Goal: Information Seeking & Learning: Find specific page/section

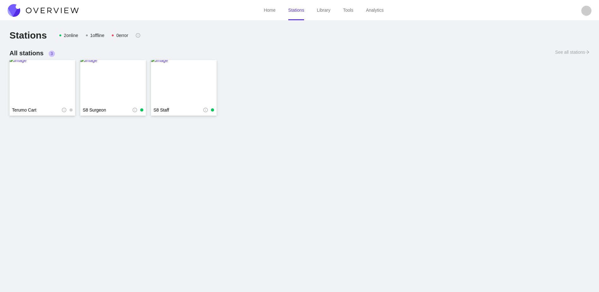
click at [327, 12] on link "Library" at bounding box center [324, 10] width 14 height 5
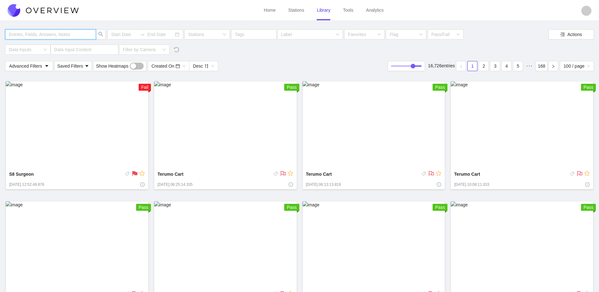
click at [51, 35] on input "text" at bounding box center [47, 34] width 77 height 7
click at [99, 137] on img at bounding box center [77, 125] width 143 height 88
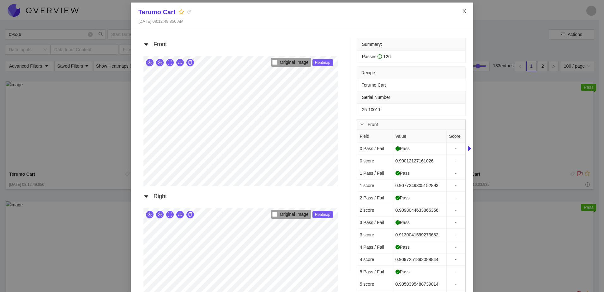
click at [460, 8] on span "Close" at bounding box center [465, 12] width 18 height 18
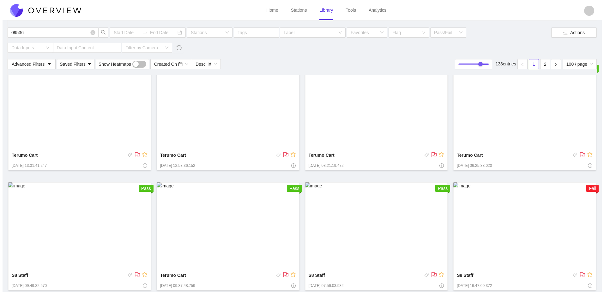
scroll to position [2783, 0]
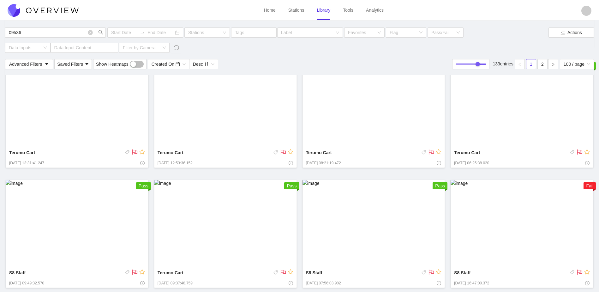
click at [482, 247] on img at bounding box center [522, 224] width 143 height 88
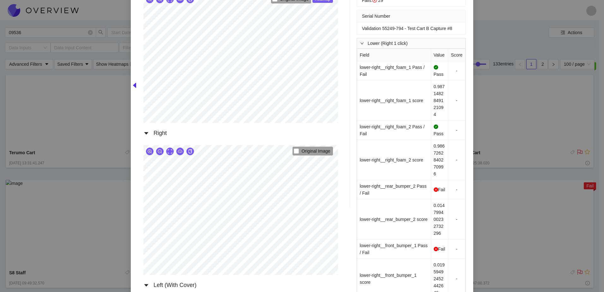
scroll to position [3, 0]
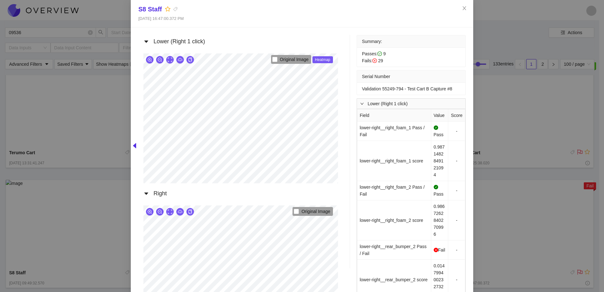
click at [471, 77] on div "S8 Staff [DATE] 16:47:00.372 PM Lower (Right 1 click) Original Image Heatmap Ri…" at bounding box center [302, 146] width 604 height 292
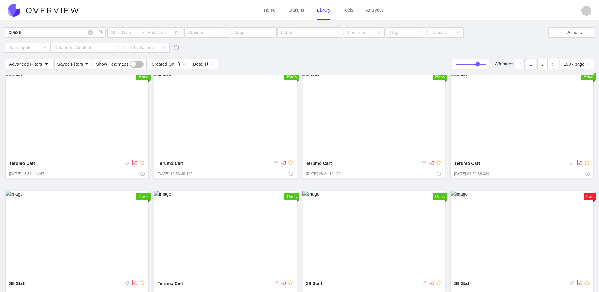
scroll to position [2783, 0]
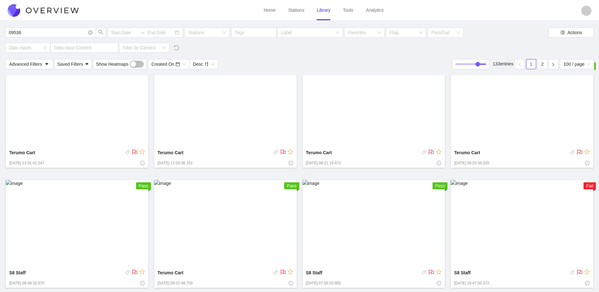
click at [242, 200] on img at bounding box center [225, 224] width 143 height 88
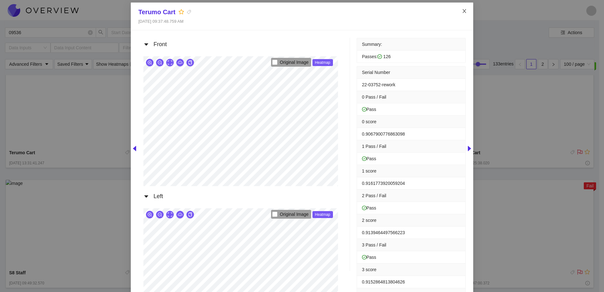
click at [463, 13] on icon "close" at bounding box center [464, 11] width 5 height 5
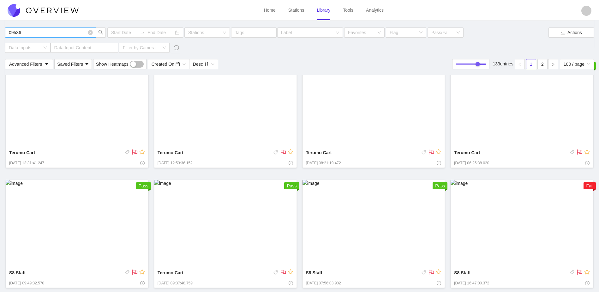
click at [89, 31] on icon "close-circle" at bounding box center [90, 32] width 5 height 5
click at [89, 34] on icon "close-circle" at bounding box center [90, 32] width 5 height 5
type input "09536"
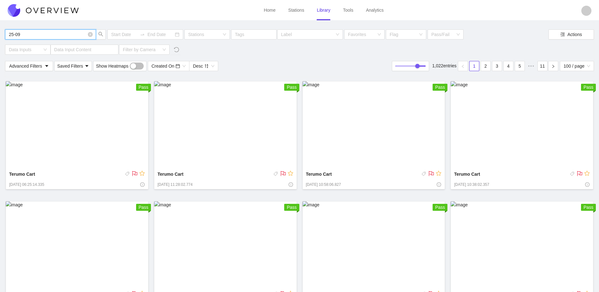
click at [71, 140] on img at bounding box center [77, 125] width 143 height 88
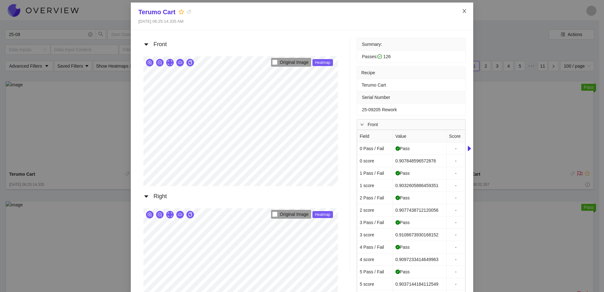
click at [466, 11] on span "Close" at bounding box center [465, 12] width 18 height 18
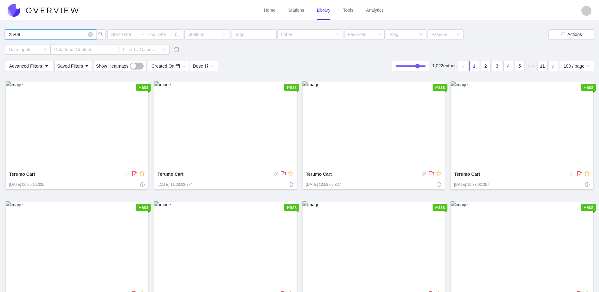
click at [34, 35] on input "25-09" at bounding box center [47, 34] width 77 height 7
click at [74, 136] on img at bounding box center [77, 125] width 143 height 88
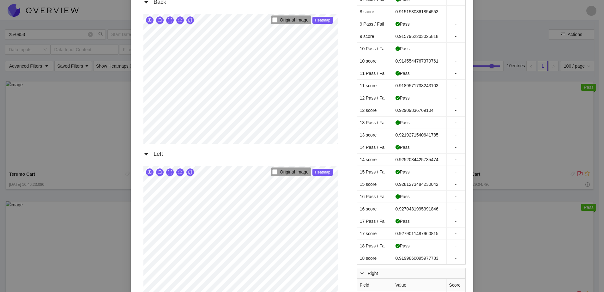
scroll to position [348, 0]
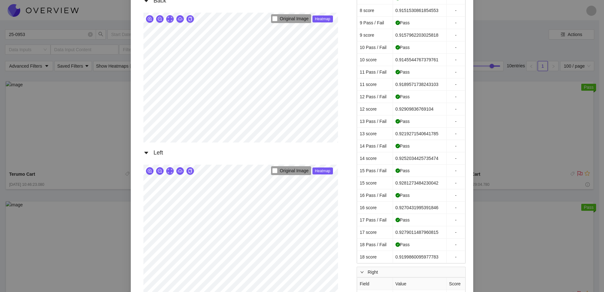
click at [170, 19] on button "button" at bounding box center [170, 19] width 8 height 8
click at [148, 18] on icon "zoom-in" at bounding box center [150, 19] width 4 height 4
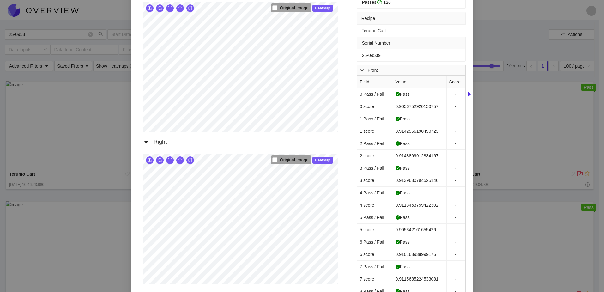
scroll to position [0, 0]
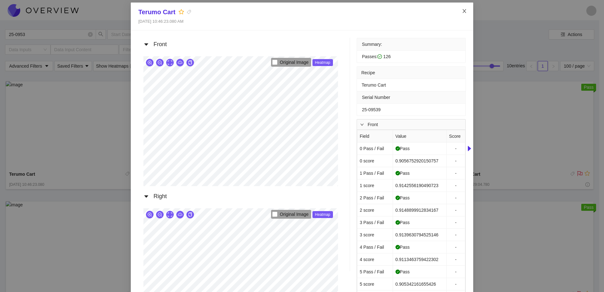
click at [463, 11] on icon "close" at bounding box center [464, 11] width 5 height 5
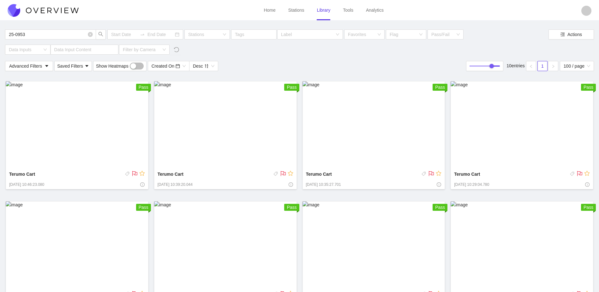
click at [226, 136] on img at bounding box center [225, 125] width 143 height 88
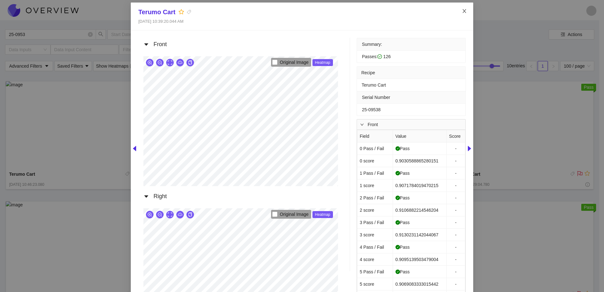
click at [462, 11] on icon "close" at bounding box center [464, 11] width 5 height 5
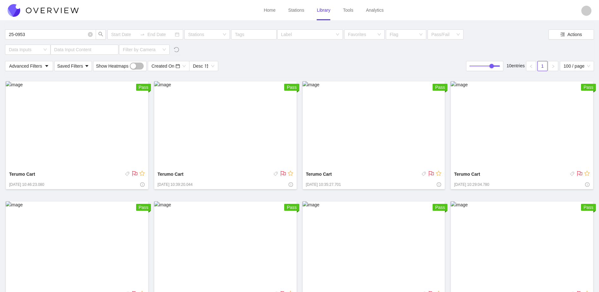
click at [348, 154] on img at bounding box center [374, 125] width 143 height 88
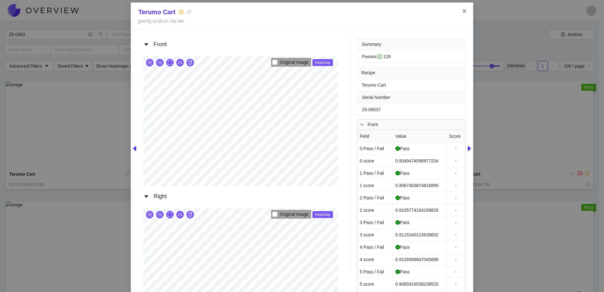
click at [464, 10] on icon "close" at bounding box center [464, 11] width 5 height 5
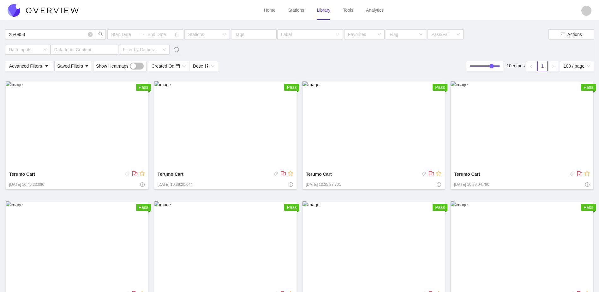
click at [523, 118] on img at bounding box center [522, 125] width 143 height 88
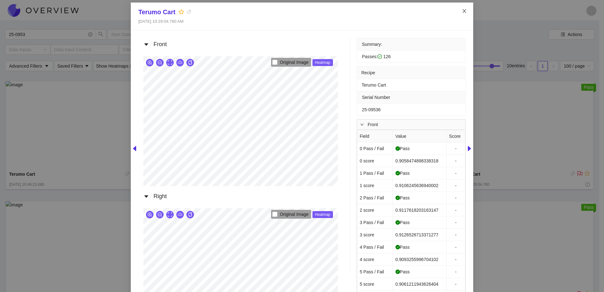
click at [462, 9] on icon "close" at bounding box center [464, 11] width 5 height 5
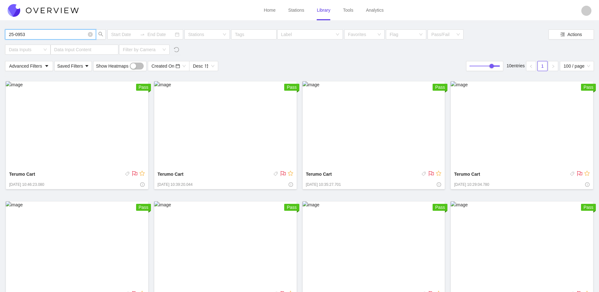
click at [33, 33] on input "25-0953" at bounding box center [47, 34] width 77 height 7
click at [75, 157] on img at bounding box center [77, 125] width 143 height 88
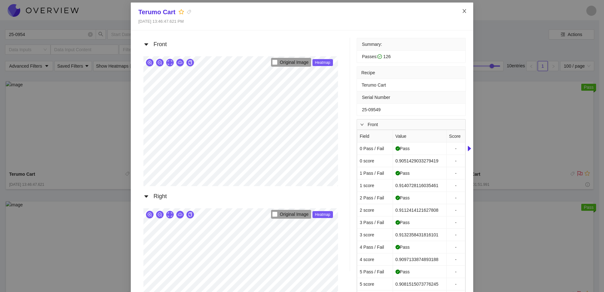
click at [463, 9] on icon "close" at bounding box center [464, 11] width 5 height 5
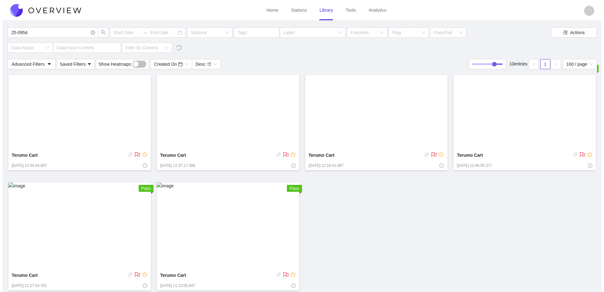
scroll to position [142, 0]
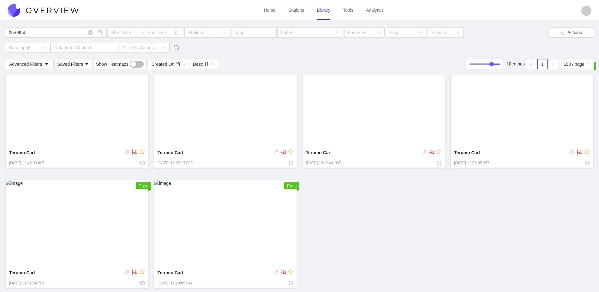
click at [199, 240] on img at bounding box center [225, 224] width 143 height 88
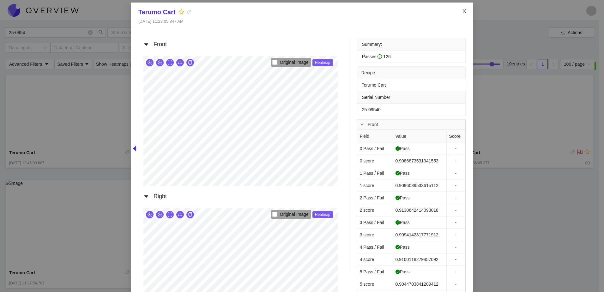
click at [467, 8] on span "Close" at bounding box center [465, 12] width 18 height 18
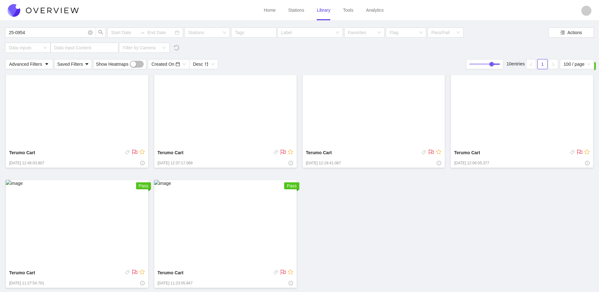
click at [118, 202] on img at bounding box center [77, 224] width 143 height 88
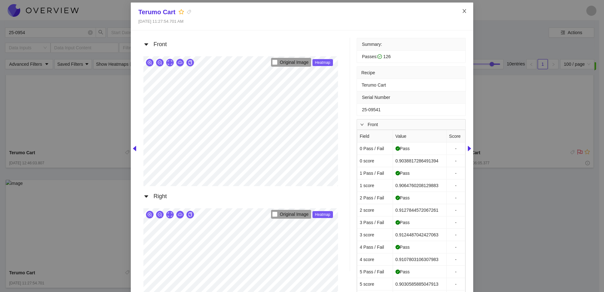
click at [462, 13] on icon "close" at bounding box center [464, 11] width 5 height 5
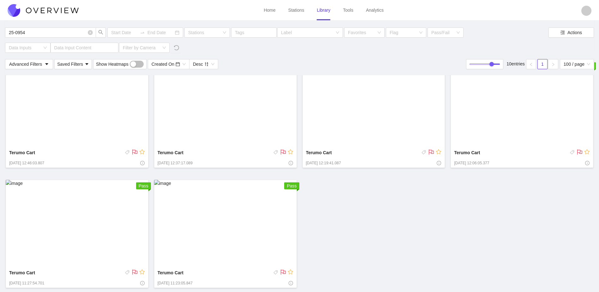
click at [125, 226] on img at bounding box center [77, 224] width 143 height 88
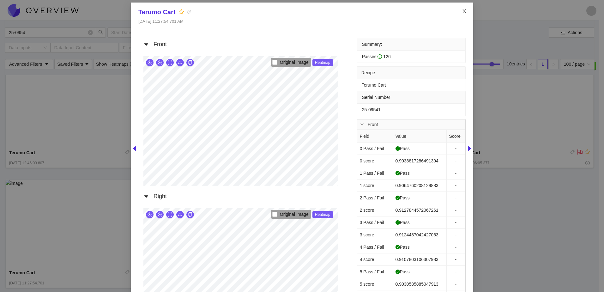
click at [462, 11] on icon "close" at bounding box center [464, 11] width 5 height 5
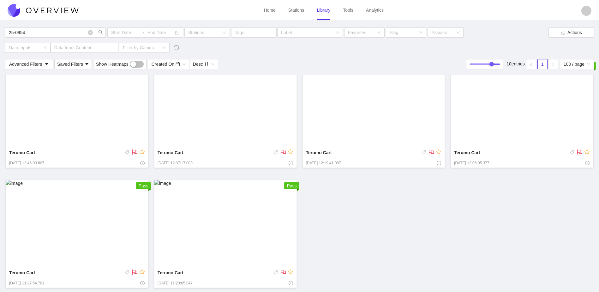
click at [511, 103] on img at bounding box center [522, 104] width 143 height 88
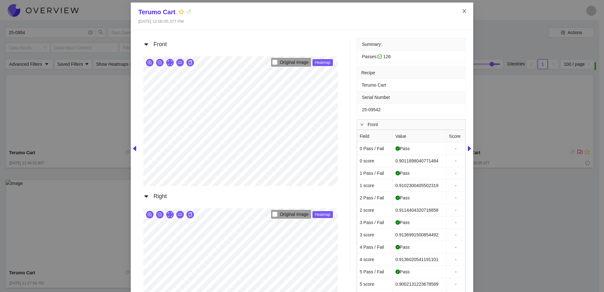
click at [462, 12] on icon "close" at bounding box center [464, 11] width 5 height 5
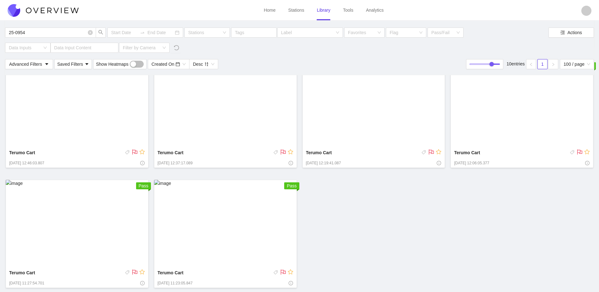
click at [519, 127] on img at bounding box center [522, 104] width 143 height 88
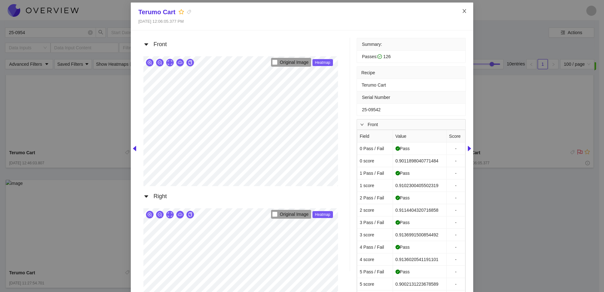
click at [465, 9] on span "Close" at bounding box center [465, 12] width 18 height 18
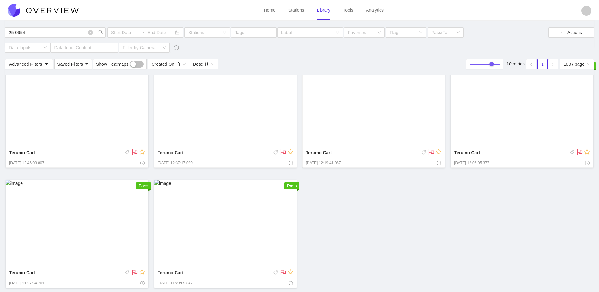
click at [375, 127] on img at bounding box center [374, 104] width 143 height 88
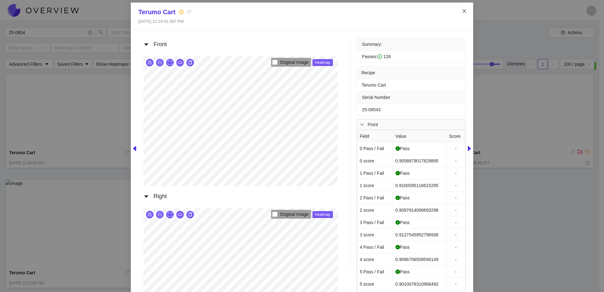
click at [463, 11] on icon "close" at bounding box center [464, 11] width 3 height 4
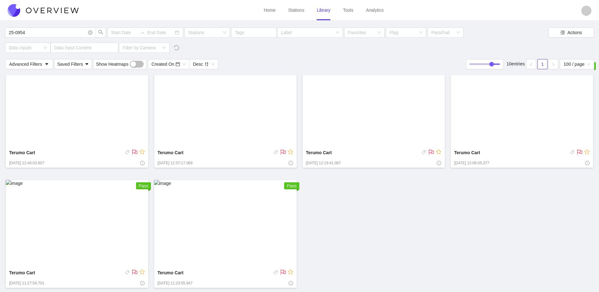
click at [239, 135] on img at bounding box center [225, 104] width 143 height 88
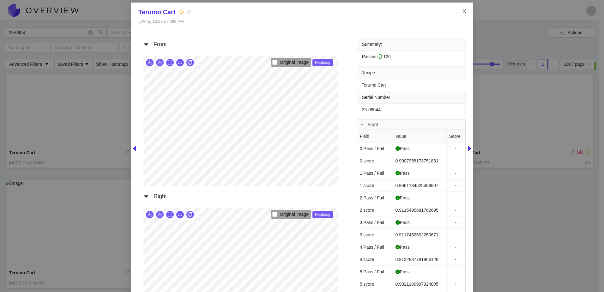
click at [465, 12] on icon "close" at bounding box center [464, 11] width 5 height 5
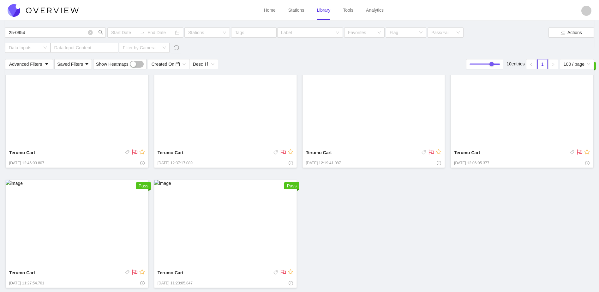
click at [97, 111] on img at bounding box center [77, 104] width 143 height 88
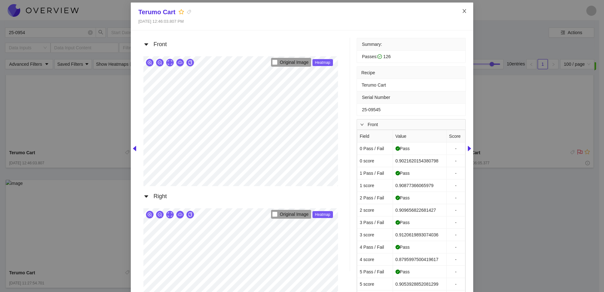
click at [459, 9] on span "Close" at bounding box center [465, 12] width 18 height 18
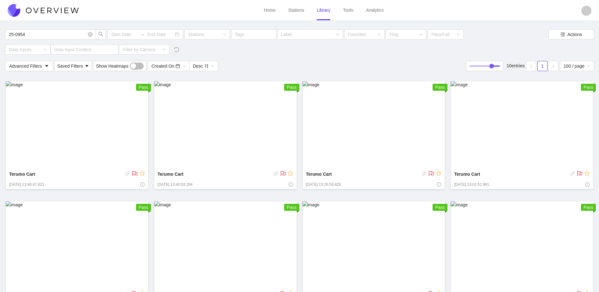
click at [511, 124] on img at bounding box center [522, 125] width 143 height 88
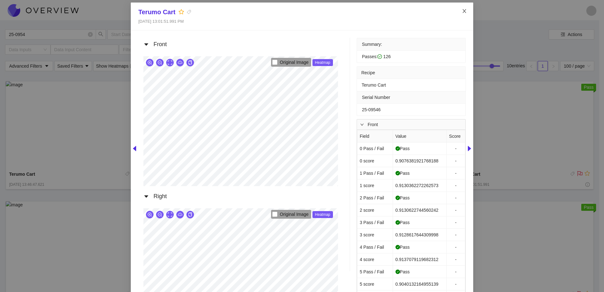
click at [459, 15] on span "Close" at bounding box center [465, 12] width 18 height 18
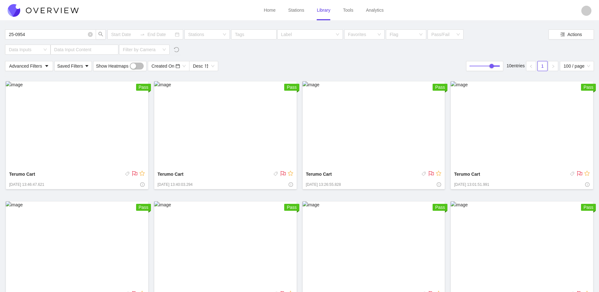
click at [386, 133] on img at bounding box center [374, 125] width 143 height 88
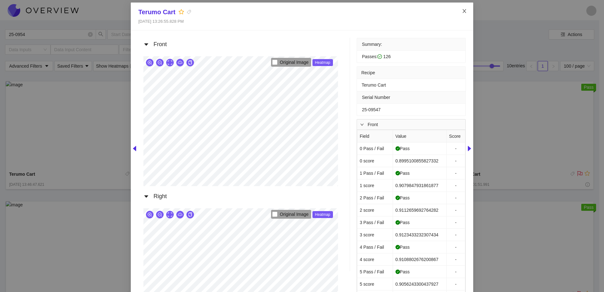
click at [460, 14] on span "Close" at bounding box center [465, 12] width 18 height 18
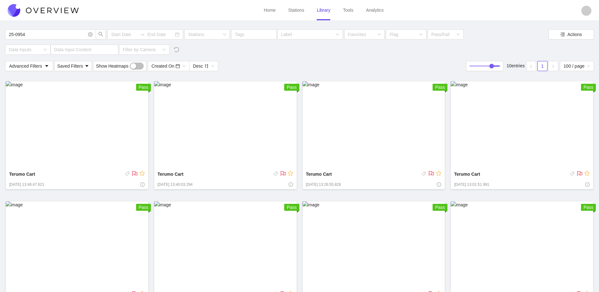
click at [256, 127] on img at bounding box center [225, 125] width 143 height 88
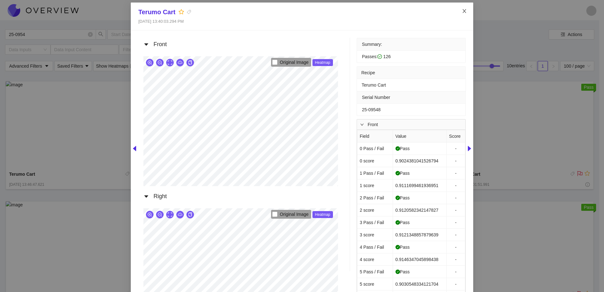
click at [462, 13] on icon "close" at bounding box center [464, 11] width 5 height 5
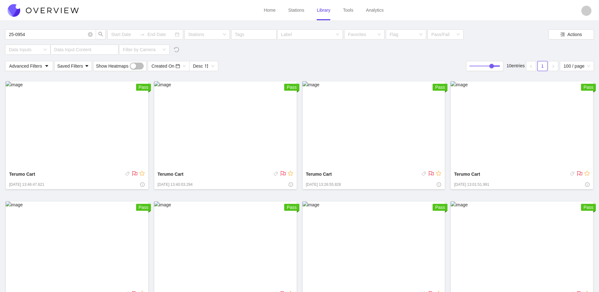
click at [78, 121] on img at bounding box center [77, 125] width 143 height 88
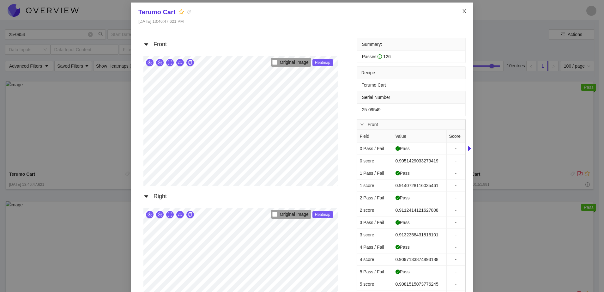
click at [458, 15] on span "Close" at bounding box center [465, 12] width 18 height 18
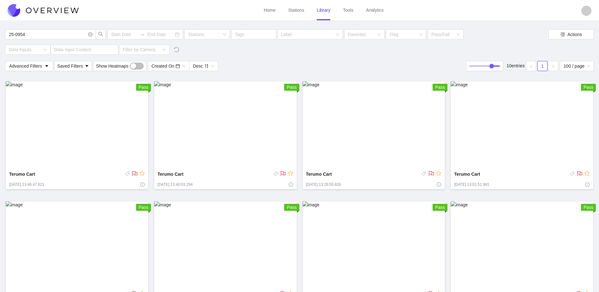
click at [150, 116] on div "Terumo Cart [DATE] 13:46:47.621 Pass Terumo Cart [DATE] 13:40:03.294 Pass Terum…" at bounding box center [300, 255] width 590 height 356
click at [125, 122] on img at bounding box center [77, 125] width 143 height 88
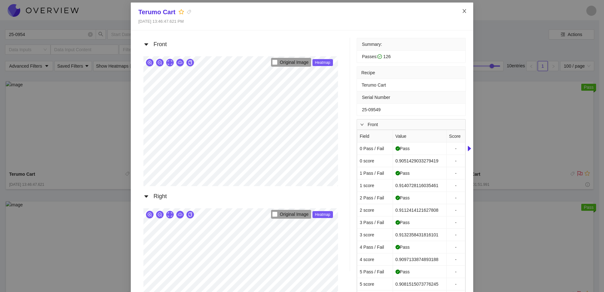
click at [459, 10] on span "Close" at bounding box center [465, 12] width 18 height 18
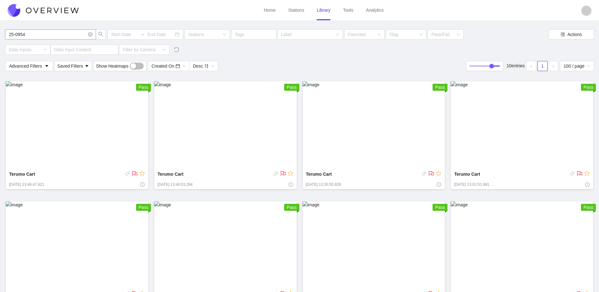
click at [33, 35] on input "25-0954" at bounding box center [47, 34] width 77 height 7
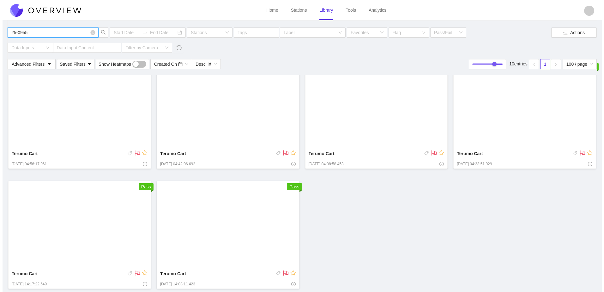
scroll to position [142, 0]
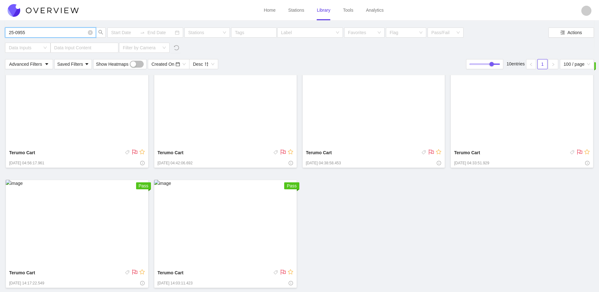
click at [247, 235] on img at bounding box center [225, 224] width 143 height 88
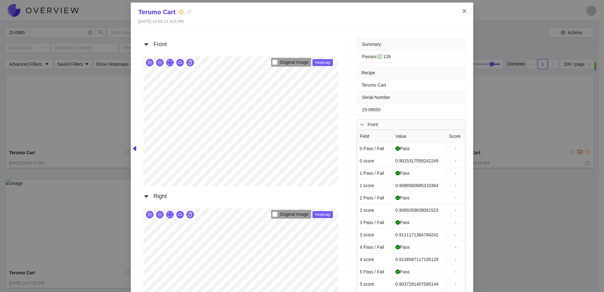
click at [459, 13] on span "Close" at bounding box center [465, 12] width 18 height 18
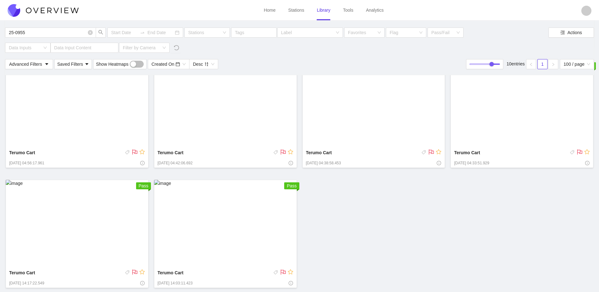
click at [86, 234] on img at bounding box center [77, 224] width 143 height 88
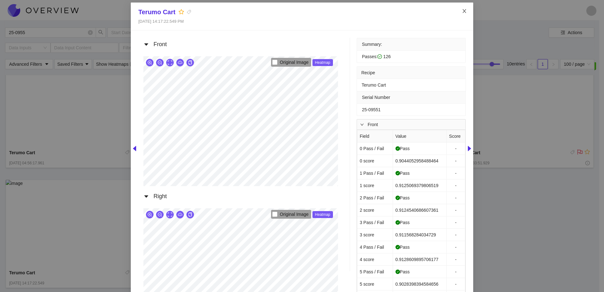
click at [465, 12] on span "Close" at bounding box center [465, 12] width 18 height 18
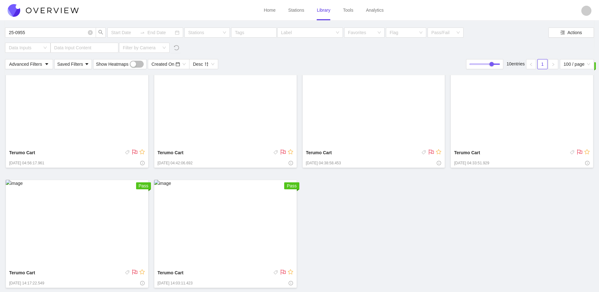
click at [518, 121] on img at bounding box center [522, 104] width 143 height 88
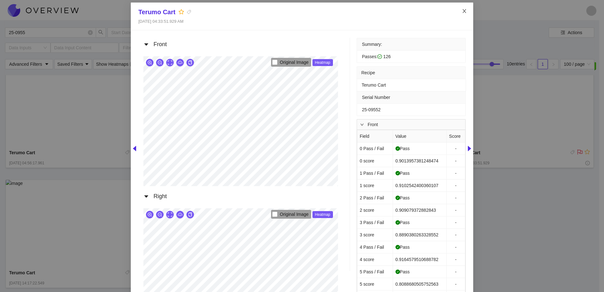
click at [465, 10] on span "Close" at bounding box center [465, 12] width 18 height 18
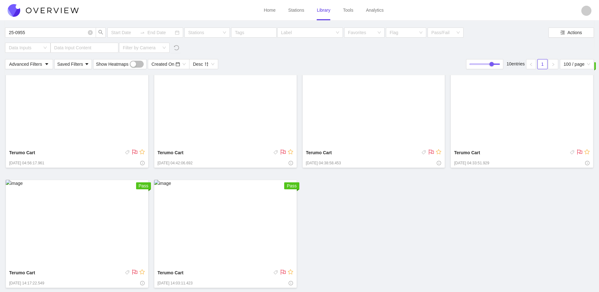
click at [386, 125] on img at bounding box center [374, 104] width 143 height 88
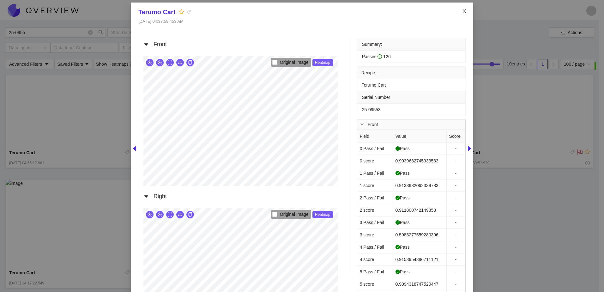
click at [462, 13] on icon "close" at bounding box center [464, 11] width 5 height 5
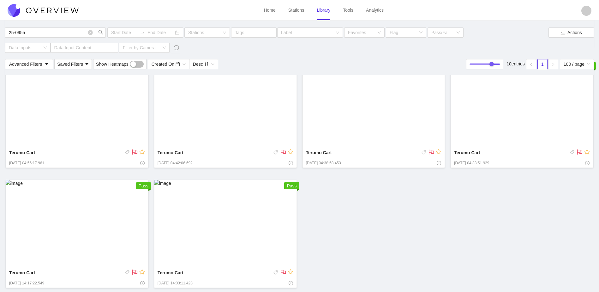
click at [92, 101] on img at bounding box center [77, 104] width 143 height 88
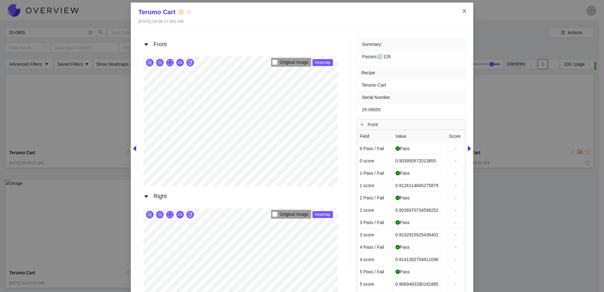
click at [459, 11] on span "Close" at bounding box center [465, 12] width 18 height 18
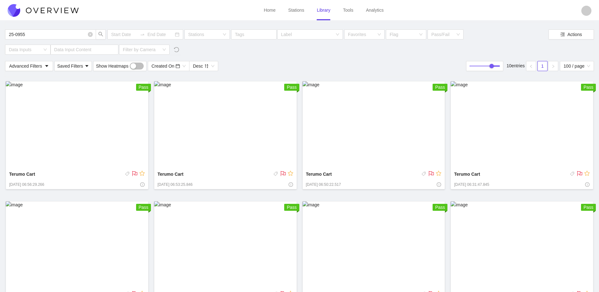
click at [533, 136] on img at bounding box center [522, 125] width 143 height 88
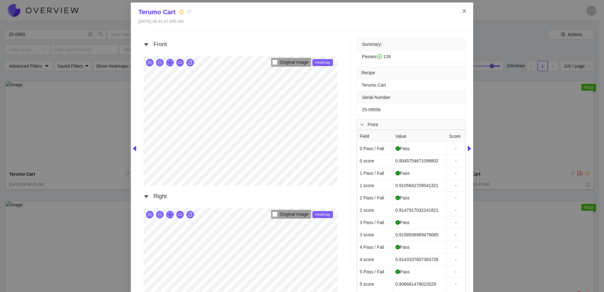
click at [463, 12] on icon "close" at bounding box center [464, 11] width 5 height 5
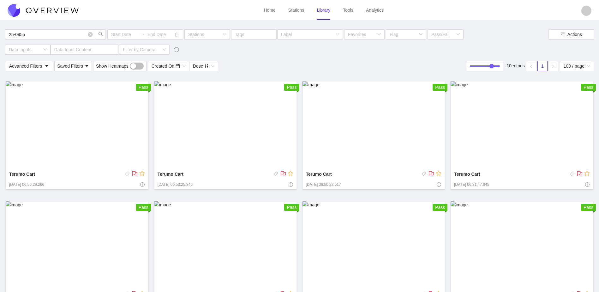
click at [361, 149] on img at bounding box center [374, 125] width 143 height 88
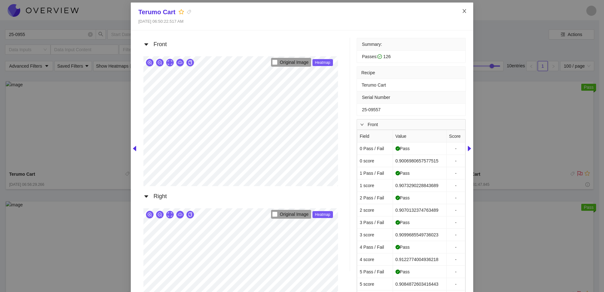
click at [464, 12] on icon "close" at bounding box center [464, 11] width 5 height 5
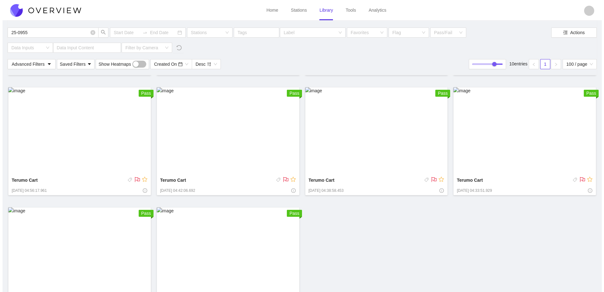
scroll to position [142, 0]
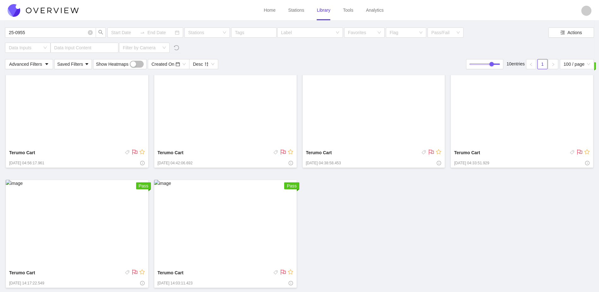
click at [267, 222] on img at bounding box center [225, 224] width 143 height 88
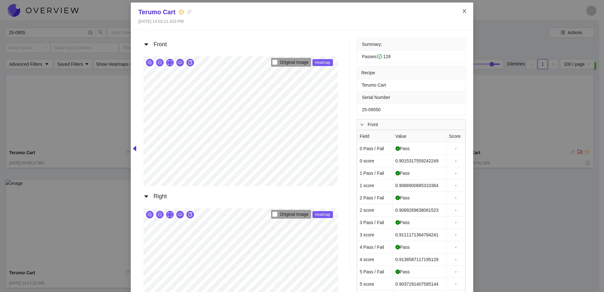
click at [465, 12] on span "Close" at bounding box center [465, 12] width 18 height 18
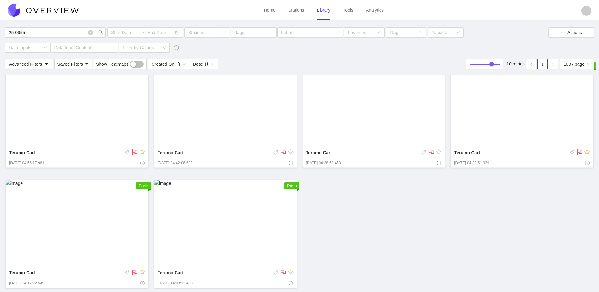
click at [75, 223] on img at bounding box center [77, 224] width 143 height 88
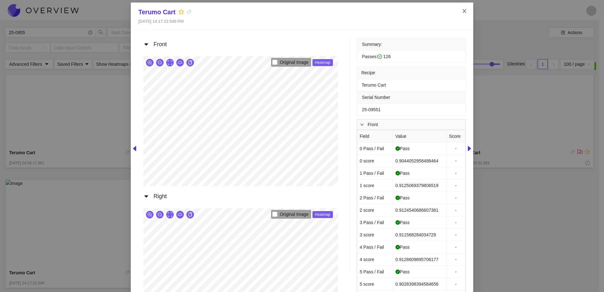
click at [465, 11] on span "Close" at bounding box center [465, 12] width 18 height 18
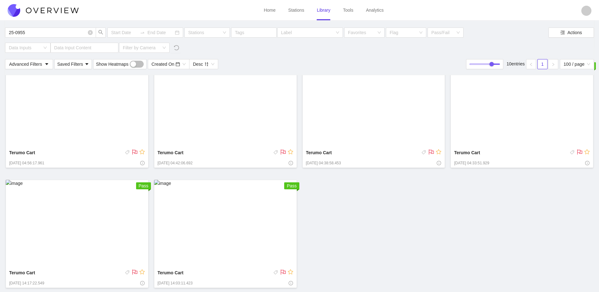
click at [544, 95] on img at bounding box center [522, 104] width 143 height 88
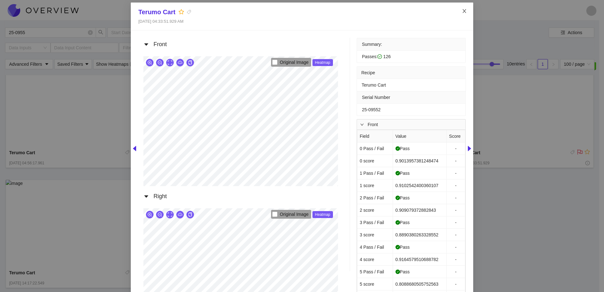
click at [465, 9] on span "Close" at bounding box center [465, 12] width 18 height 18
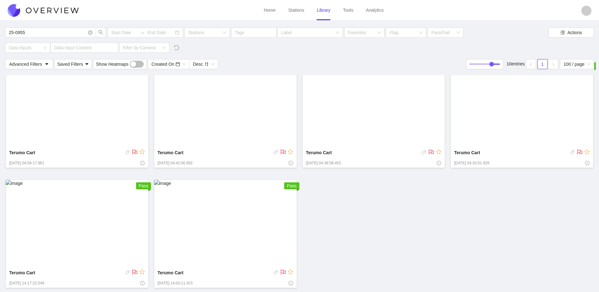
click at [383, 112] on img at bounding box center [374, 104] width 143 height 88
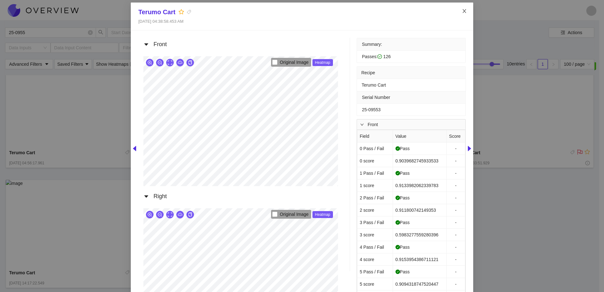
click at [462, 12] on icon "close" at bounding box center [464, 11] width 5 height 5
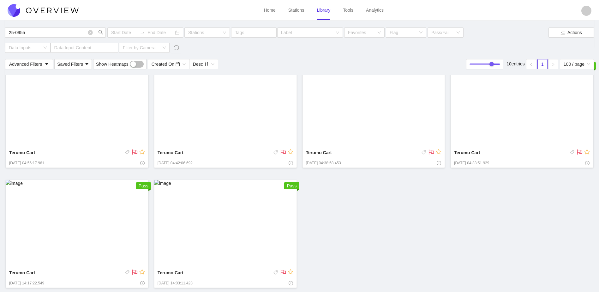
click at [236, 111] on img at bounding box center [225, 104] width 143 height 88
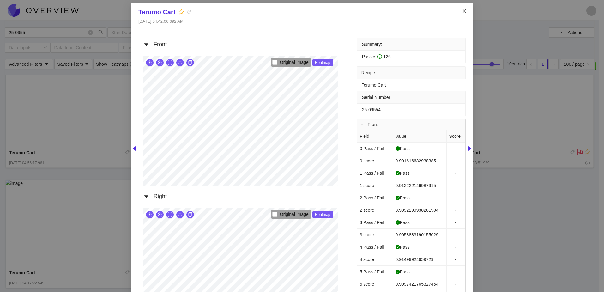
click at [456, 12] on span "Close" at bounding box center [465, 12] width 18 height 18
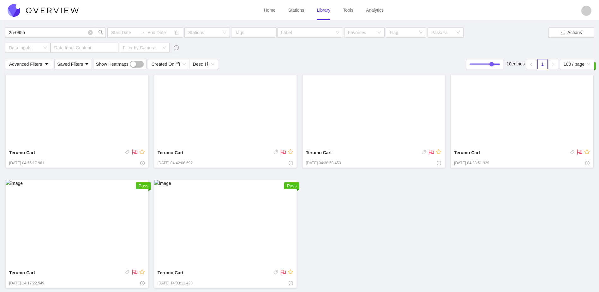
click at [110, 118] on img at bounding box center [77, 104] width 143 height 88
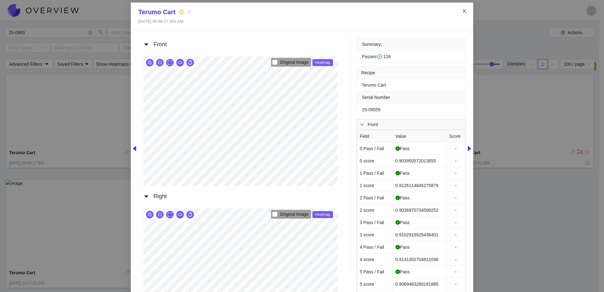
click at [467, 8] on span "Close" at bounding box center [465, 12] width 18 height 18
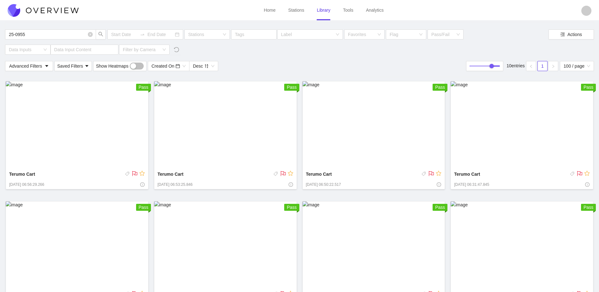
click at [515, 146] on img at bounding box center [522, 125] width 143 height 88
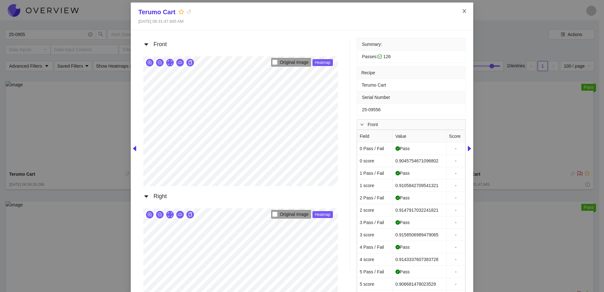
click at [459, 10] on span "Close" at bounding box center [465, 12] width 18 height 18
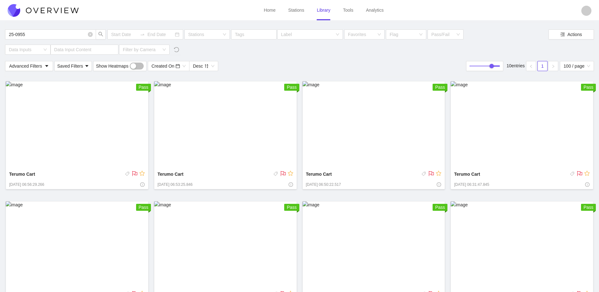
click at [380, 124] on img at bounding box center [374, 125] width 143 height 88
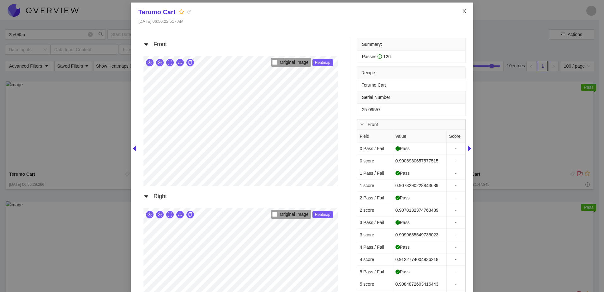
click at [462, 11] on icon "close" at bounding box center [464, 11] width 5 height 5
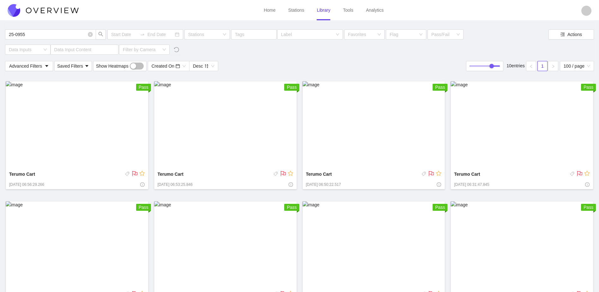
click at [244, 148] on img at bounding box center [225, 125] width 143 height 88
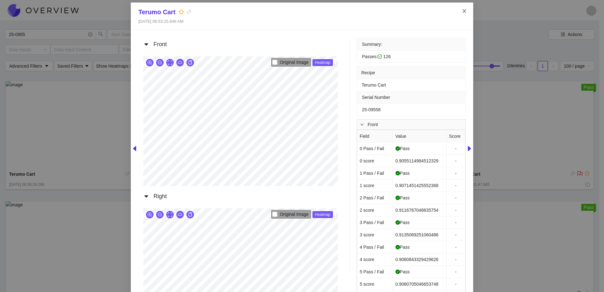
click at [466, 12] on span "Close" at bounding box center [465, 12] width 18 height 18
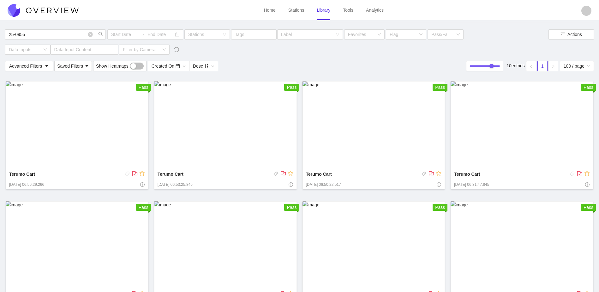
click at [266, 139] on img at bounding box center [225, 125] width 143 height 88
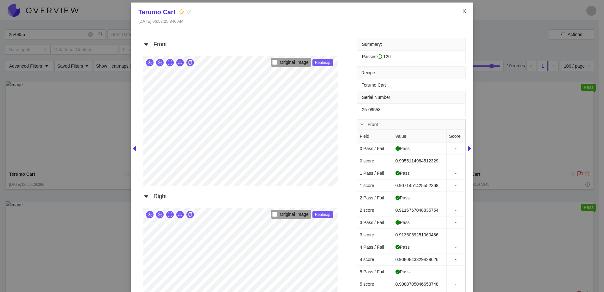
click at [464, 10] on icon "close" at bounding box center [464, 11] width 5 height 5
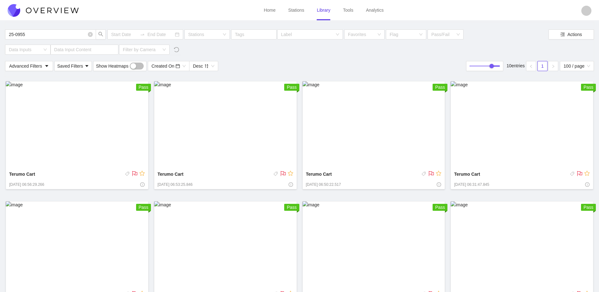
click at [111, 139] on img at bounding box center [77, 125] width 143 height 88
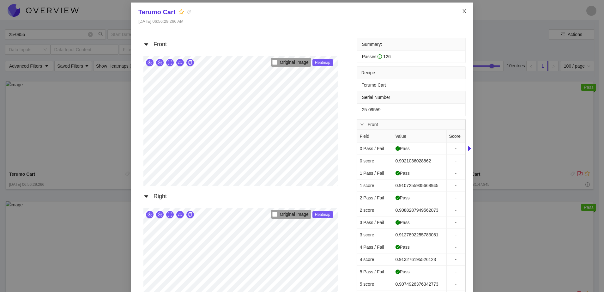
click at [463, 11] on icon "close" at bounding box center [464, 11] width 3 height 4
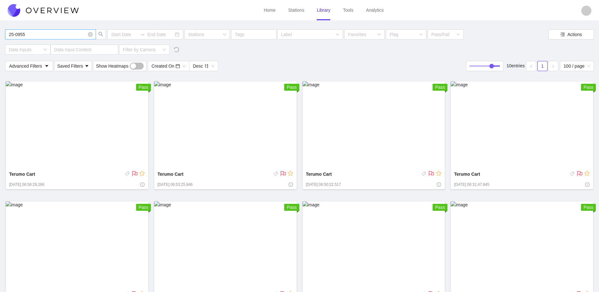
click at [37, 33] on input "25-0955" at bounding box center [47, 34] width 77 height 7
click at [66, 135] on img at bounding box center [77, 125] width 143 height 88
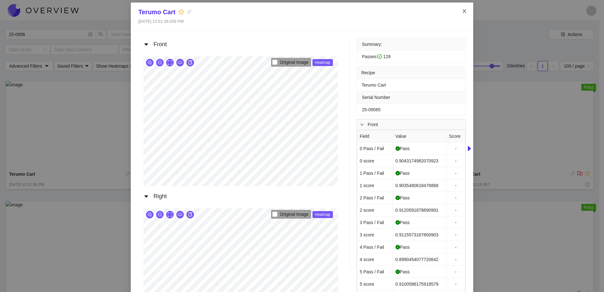
click at [463, 11] on icon "close" at bounding box center [464, 11] width 3 height 4
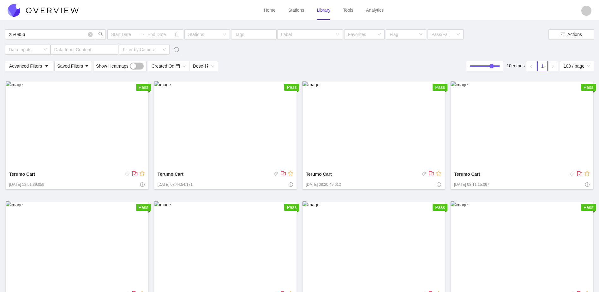
click at [234, 149] on img at bounding box center [225, 125] width 143 height 88
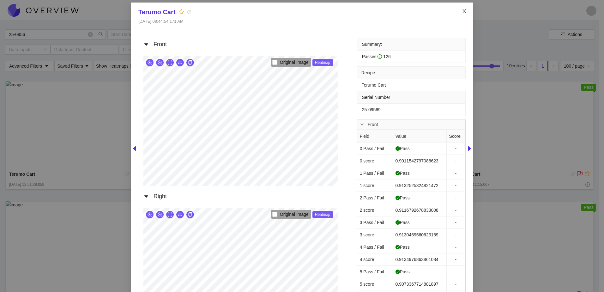
click at [468, 9] on span "Close" at bounding box center [465, 12] width 18 height 18
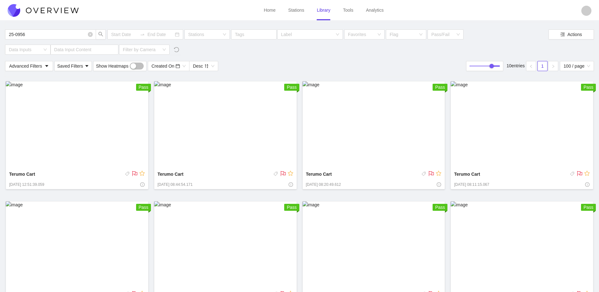
click at [362, 154] on img at bounding box center [374, 125] width 143 height 88
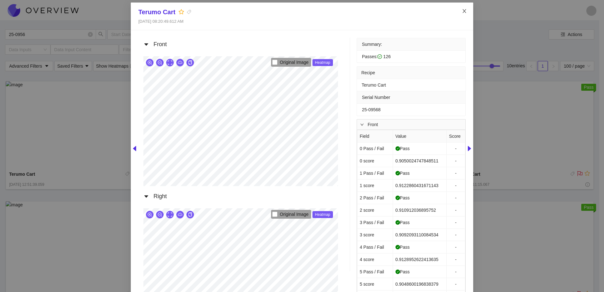
click at [465, 12] on span "Close" at bounding box center [465, 12] width 18 height 18
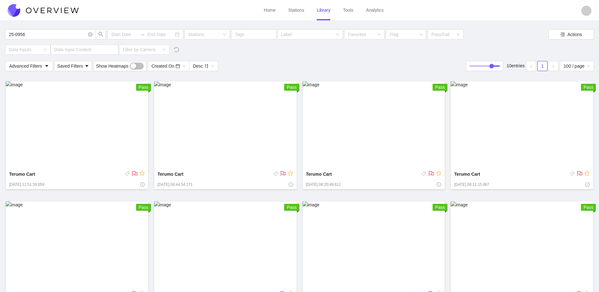
click at [478, 162] on img at bounding box center [522, 125] width 143 height 88
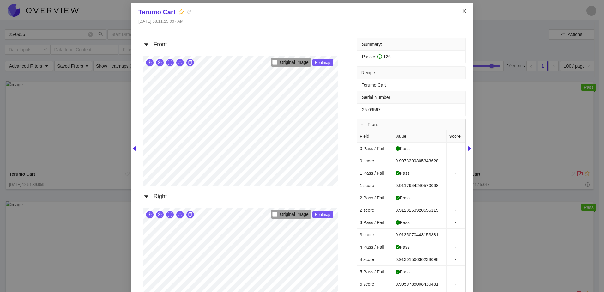
click at [463, 12] on icon "close" at bounding box center [464, 11] width 5 height 5
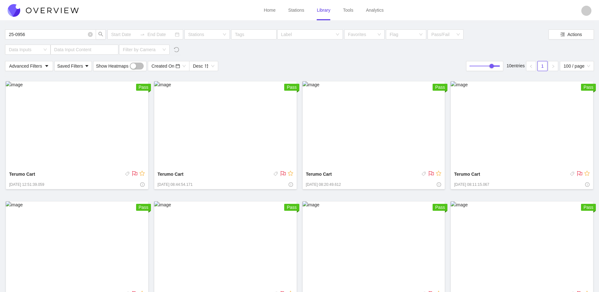
click at [520, 124] on img at bounding box center [522, 125] width 143 height 88
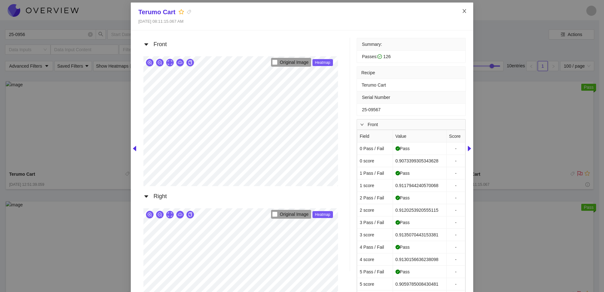
click at [466, 10] on span "Close" at bounding box center [465, 12] width 18 height 18
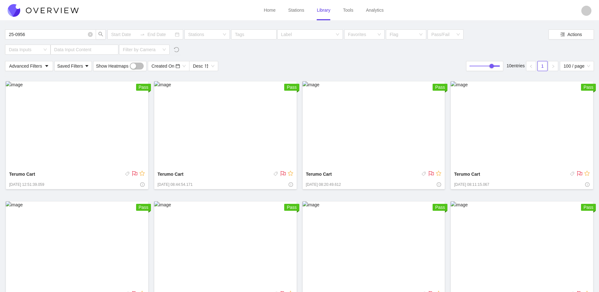
click at [49, 256] on img at bounding box center [77, 245] width 143 height 88
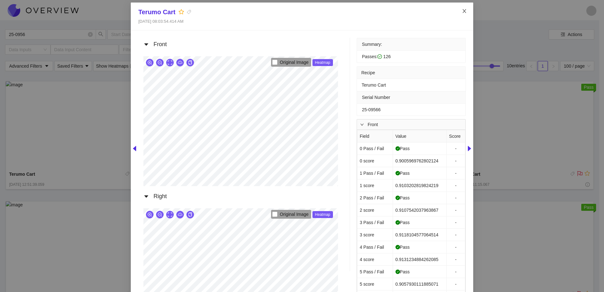
click at [459, 12] on span "Close" at bounding box center [465, 12] width 18 height 18
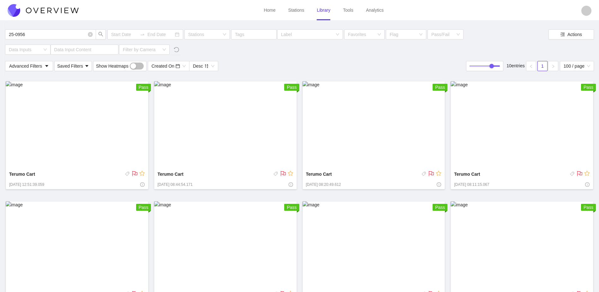
click at [210, 270] on img at bounding box center [225, 245] width 143 height 88
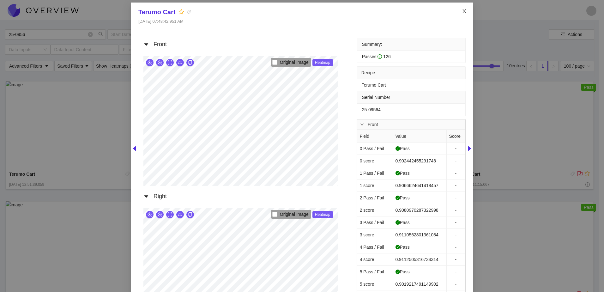
click at [466, 13] on span "Close" at bounding box center [465, 12] width 18 height 18
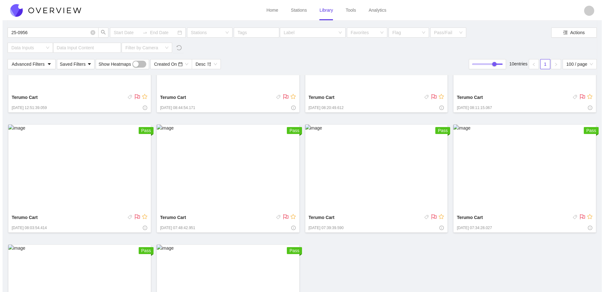
scroll to position [95, 0]
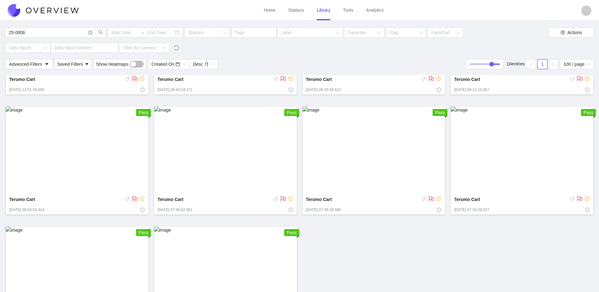
click at [317, 193] on img at bounding box center [374, 150] width 143 height 88
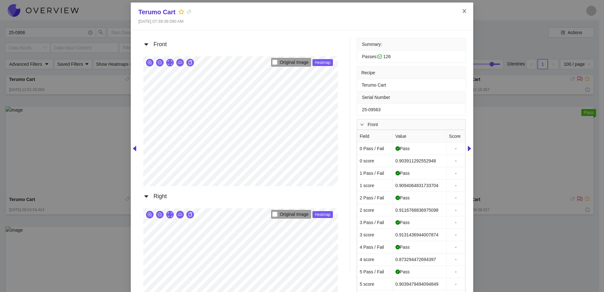
click at [463, 10] on icon "close" at bounding box center [464, 11] width 3 height 4
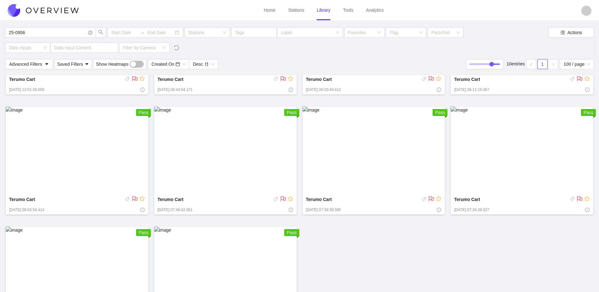
click at [544, 203] on div "Terumo Cart" at bounding box center [522, 201] width 136 height 10
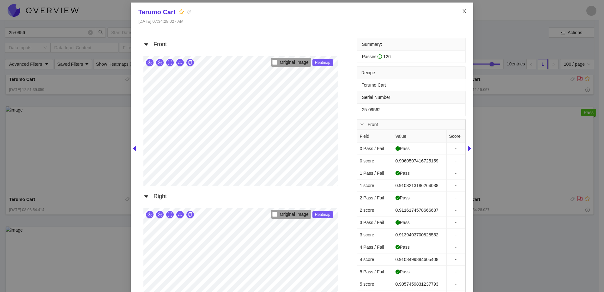
click at [464, 8] on span "Close" at bounding box center [465, 12] width 18 height 18
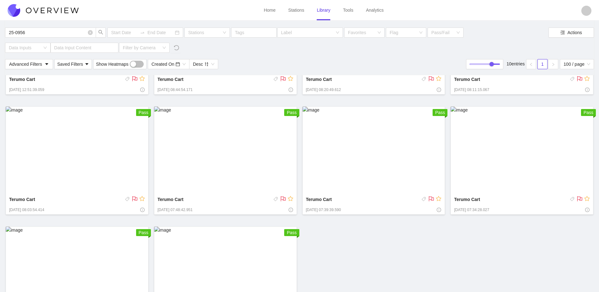
click at [127, 261] on img at bounding box center [77, 271] width 143 height 88
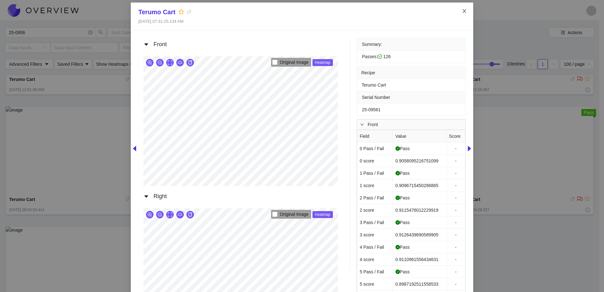
click at [464, 6] on span "Close" at bounding box center [465, 12] width 18 height 18
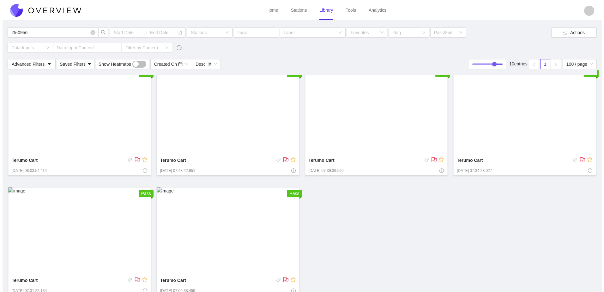
scroll to position [142, 0]
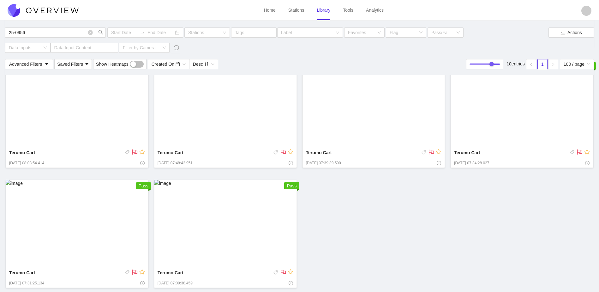
click at [220, 210] on img at bounding box center [225, 224] width 143 height 88
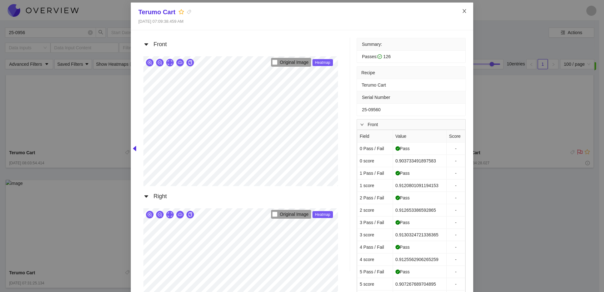
click at [462, 7] on span "Close" at bounding box center [465, 12] width 18 height 18
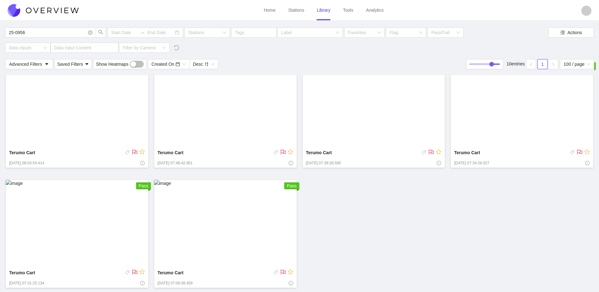
click at [248, 199] on img at bounding box center [225, 224] width 143 height 88
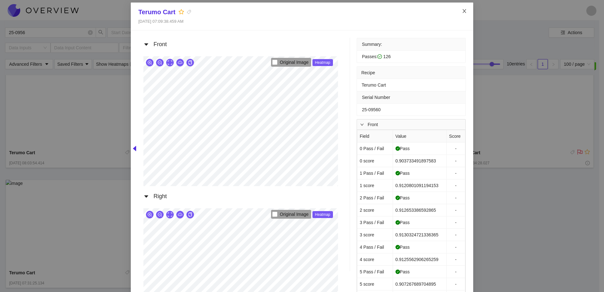
click at [464, 8] on span "Close" at bounding box center [465, 12] width 18 height 18
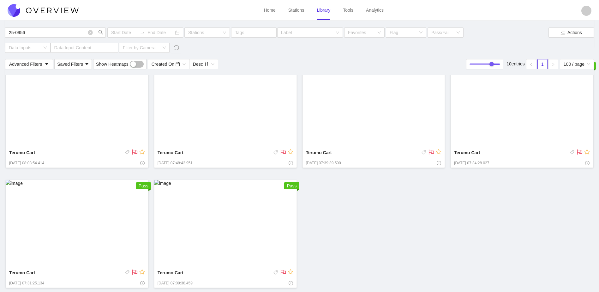
click at [93, 230] on img at bounding box center [77, 224] width 143 height 88
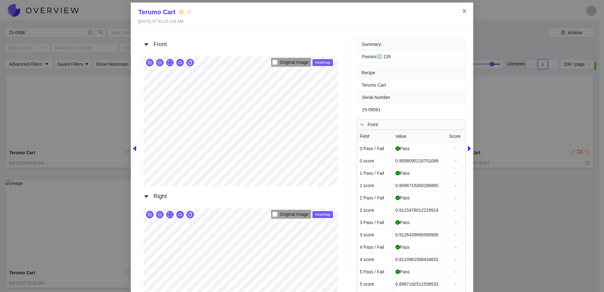
click at [462, 8] on span "Close" at bounding box center [465, 12] width 18 height 18
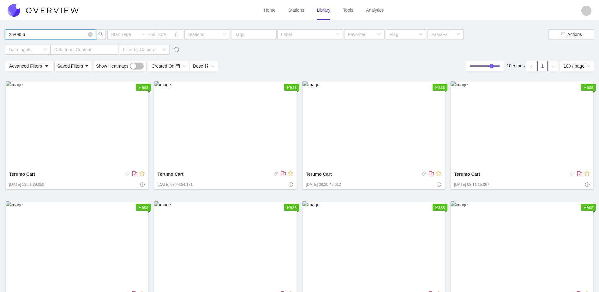
drag, startPoint x: 52, startPoint y: 36, endPoint x: 54, endPoint y: 34, distance: 3.4
click at [53, 36] on input "25-0956" at bounding box center [47, 34] width 77 height 7
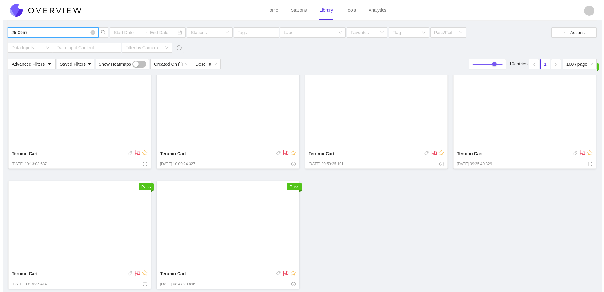
scroll to position [142, 0]
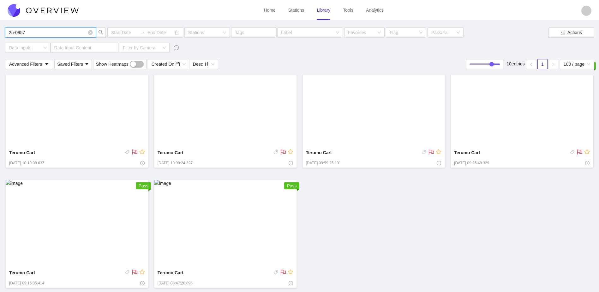
click at [195, 211] on img at bounding box center [225, 224] width 143 height 88
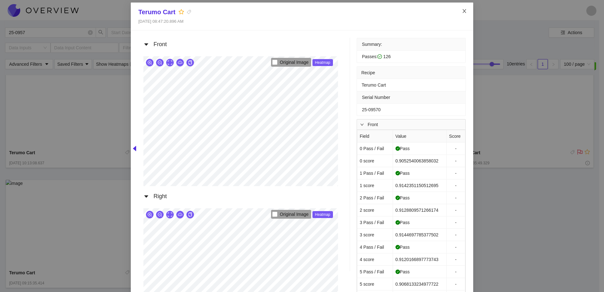
click at [460, 15] on span "Close" at bounding box center [465, 12] width 18 height 18
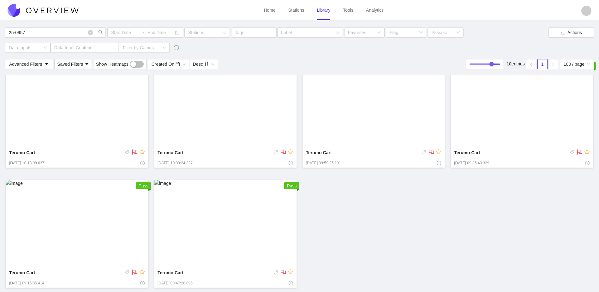
click at [118, 235] on img at bounding box center [77, 224] width 143 height 88
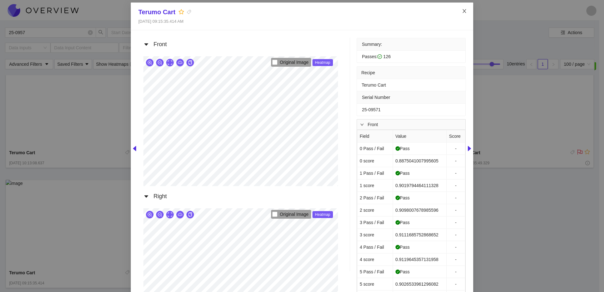
click at [465, 9] on icon "close" at bounding box center [464, 11] width 5 height 5
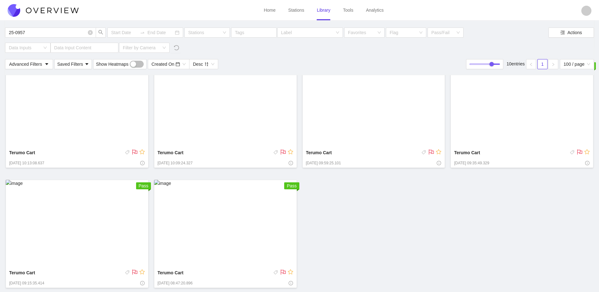
click at [531, 121] on img at bounding box center [522, 104] width 143 height 88
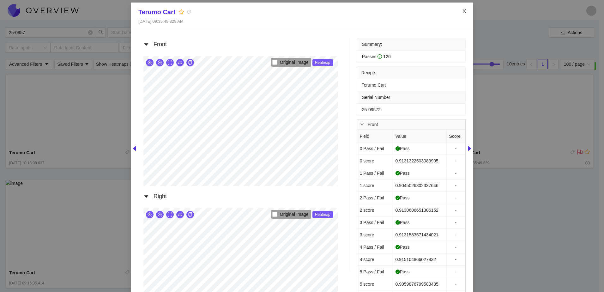
click at [465, 11] on span "Close" at bounding box center [465, 12] width 18 height 18
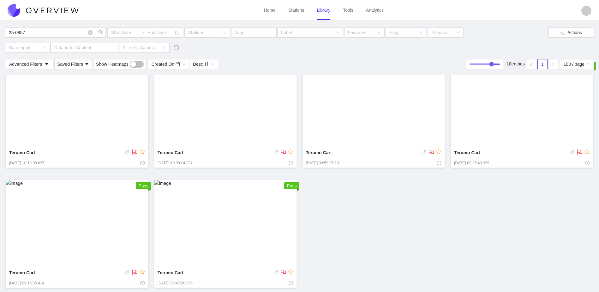
click at [379, 144] on img at bounding box center [374, 104] width 143 height 88
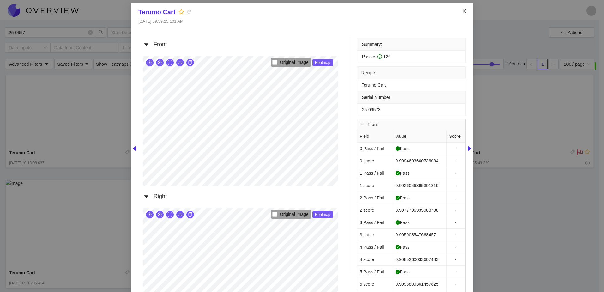
click at [463, 11] on icon "close" at bounding box center [464, 11] width 3 height 4
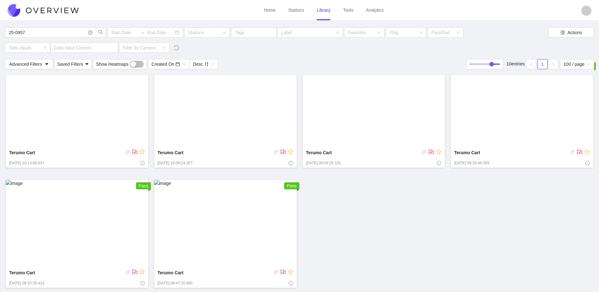
click at [342, 129] on img at bounding box center [374, 104] width 143 height 88
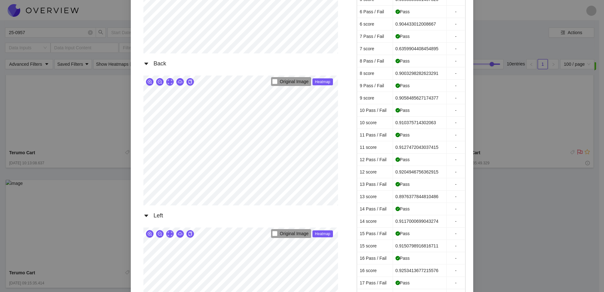
scroll to position [284, 0]
click at [517, 159] on div "Terumo Cart [DATE] 09:59:25.101 AM Front Original Image Heatmap Right Original …" at bounding box center [302, 146] width 604 height 292
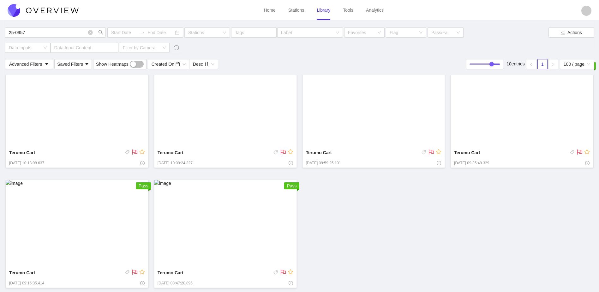
click at [166, 142] on img at bounding box center [225, 104] width 143 height 88
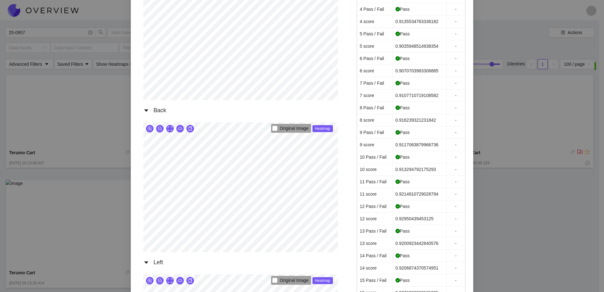
scroll to position [253, 0]
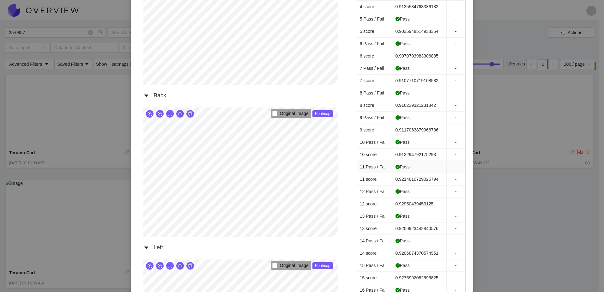
click at [449, 168] on span "-" at bounding box center [455, 166] width 13 height 7
drag, startPoint x: 494, startPoint y: 167, endPoint x: 493, endPoint y: 164, distance: 3.4
click at [493, 165] on div "Terumo Cart [DATE] 10:09:24.327 AM Front Original Image Heatmap Right Original …" at bounding box center [302, 146] width 604 height 292
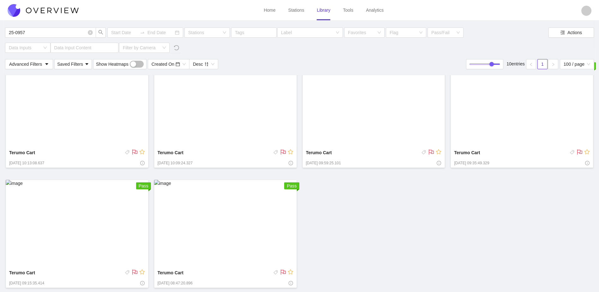
click at [134, 144] on img at bounding box center [77, 104] width 143 height 88
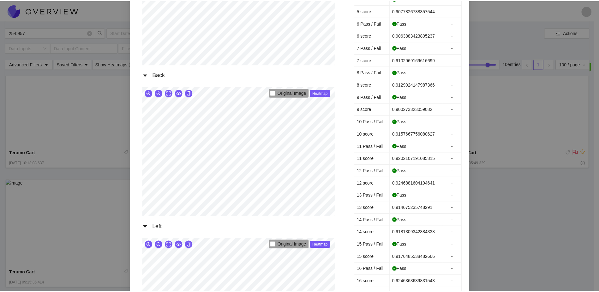
scroll to position [316, 0]
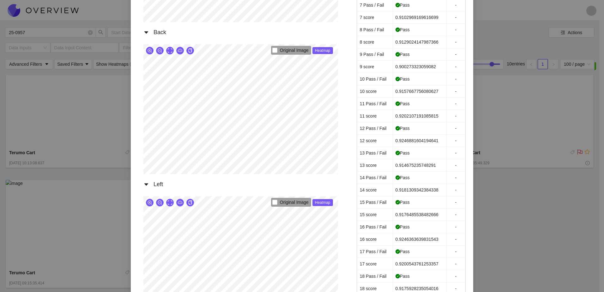
drag, startPoint x: 583, startPoint y: 112, endPoint x: 580, endPoint y: 110, distance: 3.9
click at [581, 111] on div "Terumo Cart [DATE] 10:13:08.637 AM Front Original Image Heatmap Right Original …" at bounding box center [302, 146] width 604 height 292
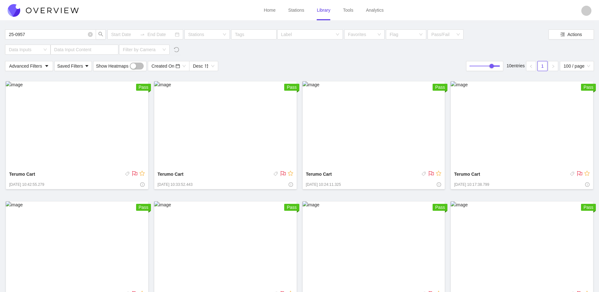
click at [550, 142] on img at bounding box center [522, 125] width 143 height 88
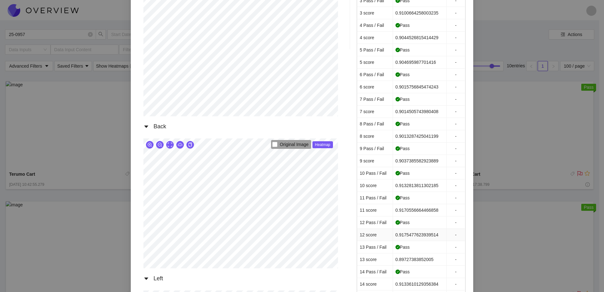
scroll to position [316, 0]
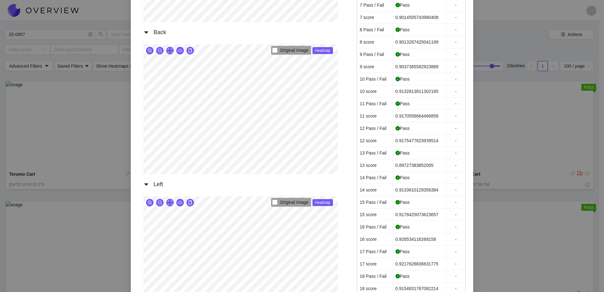
drag, startPoint x: 495, startPoint y: 99, endPoint x: 493, endPoint y: 96, distance: 4.0
click at [494, 97] on div "Terumo Cart [DATE] 10:17:38.799 AM Front Original Image Heatmap Right Original …" at bounding box center [302, 146] width 604 height 292
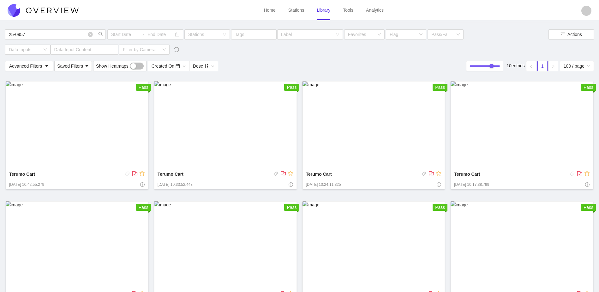
click at [392, 122] on img at bounding box center [374, 125] width 143 height 88
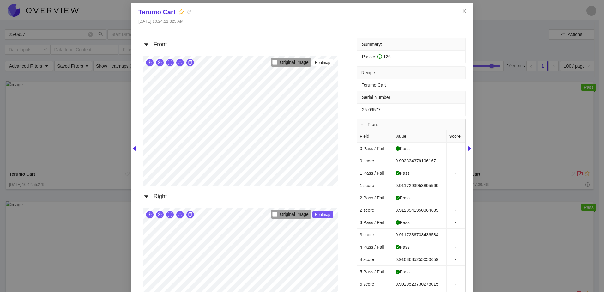
scroll to position [190, 0]
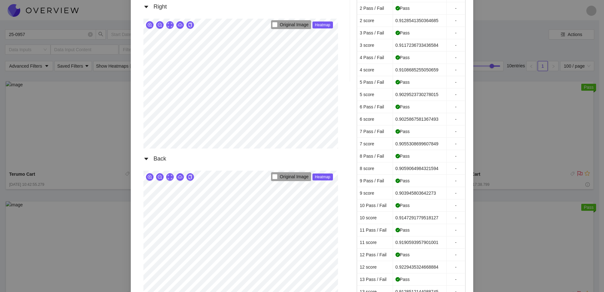
drag, startPoint x: 536, startPoint y: 85, endPoint x: 531, endPoint y: 77, distance: 8.8
click at [536, 84] on div "Terumo Cart [DATE] 10:24:11.325 AM Front Original Image Heatmap Right Original …" at bounding box center [302, 146] width 604 height 292
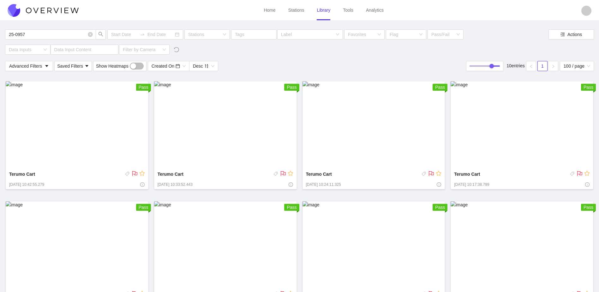
click at [204, 137] on img at bounding box center [225, 125] width 143 height 88
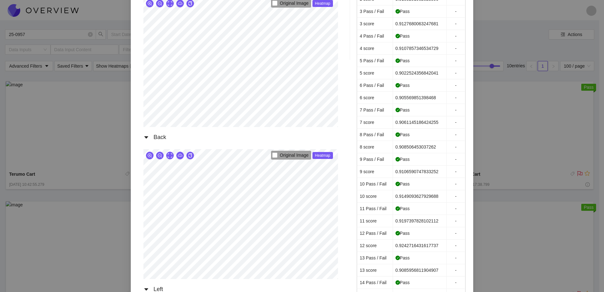
scroll to position [221, 0]
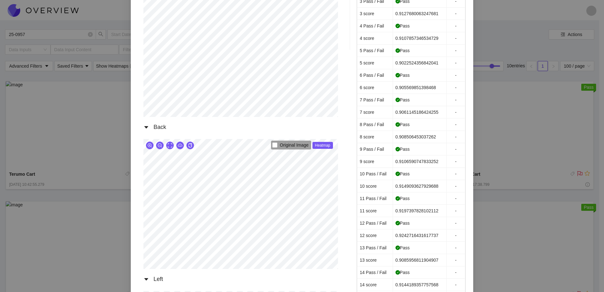
drag, startPoint x: 546, startPoint y: 60, endPoint x: 544, endPoint y: 58, distance: 3.3
click at [544, 59] on div "Terumo Cart [DATE] 10:33:52.443 AM Front Original Image Heatmap Right Original …" at bounding box center [302, 146] width 604 height 292
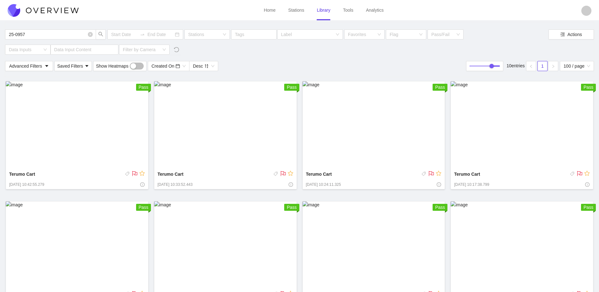
click at [85, 134] on img at bounding box center [77, 125] width 143 height 88
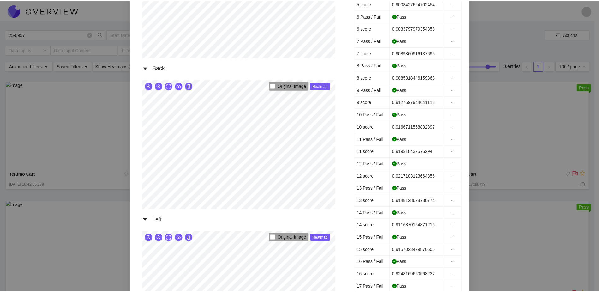
scroll to position [284, 0]
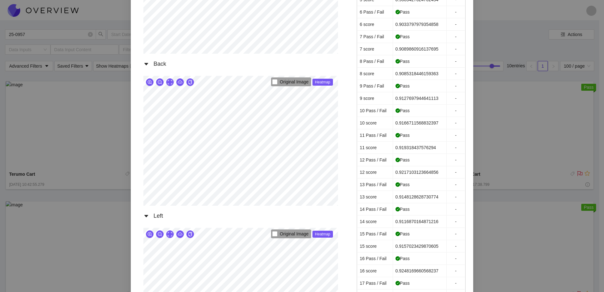
click at [573, 46] on div "Terumo Cart [DATE] 10:42:55.279 AM Front Original Image Heatmap Right Original …" at bounding box center [302, 146] width 604 height 292
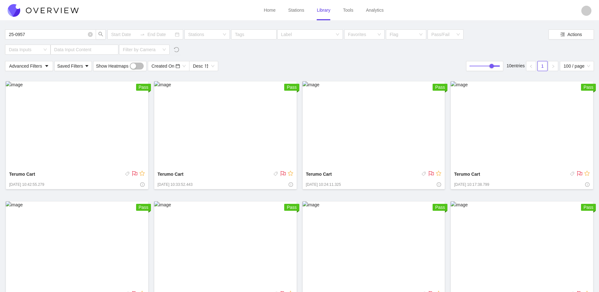
click at [57, 127] on img at bounding box center [77, 125] width 143 height 88
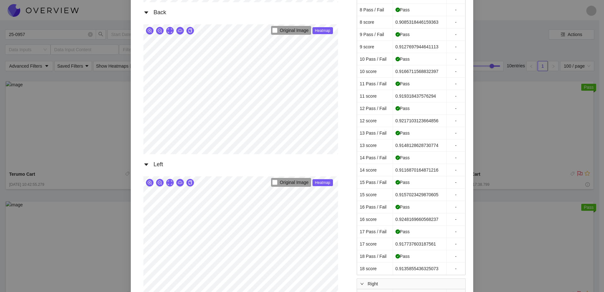
scroll to position [348, 0]
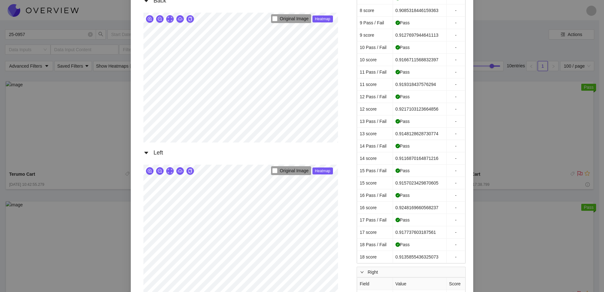
click at [522, 74] on div "Terumo Cart [DATE] 10:42:55.279 AM Front Original Image Heatmap Right Original …" at bounding box center [302, 146] width 604 height 292
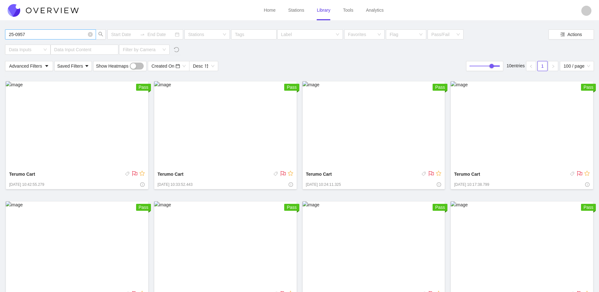
click at [73, 33] on input "25-0957" at bounding box center [47, 34] width 77 height 7
click at [68, 141] on img at bounding box center [77, 125] width 143 height 88
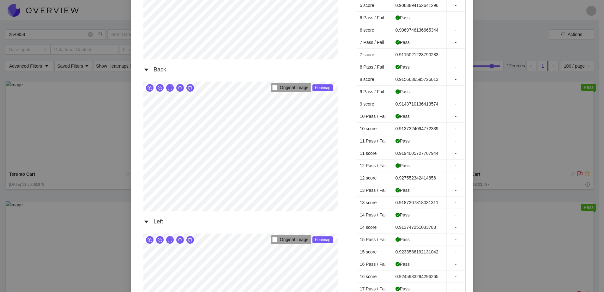
scroll to position [284, 0]
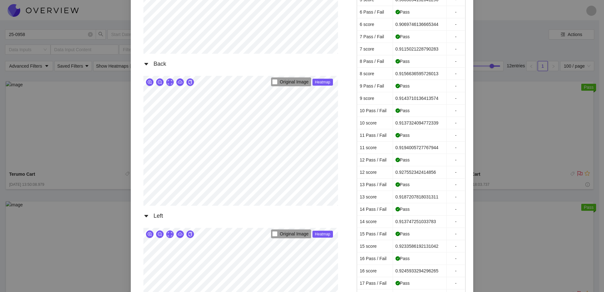
click at [511, 112] on div "Terumo Cart [DATE] 13:50:08.979 PM Front Original Image Heatmap Right Original …" at bounding box center [302, 146] width 604 height 292
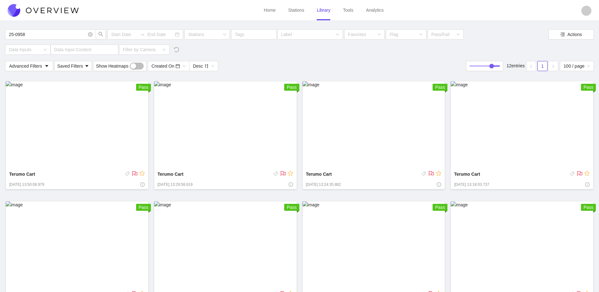
click at [239, 128] on img at bounding box center [225, 125] width 143 height 88
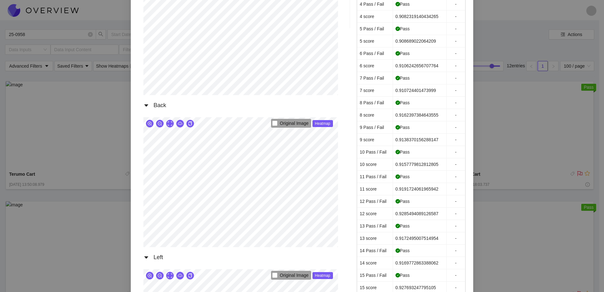
scroll to position [253, 0]
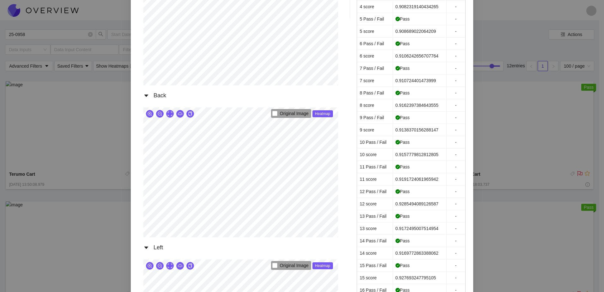
click at [502, 160] on div "Terumo Cart [DATE] 13:29:58.619 PM Front Original Image Heatmap Right Original …" at bounding box center [302, 146] width 604 height 292
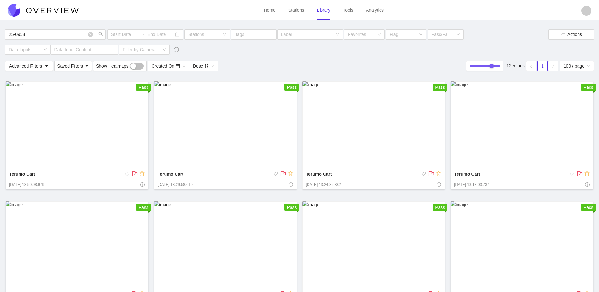
click at [396, 145] on img at bounding box center [374, 125] width 143 height 88
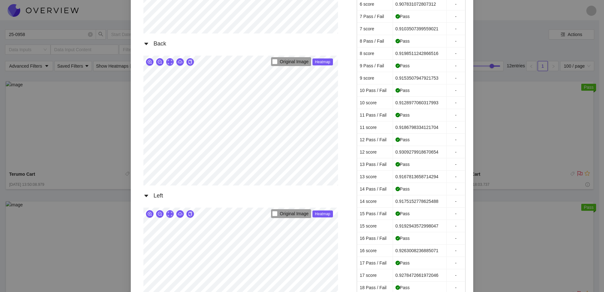
scroll to position [284, 0]
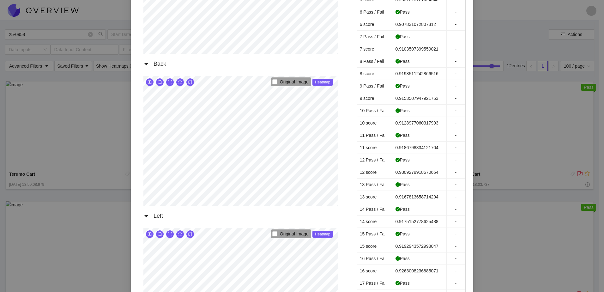
click at [525, 162] on div "Terumo Cart [DATE] 13:24:35.882 PM Front Original Image Heatmap Right Original …" at bounding box center [302, 146] width 604 height 292
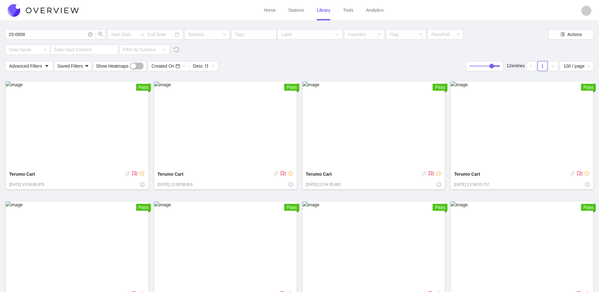
click at [524, 152] on img at bounding box center [522, 125] width 143 height 88
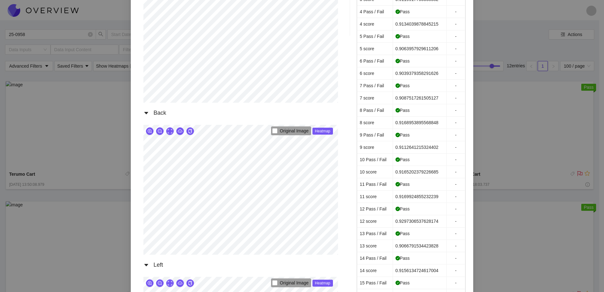
scroll to position [221, 0]
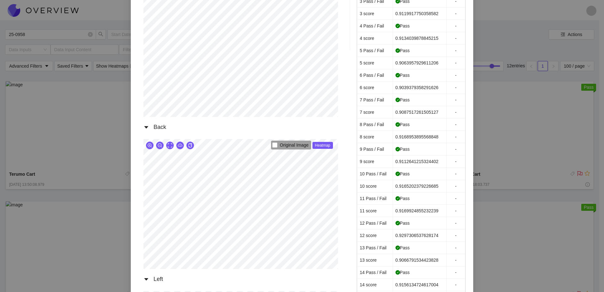
click at [508, 187] on div "Terumo Cart [DATE] 13:18:03.737 PM Front Original Image Heatmap Right Original …" at bounding box center [302, 146] width 604 height 292
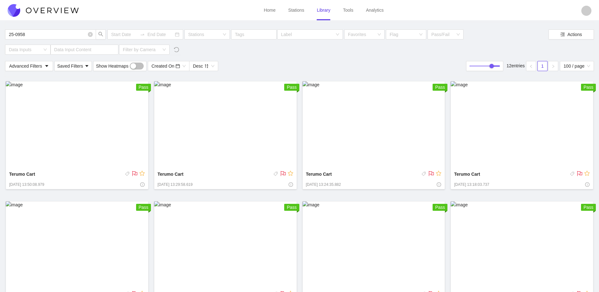
click at [119, 256] on img at bounding box center [77, 245] width 143 height 88
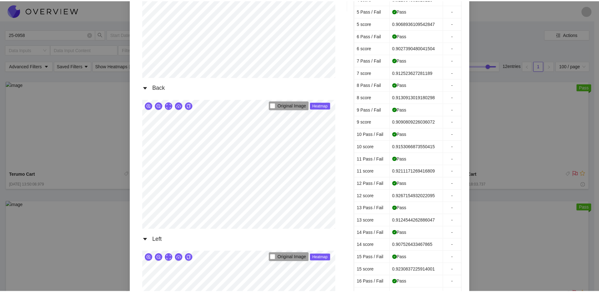
scroll to position [284, 0]
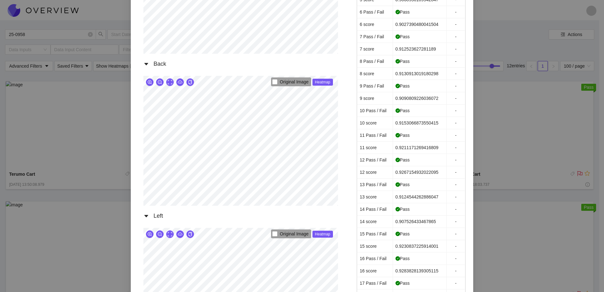
click at [516, 143] on div "Terumo Cart [DATE] 13:12:07.924 PM Front Original Image Heatmap Right Original …" at bounding box center [302, 146] width 604 height 292
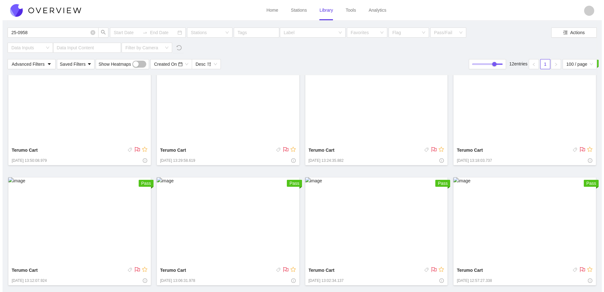
scroll to position [126, 0]
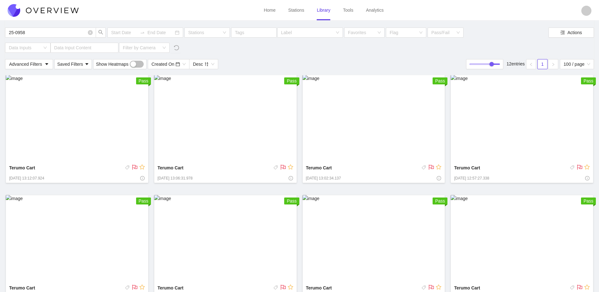
click at [189, 131] on img at bounding box center [225, 119] width 143 height 88
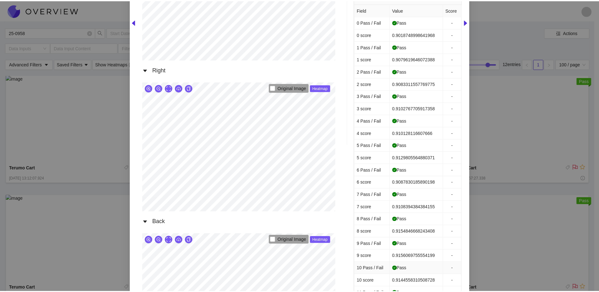
scroll to position [253, 0]
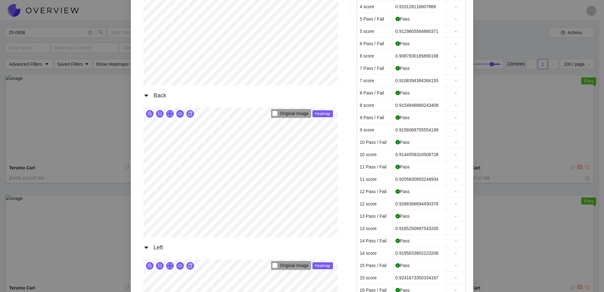
click at [505, 195] on div "Terumo Cart [DATE] 13:06:31.978 PM Front Original Image Heatmap Right Original …" at bounding box center [302, 146] width 604 height 292
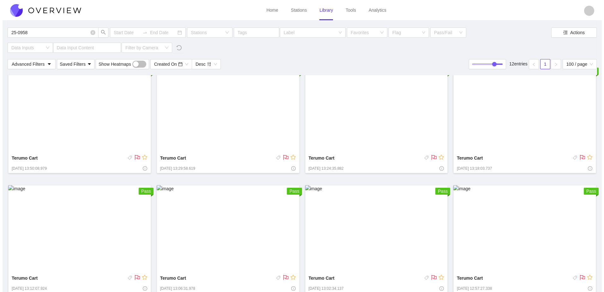
scroll to position [15, 0]
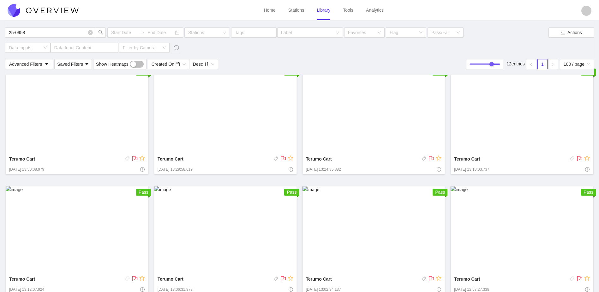
click at [397, 218] on img at bounding box center [374, 230] width 143 height 88
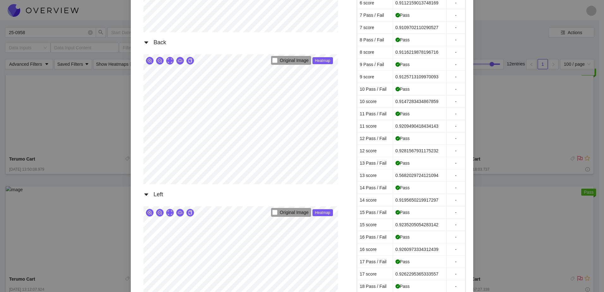
scroll to position [316, 0]
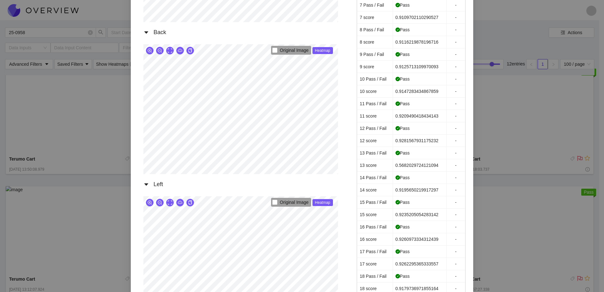
drag, startPoint x: 571, startPoint y: 156, endPoint x: 563, endPoint y: 161, distance: 9.3
click at [571, 157] on div "Terumo Cart [DATE] 13:02:34.137 PM Front Original Image Heatmap Right Original …" at bounding box center [302, 146] width 604 height 292
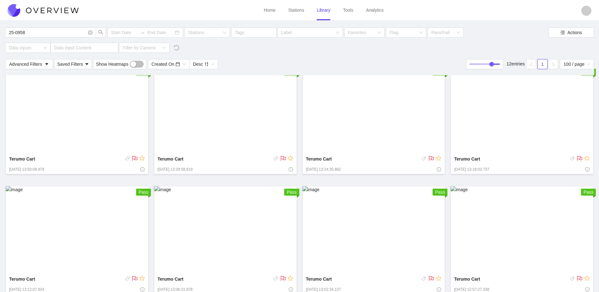
click at [517, 238] on img at bounding box center [522, 230] width 143 height 88
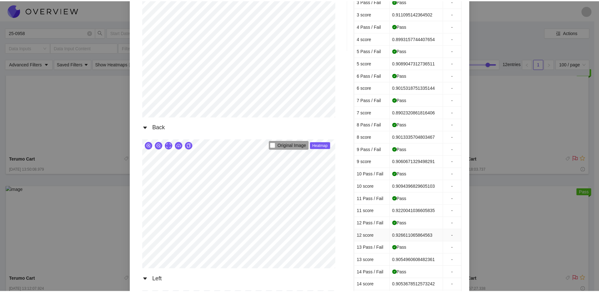
scroll to position [221, 0]
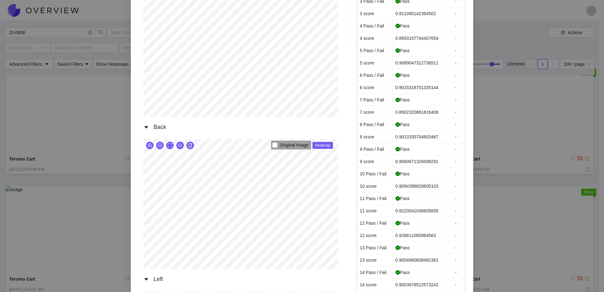
drag, startPoint x: 530, startPoint y: 205, endPoint x: 524, endPoint y: 209, distance: 7.3
click at [530, 204] on div "Terumo Cart [DATE] 12:57:27.338 PM Front Original Image Heatmap Right Original …" at bounding box center [302, 146] width 604 height 292
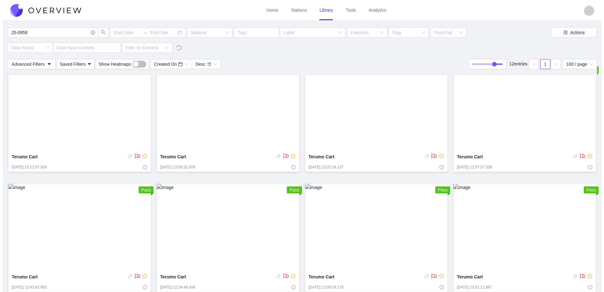
scroll to position [142, 0]
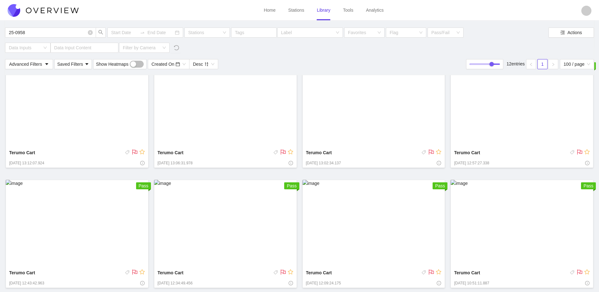
click at [127, 219] on img at bounding box center [77, 224] width 143 height 88
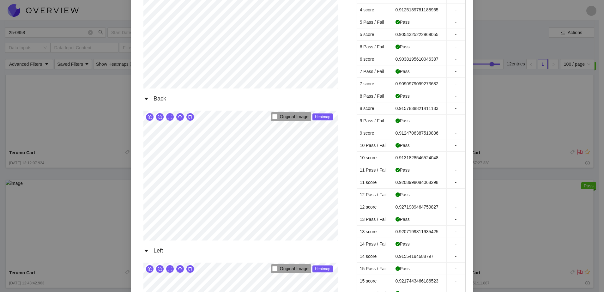
scroll to position [253, 0]
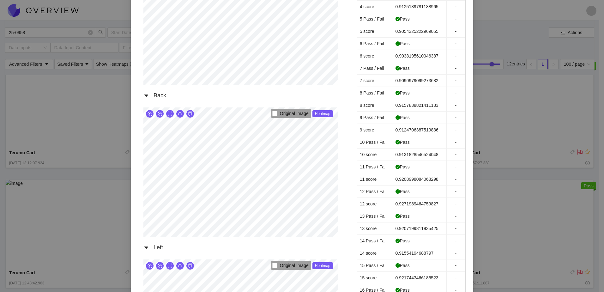
click at [523, 197] on div "Terumo Cart [DATE] 12:43:42.963 PM Front Original Image Heatmap Right Original …" at bounding box center [302, 146] width 604 height 292
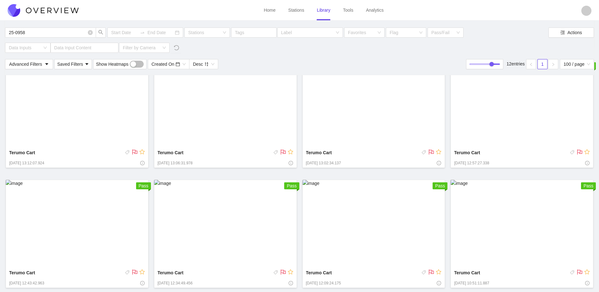
click at [221, 246] on img at bounding box center [225, 224] width 143 height 88
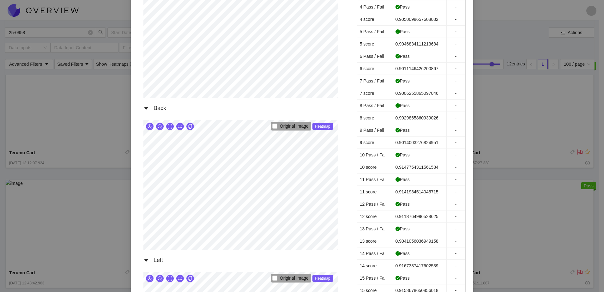
scroll to position [190, 0]
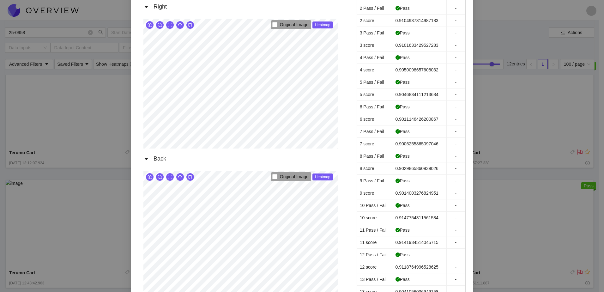
drag, startPoint x: 557, startPoint y: 163, endPoint x: 533, endPoint y: 179, distance: 28.9
click at [557, 163] on div "Terumo Cart [DATE] 12:34:49.456 PM Front Original Image Heatmap Right Original …" at bounding box center [302, 146] width 604 height 292
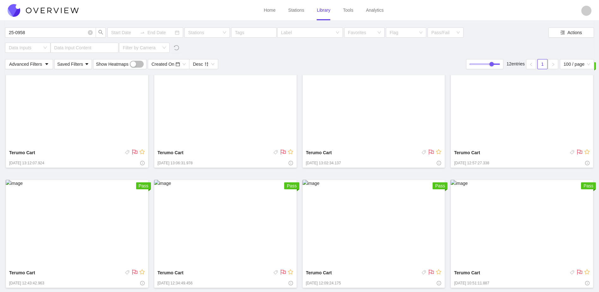
click at [397, 253] on img at bounding box center [374, 224] width 143 height 88
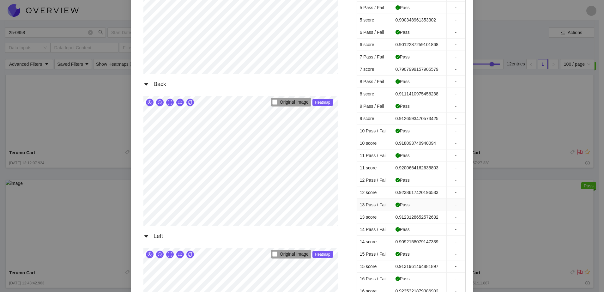
scroll to position [284, 0]
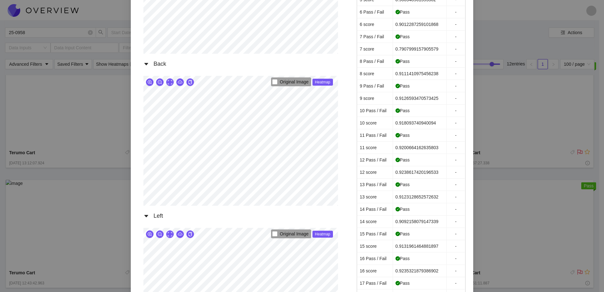
click at [516, 185] on div "Terumo Cart [DATE] 12:09:24.175 PM Front Original Image Heatmap Right Original …" at bounding box center [302, 146] width 604 height 292
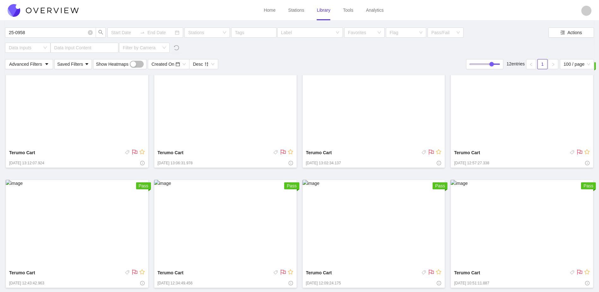
click at [506, 209] on img at bounding box center [522, 224] width 143 height 88
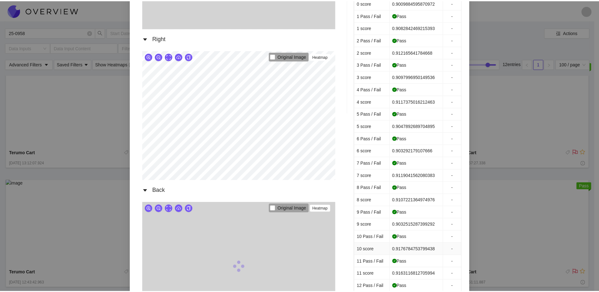
scroll to position [284, 0]
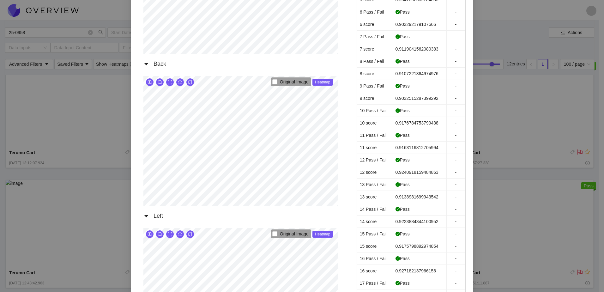
click at [551, 161] on div "Terumo Cart [DATE] 10:51:11.887 AM Front Original Image Heatmap Right Original …" at bounding box center [302, 146] width 604 height 292
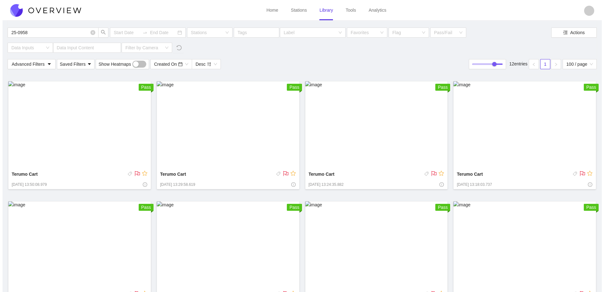
scroll to position [142, 0]
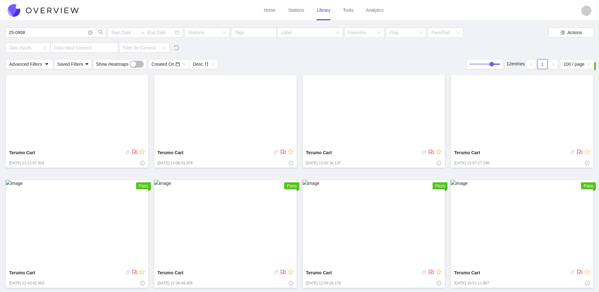
click at [514, 258] on img at bounding box center [522, 224] width 143 height 88
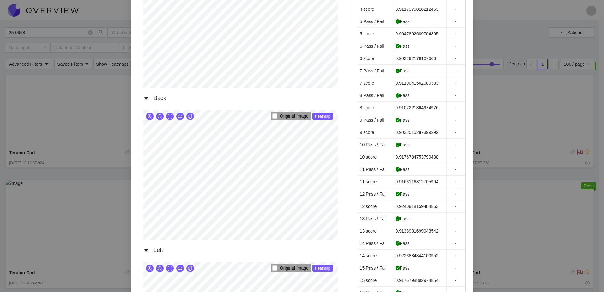
scroll to position [253, 0]
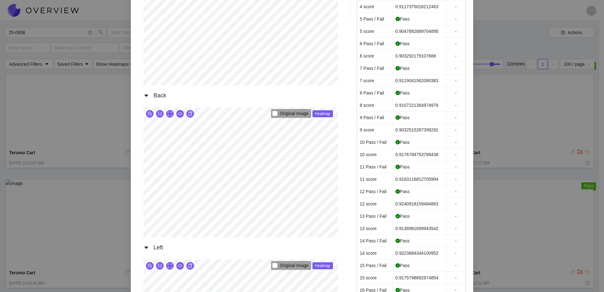
drag, startPoint x: 551, startPoint y: 196, endPoint x: 517, endPoint y: 206, distance: 35.8
click at [551, 196] on div "Terumo Cart [DATE] 10:51:11.887 AM Front Original Image Heatmap Right Original …" at bounding box center [302, 146] width 604 height 292
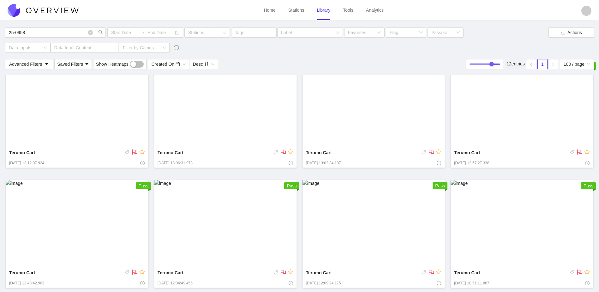
click at [424, 236] on img at bounding box center [374, 224] width 143 height 88
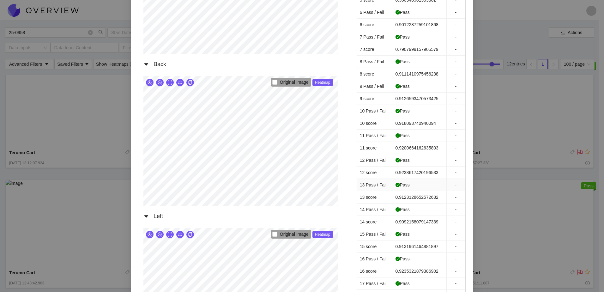
scroll to position [284, 0]
click at [573, 240] on div "Terumo Cart [DATE] 12:09:24.175 PM Front Original Image Heatmap Right Original …" at bounding box center [302, 146] width 604 height 292
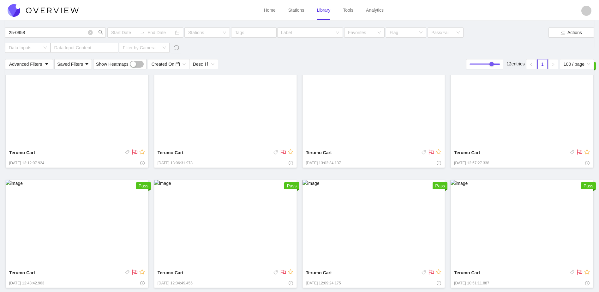
click at [246, 233] on img at bounding box center [225, 224] width 143 height 88
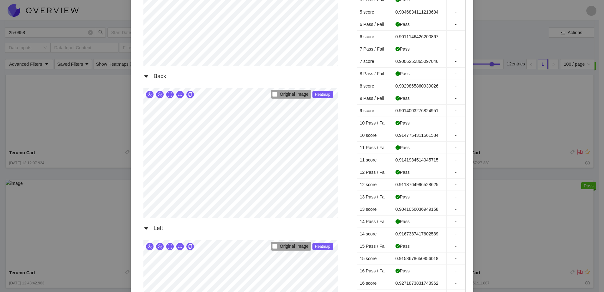
scroll to position [284, 0]
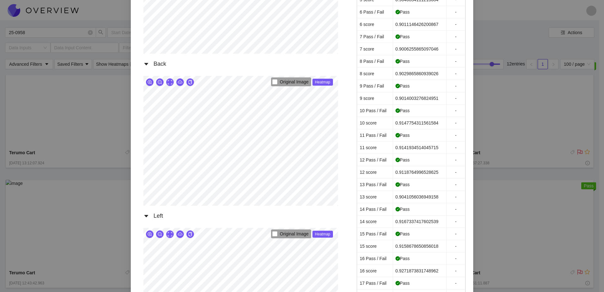
click at [71, 213] on div "Terumo Cart [DATE] 12:34:49.456 PM Front Original Image Heatmap Right Original …" at bounding box center [302, 146] width 604 height 292
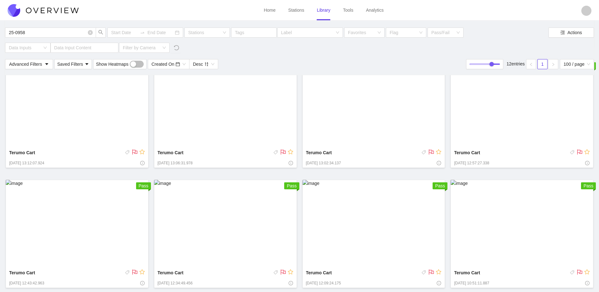
click at [72, 216] on img at bounding box center [77, 224] width 143 height 88
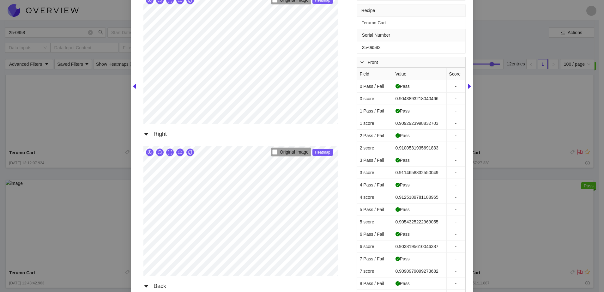
scroll to position [190, 0]
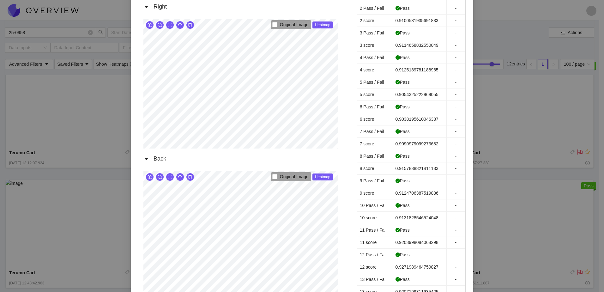
click at [551, 203] on div "Terumo Cart [DATE] 12:43:42.963 PM Front Original Image Heatmap Right Original …" at bounding box center [302, 146] width 604 height 292
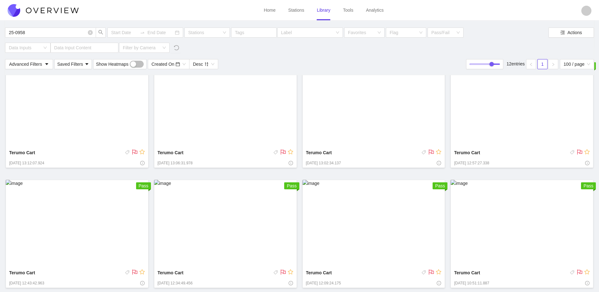
click at [527, 123] on img at bounding box center [522, 104] width 143 height 88
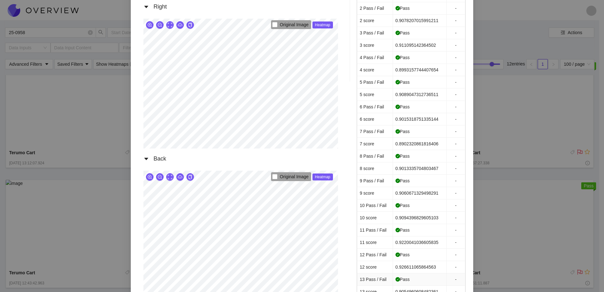
scroll to position [316, 0]
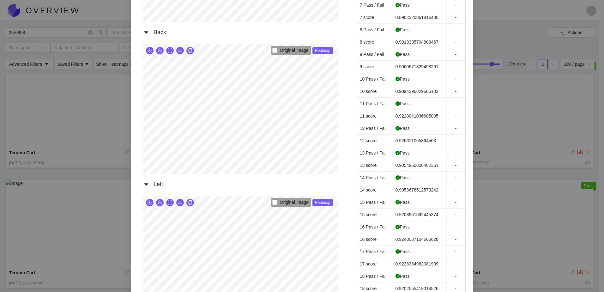
drag, startPoint x: 586, startPoint y: 148, endPoint x: 572, endPoint y: 152, distance: 13.7
click at [585, 148] on div "Terumo Cart [DATE] 12:57:27.338 PM Front Original Image Heatmap Right Original …" at bounding box center [302, 146] width 604 height 292
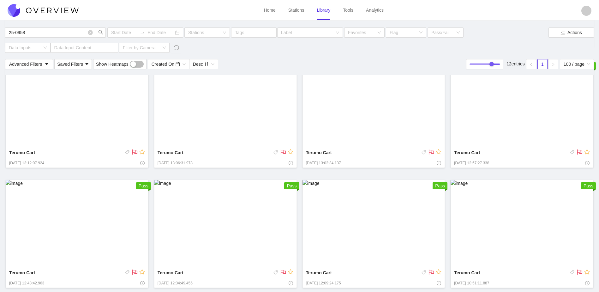
click at [332, 140] on img at bounding box center [374, 104] width 143 height 88
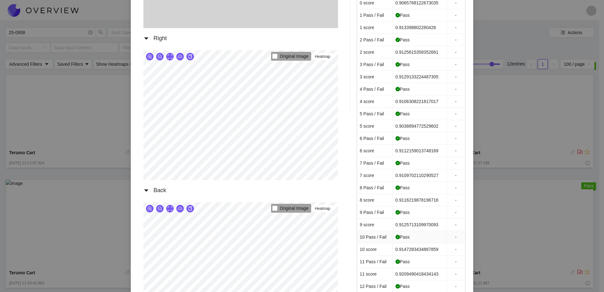
scroll to position [284, 0]
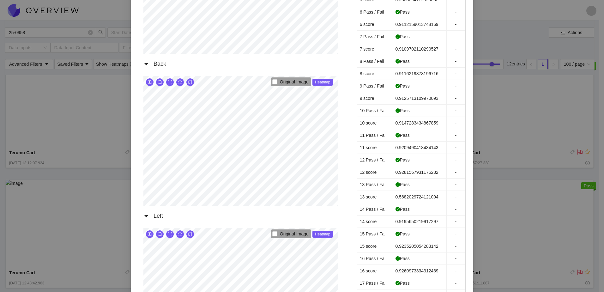
click at [72, 188] on div "Terumo Cart [DATE] 13:02:34.137 PM Front Original Image Heatmap Right Original …" at bounding box center [302, 146] width 604 height 292
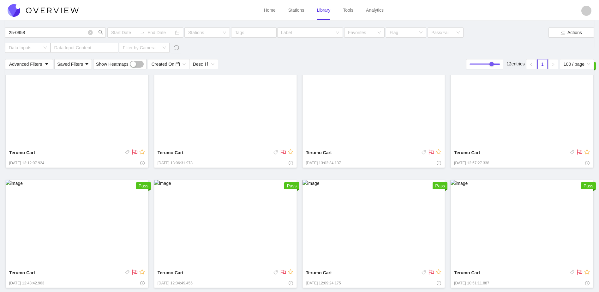
click at [250, 126] on img at bounding box center [225, 104] width 143 height 88
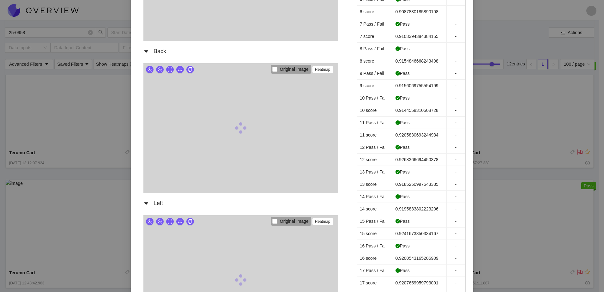
scroll to position [316, 0]
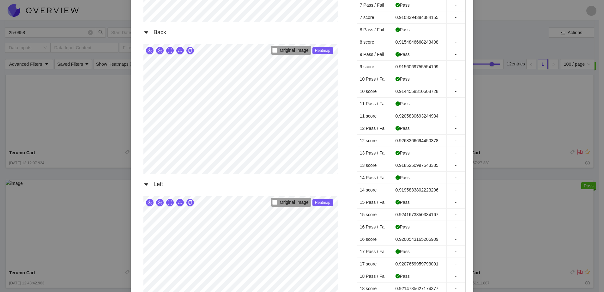
click at [483, 161] on div "Terumo Cart [DATE] 13:06:31.978 PM Front Original Image Heatmap Right Original …" at bounding box center [302, 146] width 604 height 292
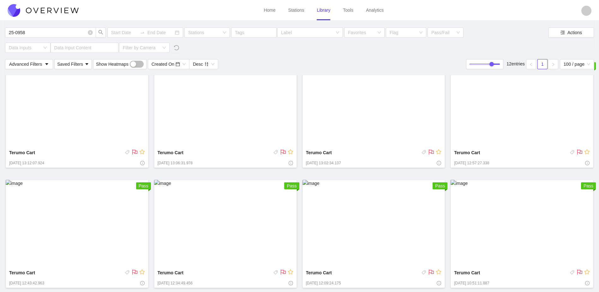
click at [109, 136] on img at bounding box center [77, 104] width 143 height 88
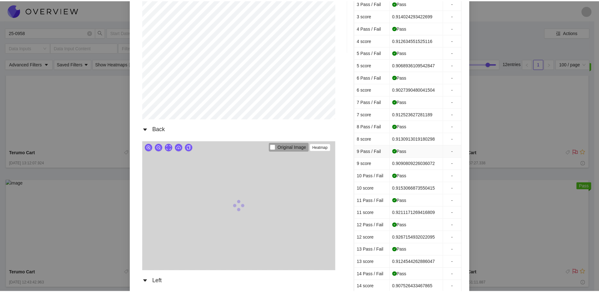
scroll to position [253, 0]
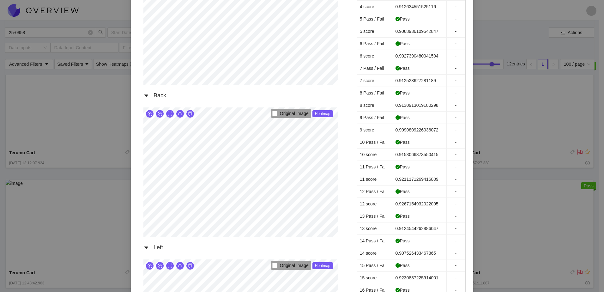
click at [570, 172] on div "Terumo Cart [DATE] 13:12:07.924 PM Front Original Image Heatmap Right Original …" at bounding box center [302, 146] width 604 height 292
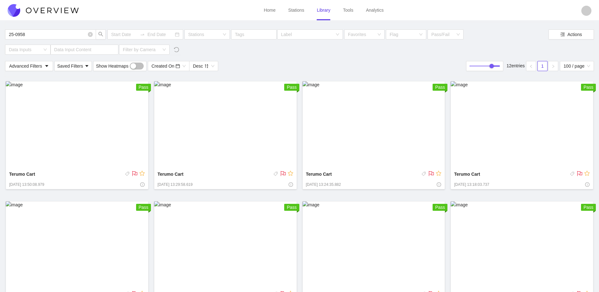
click at [488, 161] on img at bounding box center [522, 125] width 143 height 88
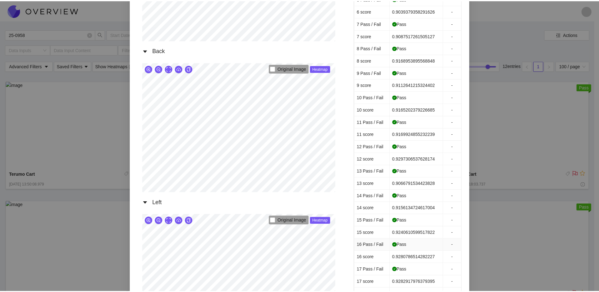
scroll to position [316, 0]
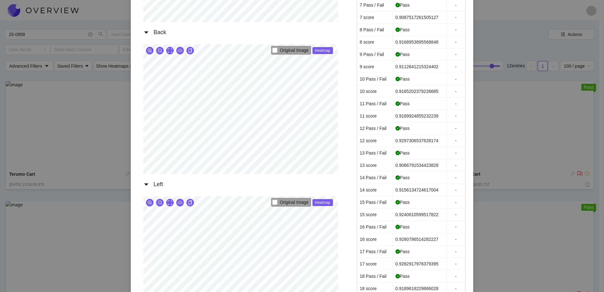
click at [525, 180] on div "Terumo Cart [DATE] 13:18:03.737 PM Front Original Image Heatmap Right Original …" at bounding box center [302, 146] width 604 height 292
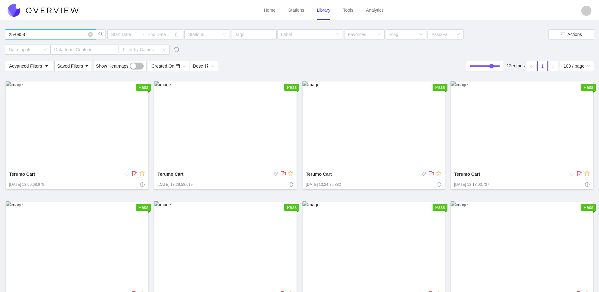
click at [50, 32] on input "25-0958" at bounding box center [47, 34] width 77 height 7
click at [86, 143] on img at bounding box center [77, 125] width 143 height 88
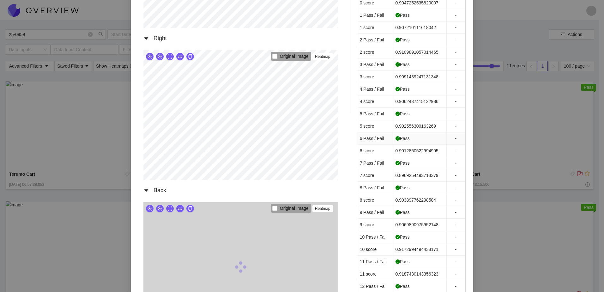
scroll to position [316, 0]
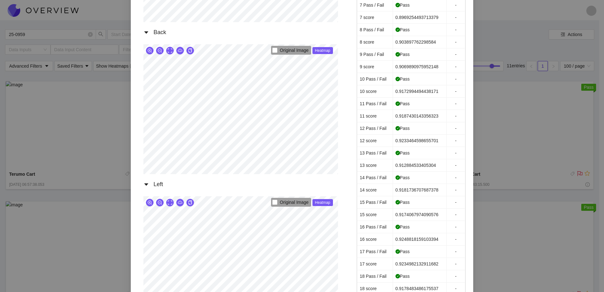
click at [547, 90] on div "Terumo Cart [DATE] 06:57:38.053 AM Front Original Image Heatmap Right Original …" at bounding box center [302, 146] width 604 height 292
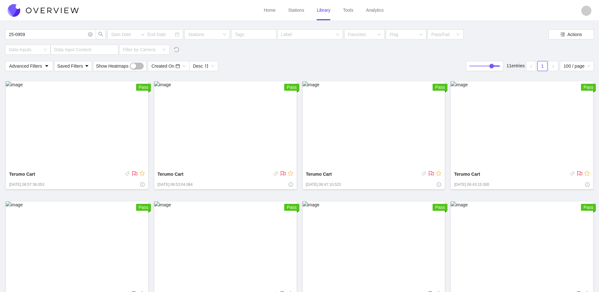
click at [257, 135] on img at bounding box center [225, 125] width 143 height 88
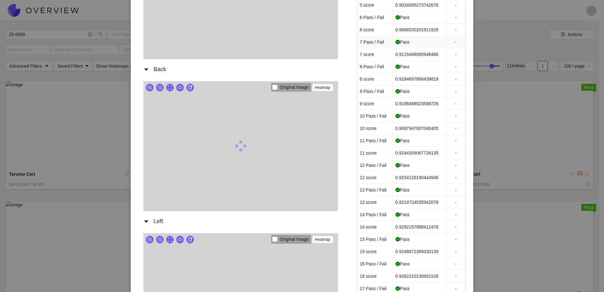
scroll to position [284, 0]
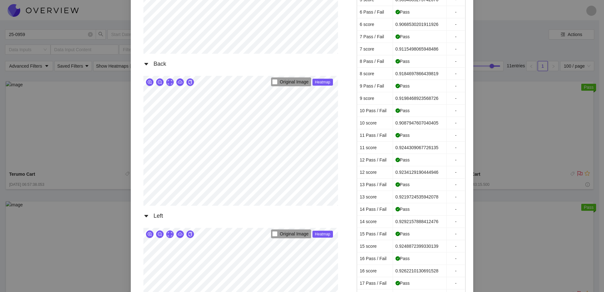
click at [549, 152] on div "Terumo Cart [DATE] 06:53:04.084 AM Front Original Image Heatmap Right Original …" at bounding box center [302, 146] width 604 height 292
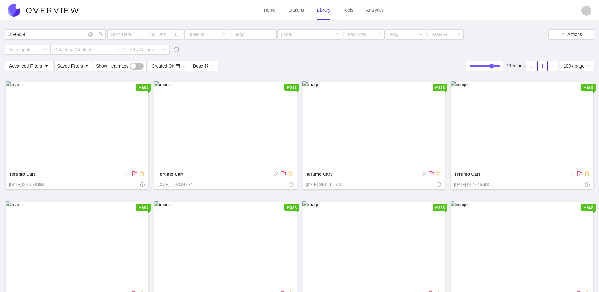
click at [368, 134] on img at bounding box center [374, 125] width 143 height 88
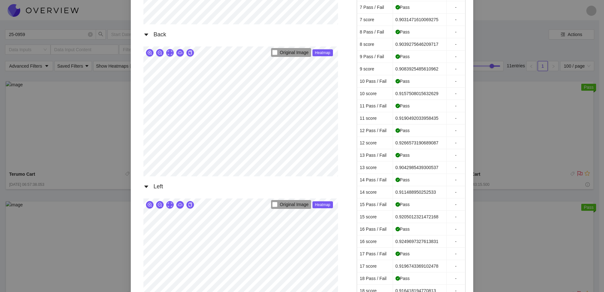
scroll to position [316, 0]
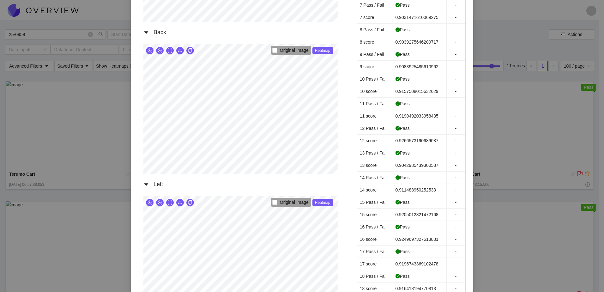
click at [496, 144] on div "Terumo Cart [DATE] 06:47:10.523 AM Front Original Image Heatmap Right Original …" at bounding box center [302, 146] width 604 height 292
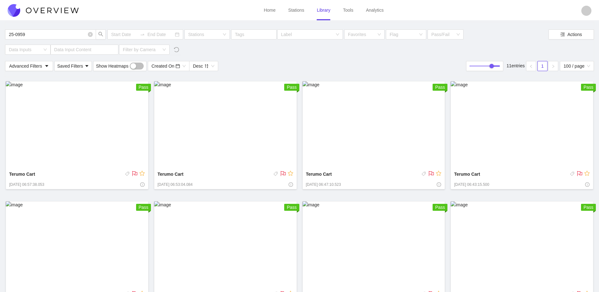
click at [513, 134] on img at bounding box center [522, 125] width 143 height 88
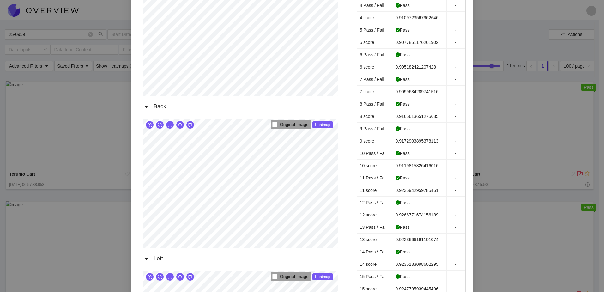
scroll to position [253, 0]
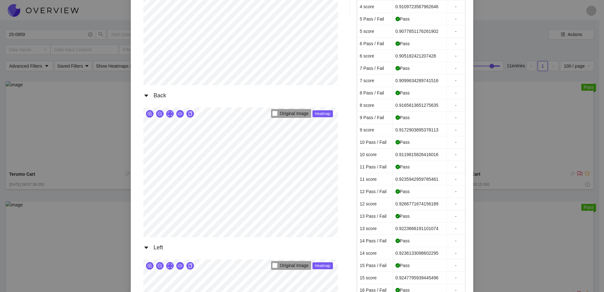
click at [532, 163] on div "Terumo Cart [DATE] 06:43:15.500 AM Front Original Image Heatmap Right Original …" at bounding box center [302, 146] width 604 height 292
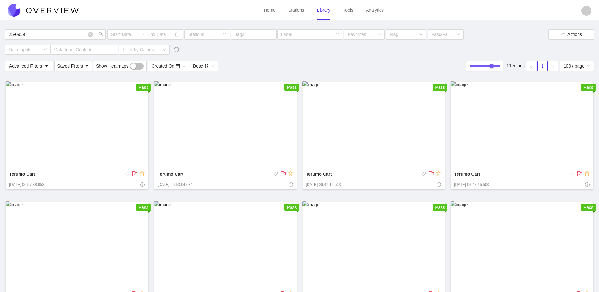
click at [68, 242] on img at bounding box center [77, 245] width 143 height 88
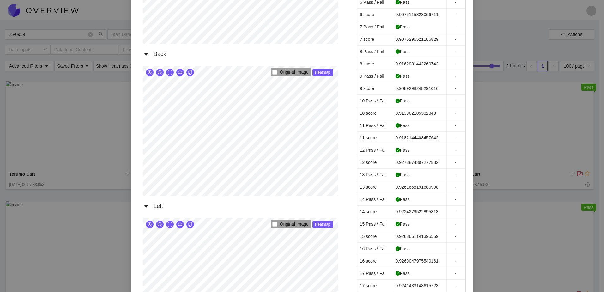
scroll to position [284, 0]
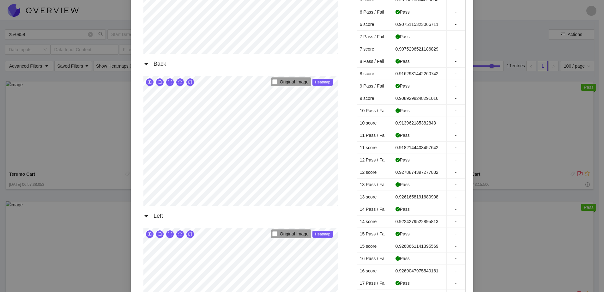
click at [519, 154] on div "Terumo Cart [DATE] 06:18:23.036 AM Front Original Image Heatmap Right Original …" at bounding box center [302, 146] width 604 height 292
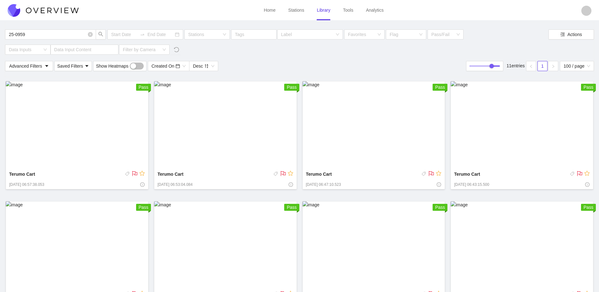
click at [229, 149] on img at bounding box center [225, 125] width 143 height 88
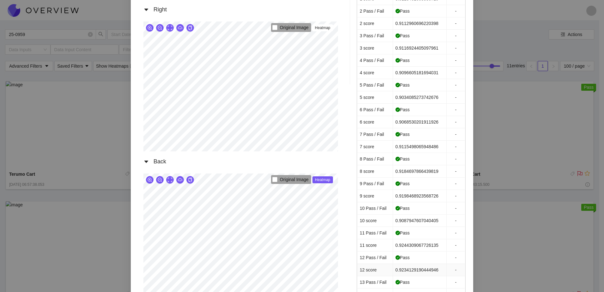
scroll to position [253, 0]
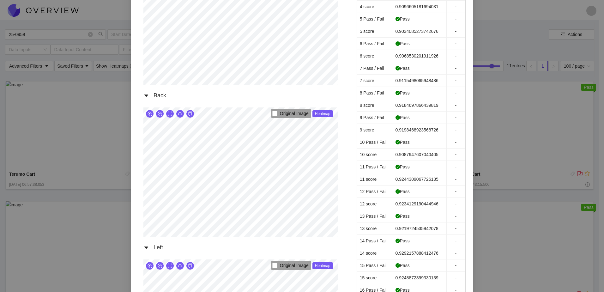
click at [569, 155] on div "Terumo Cart [DATE] 06:53:04.084 AM Front Original Image Heatmap Right Original …" at bounding box center [302, 146] width 604 height 292
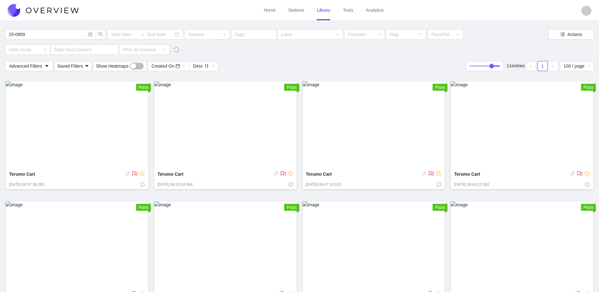
click at [408, 155] on img at bounding box center [374, 125] width 143 height 88
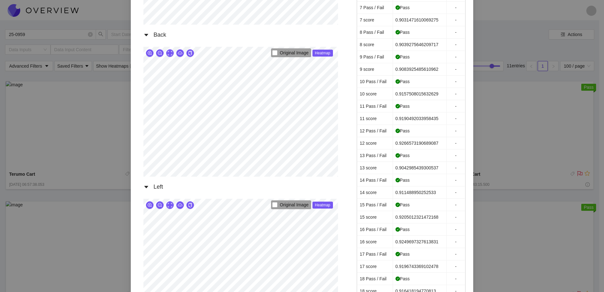
scroll to position [316, 0]
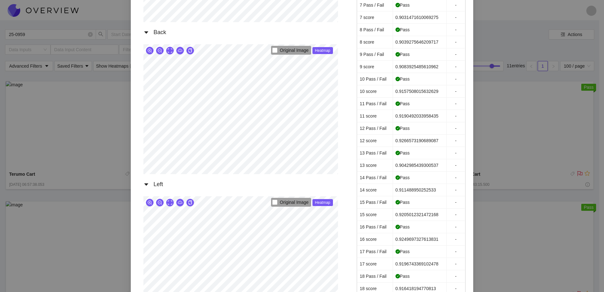
click at [556, 123] on div "Terumo Cart [DATE] 06:47:10.523 AM Front Original Image Heatmap Right Original …" at bounding box center [302, 146] width 604 height 292
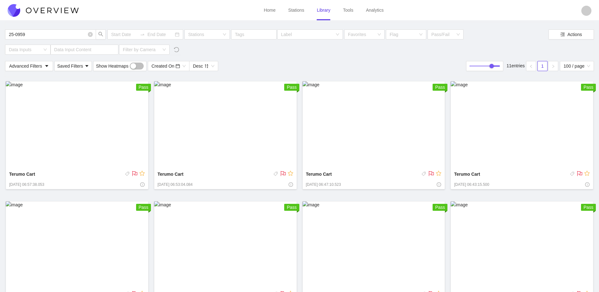
click at [529, 140] on img at bounding box center [522, 125] width 143 height 88
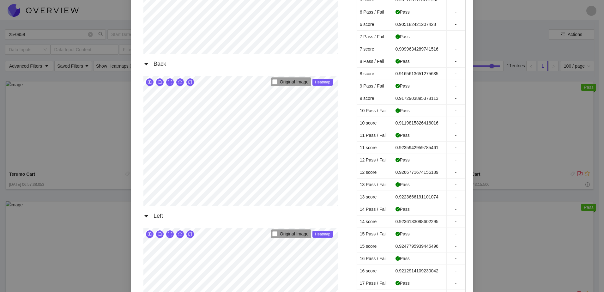
scroll to position [253, 0]
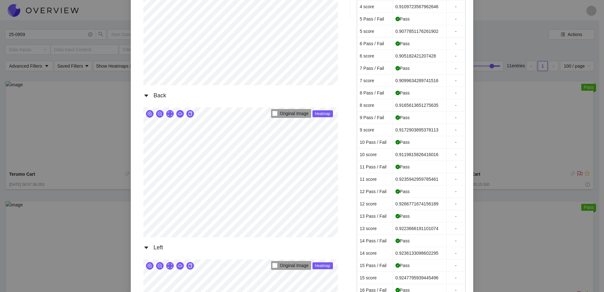
click at [530, 178] on div "Terumo Cart [DATE] 06:43:15.500 AM Front Original Image Heatmap Right Original …" at bounding box center [302, 146] width 604 height 292
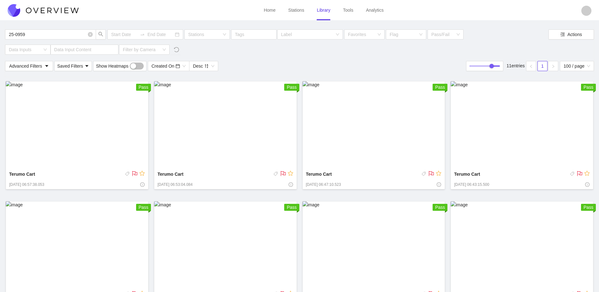
click at [81, 233] on img at bounding box center [77, 245] width 143 height 88
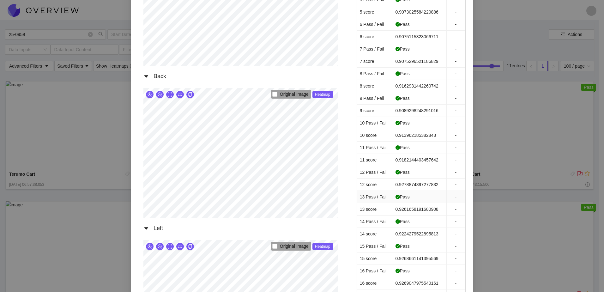
scroll to position [284, 0]
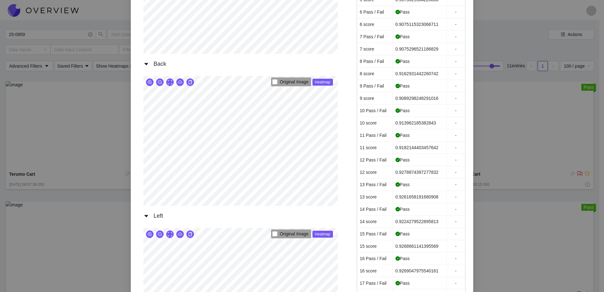
click at [561, 163] on div "Terumo Cart [DATE] 06:18:23.036 AM Front Original Image Heatmap Right Original …" at bounding box center [302, 146] width 604 height 292
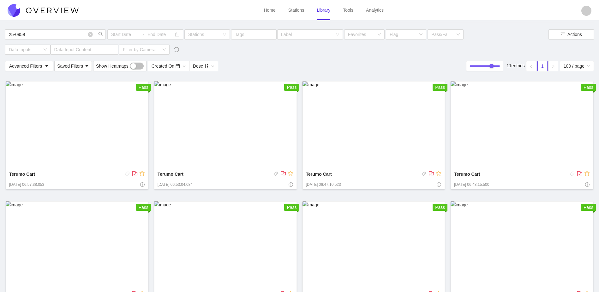
click at [246, 177] on div "Terumo Cart" at bounding box center [226, 176] width 136 height 10
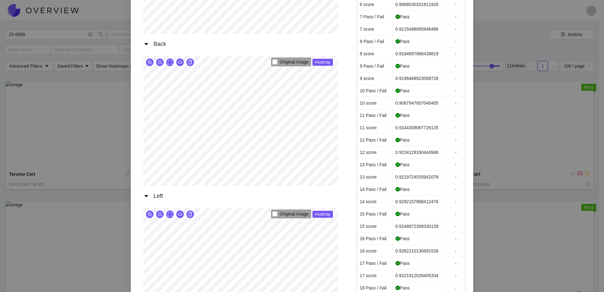
scroll to position [316, 0]
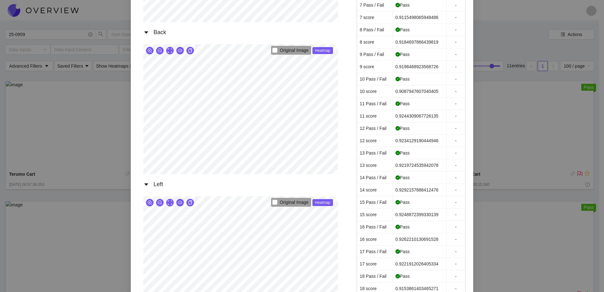
click at [504, 127] on div "Terumo Cart [DATE] 06:53:04.084 AM Front Original Image Heatmap Right Original …" at bounding box center [302, 146] width 604 height 292
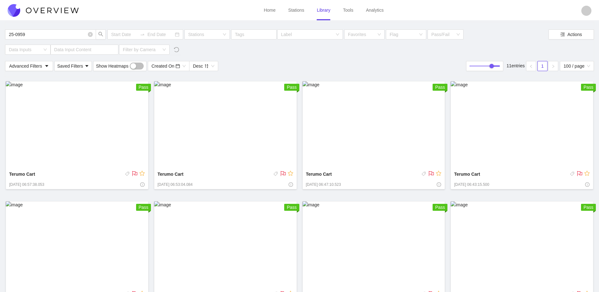
click at [377, 159] on img at bounding box center [374, 125] width 143 height 88
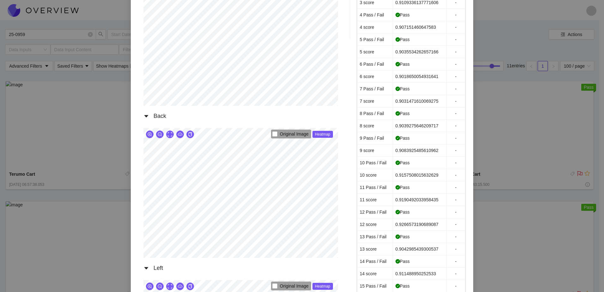
scroll to position [316, 0]
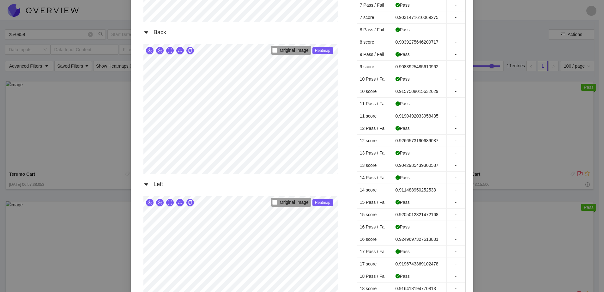
click at [512, 121] on div "Terumo Cart [DATE] 06:47:10.523 AM Front Original Image Heatmap Right Original …" at bounding box center [302, 146] width 604 height 292
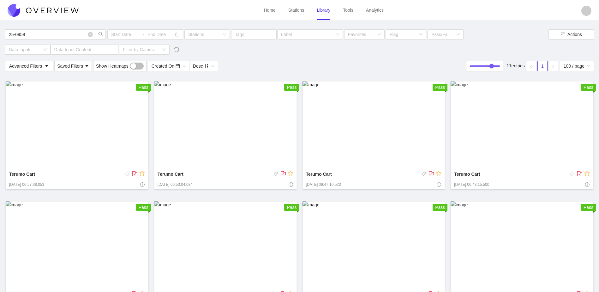
click at [492, 153] on img at bounding box center [522, 125] width 143 height 88
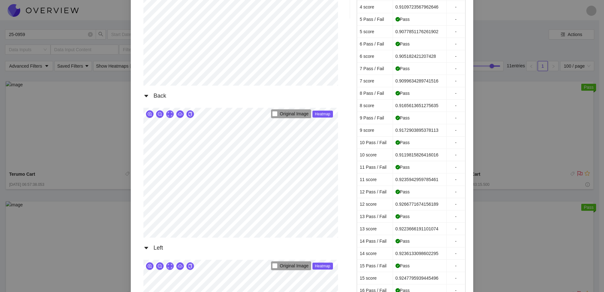
scroll to position [253, 0]
click at [534, 182] on div "Terumo Cart [DATE] 06:43:15.500 AM Front Original Image Heatmap Right Original …" at bounding box center [302, 146] width 604 height 292
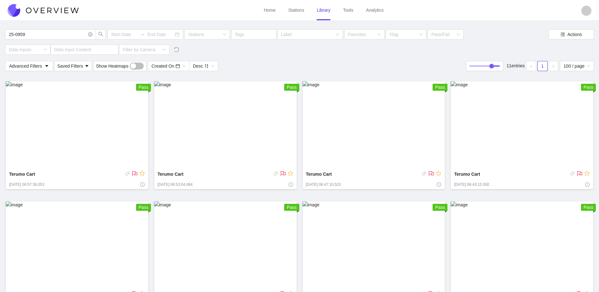
click at [111, 229] on img at bounding box center [77, 245] width 143 height 88
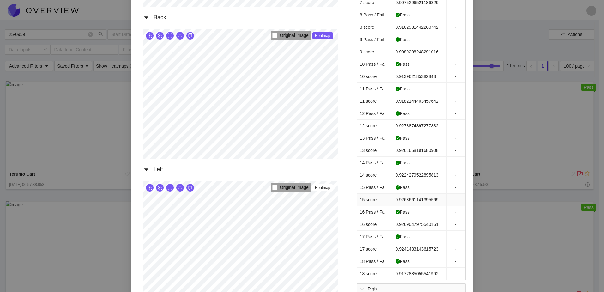
scroll to position [348, 0]
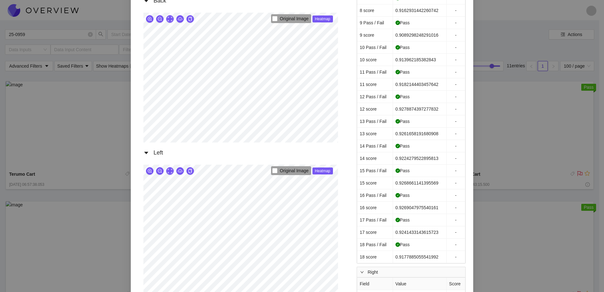
drag, startPoint x: 541, startPoint y: 171, endPoint x: 488, endPoint y: 183, distance: 54.7
click at [540, 171] on div "Terumo Cart [DATE] 06:18:23.036 AM Front Original Image Heatmap Right Original …" at bounding box center [302, 146] width 604 height 292
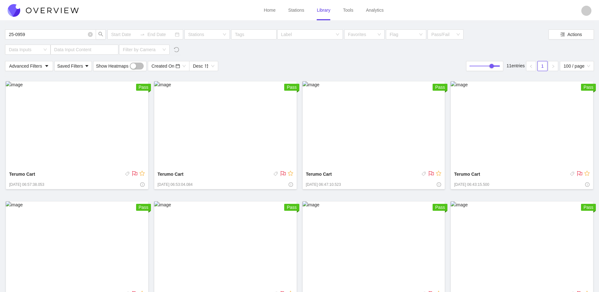
click at [368, 149] on img at bounding box center [374, 125] width 143 height 88
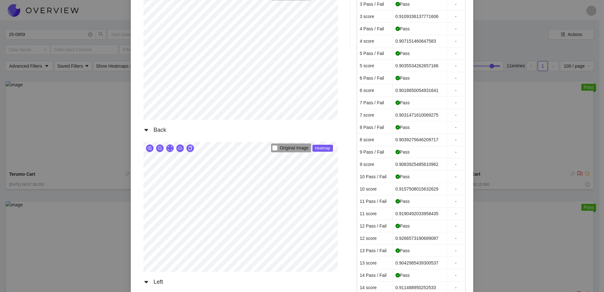
scroll to position [221, 0]
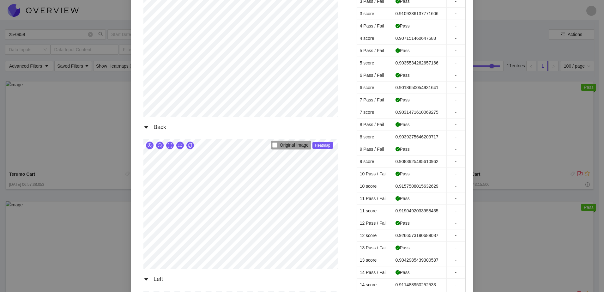
click at [513, 180] on div "Terumo Cart [DATE] 06:47:10.523 AM Front Original Image Heatmap Right Original …" at bounding box center [302, 146] width 604 height 292
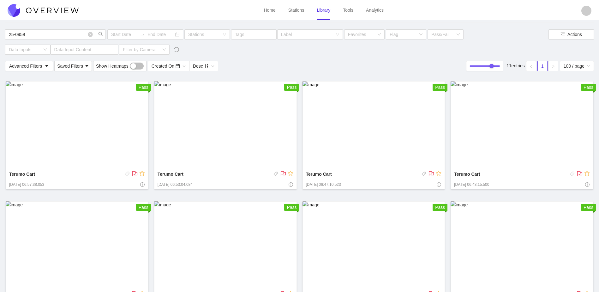
click at [555, 161] on img at bounding box center [522, 125] width 143 height 88
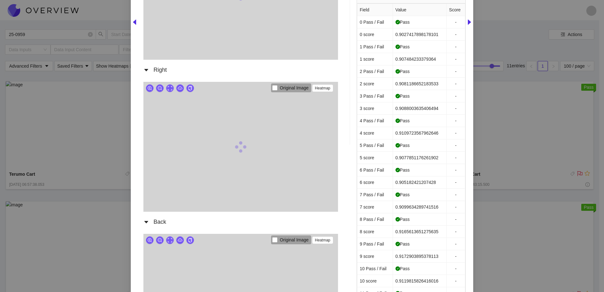
scroll to position [284, 0]
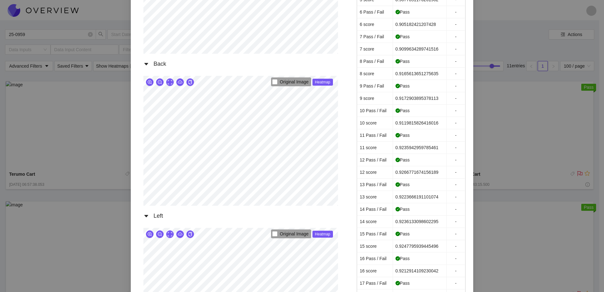
drag, startPoint x: 571, startPoint y: 131, endPoint x: 558, endPoint y: 131, distance: 13.0
click at [569, 130] on div "Terumo Cart [DATE] 06:43:15.500 AM Front Original Image Heatmap Right Original …" at bounding box center [302, 146] width 604 height 292
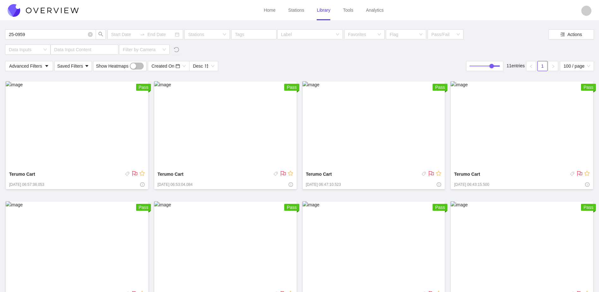
click at [109, 254] on img at bounding box center [77, 245] width 143 height 88
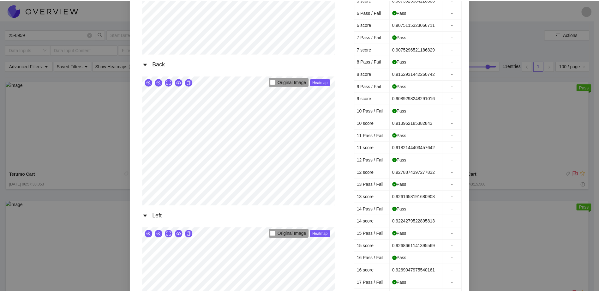
scroll to position [190, 0]
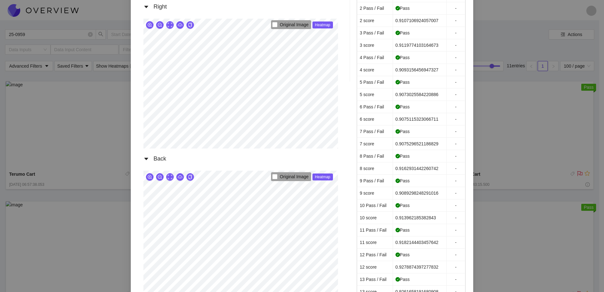
click at [525, 219] on div "Terumo Cart [DATE] 06:18:23.036 AM Front Original Image Heatmap Right Original …" at bounding box center [302, 146] width 604 height 292
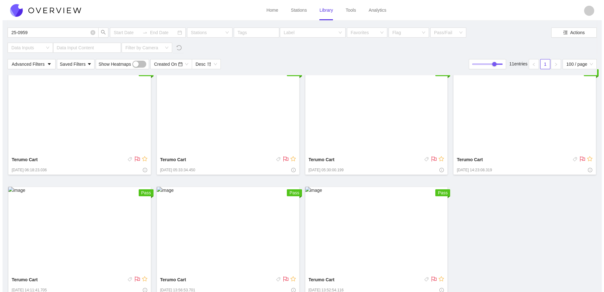
scroll to position [142, 0]
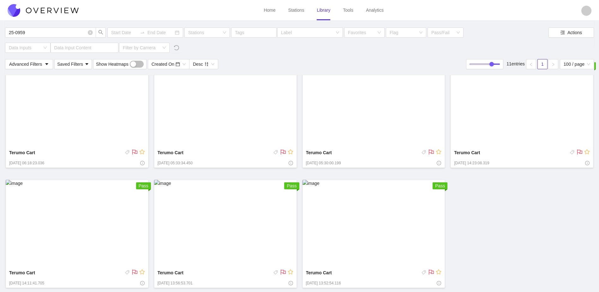
click at [107, 112] on img at bounding box center [77, 104] width 143 height 88
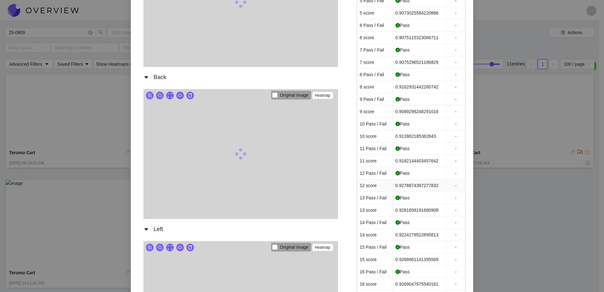
scroll to position [284, 0]
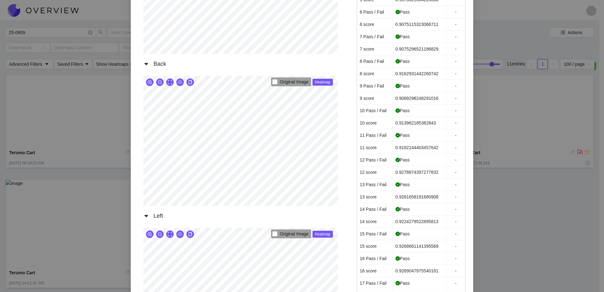
drag, startPoint x: 535, startPoint y: 150, endPoint x: 530, endPoint y: 149, distance: 5.5
click at [532, 150] on div "Terumo Cart [DATE] 06:18:23.036 AM Front Original Image Heatmap Right Original …" at bounding box center [302, 146] width 604 height 292
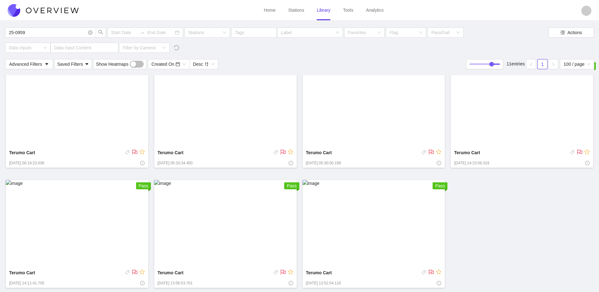
click at [255, 151] on div "Terumo Cart" at bounding box center [226, 154] width 136 height 10
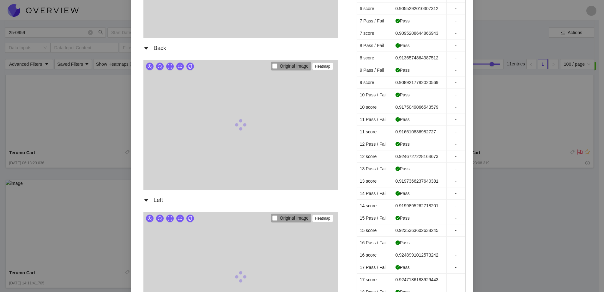
scroll to position [316, 0]
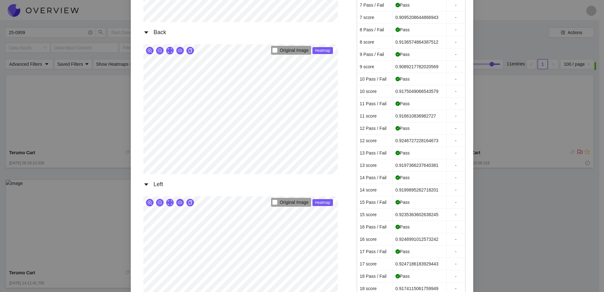
click at [588, 187] on div "Terumo Cart [DATE] 05:33:34.450 AM Front Original Image Heatmap Right Original …" at bounding box center [302, 146] width 604 height 292
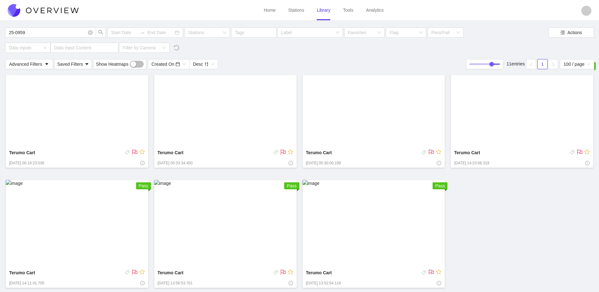
click at [522, 121] on img at bounding box center [522, 104] width 143 height 88
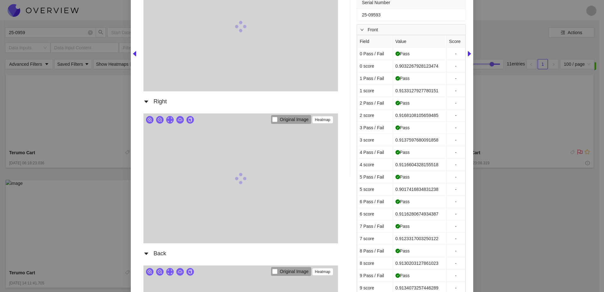
scroll to position [221, 0]
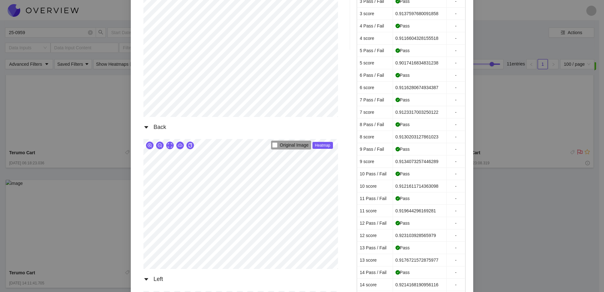
click at [500, 225] on div "Terumo Cart [DATE] 14:23:08.319 PM Front Original Image Heatmap Right Original …" at bounding box center [302, 146] width 604 height 292
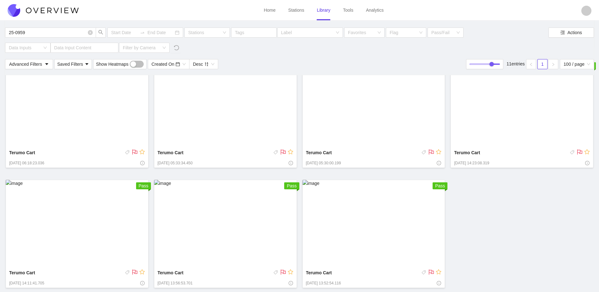
click at [88, 245] on img at bounding box center [77, 224] width 143 height 88
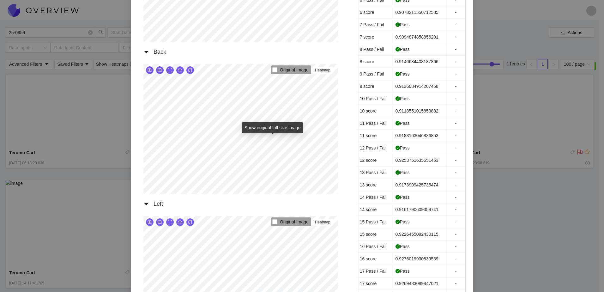
scroll to position [316, 0]
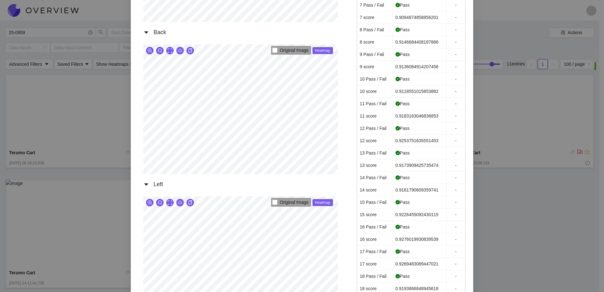
click at [516, 222] on div "Terumo Cart [DATE] 14:11:41.705 PM Front Original Image Heatmap Right Original …" at bounding box center [302, 146] width 604 height 292
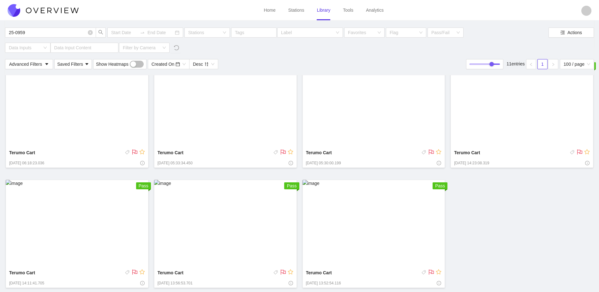
click at [201, 233] on img at bounding box center [225, 224] width 143 height 88
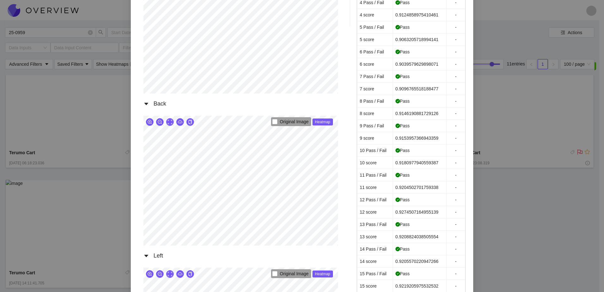
scroll to position [284, 0]
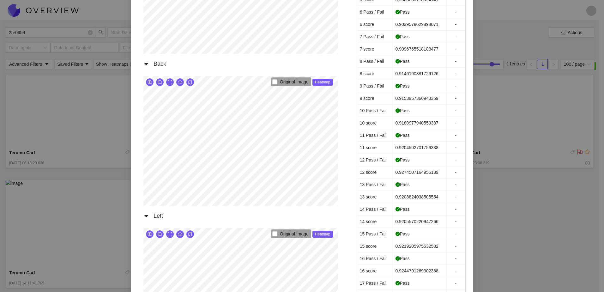
click at [567, 182] on div "Terumo Cart [DATE] 13:56:53.701 PM Front Original Image Heatmap Right Original …" at bounding box center [302, 146] width 604 height 292
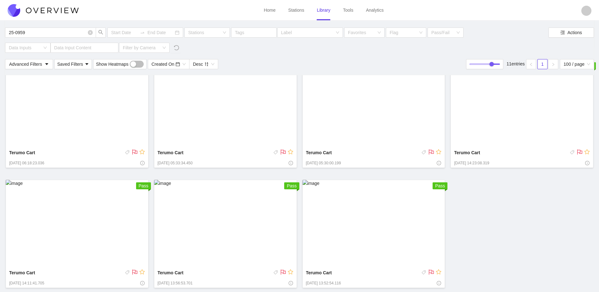
click at [367, 161] on div "[DATE] 05:30:00.199" at bounding box center [374, 164] width 136 height 6
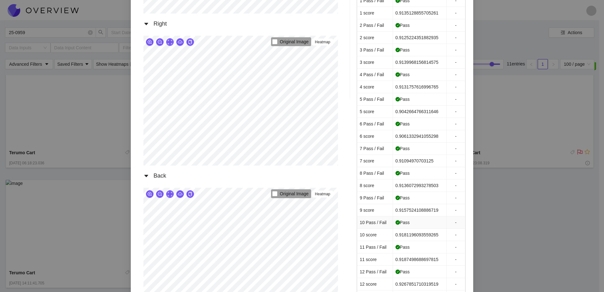
scroll to position [190, 0]
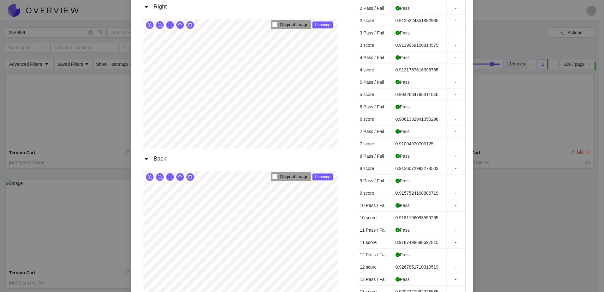
click at [520, 186] on div "Terumo Cart [DATE] 05:30:00.199 AM Front Original Image Heatmap Right Original …" at bounding box center [302, 146] width 604 height 292
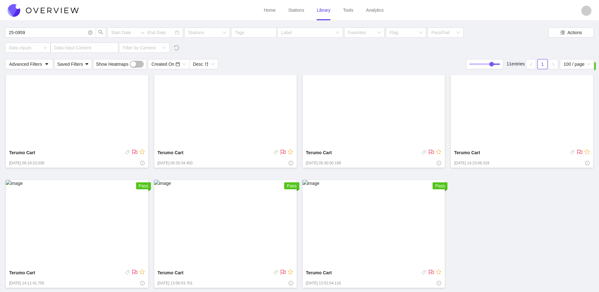
click at [524, 131] on img at bounding box center [522, 104] width 143 height 88
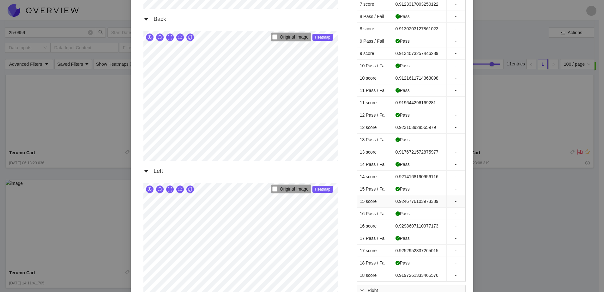
scroll to position [348, 0]
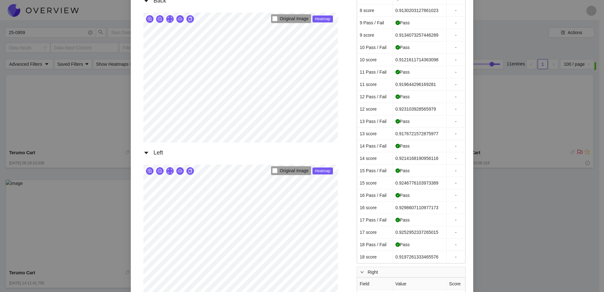
click at [589, 178] on div "Terumo Cart [DATE] 14:23:08.319 PM Front Original Image Heatmap Right Original …" at bounding box center [302, 146] width 604 height 292
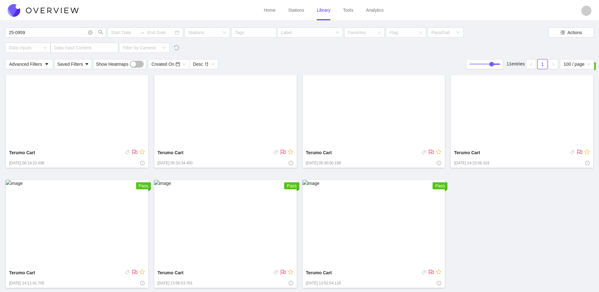
click at [71, 222] on img at bounding box center [77, 224] width 143 height 88
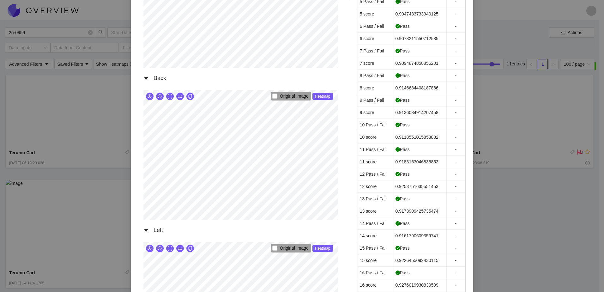
scroll to position [284, 0]
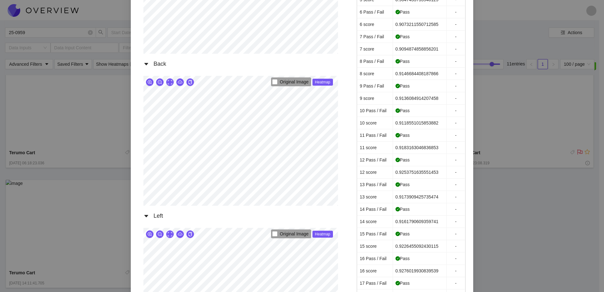
click at [513, 221] on div "Terumo Cart [DATE] 14:11:41.705 PM Front Original Image Heatmap Right Original …" at bounding box center [302, 146] width 604 height 292
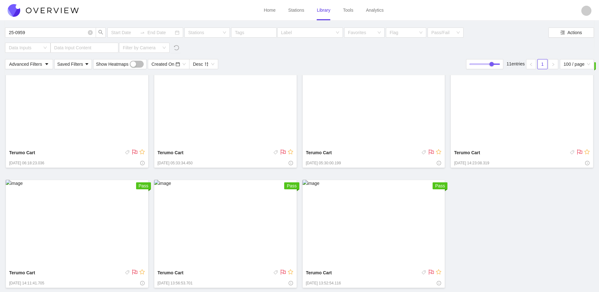
click at [162, 257] on img at bounding box center [225, 224] width 143 height 88
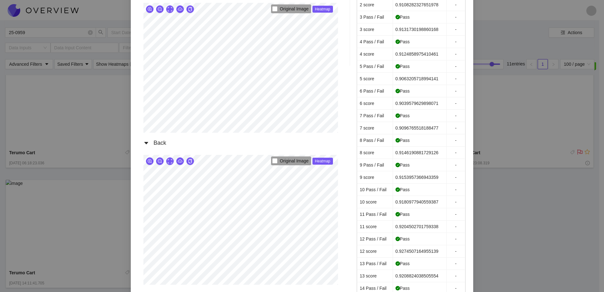
scroll to position [316, 0]
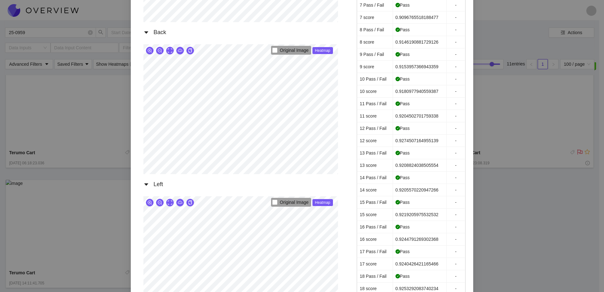
click at [582, 143] on div "Terumo Cart [DATE] 13:56:53.701 PM Front Original Image Heatmap Right Original …" at bounding box center [302, 146] width 604 height 292
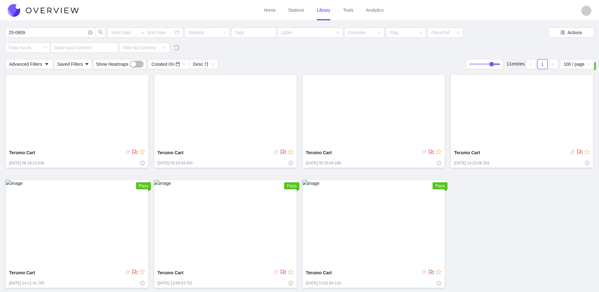
click at [389, 231] on img at bounding box center [374, 224] width 143 height 88
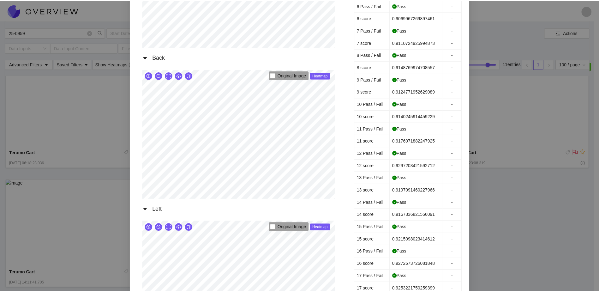
scroll to position [190, 0]
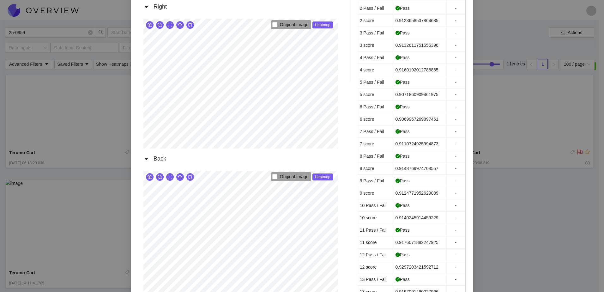
click at [579, 204] on div "Terumo Cart [DATE] 13:52:54.116 PM Front Original Image Heatmap Right Original …" at bounding box center [302, 146] width 604 height 292
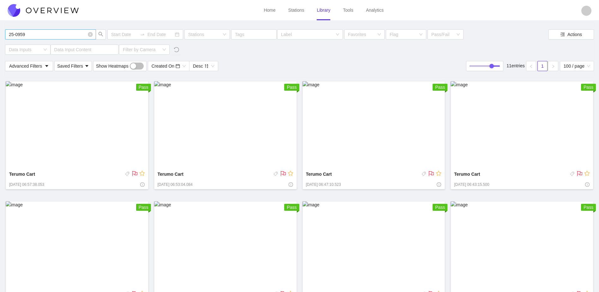
click at [44, 37] on input "25-0959" at bounding box center [47, 34] width 77 height 7
click at [81, 123] on img at bounding box center [77, 125] width 143 height 88
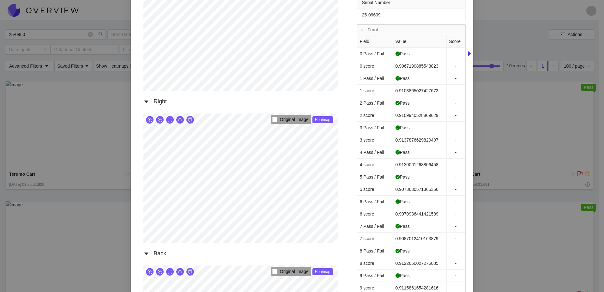
scroll to position [253, 0]
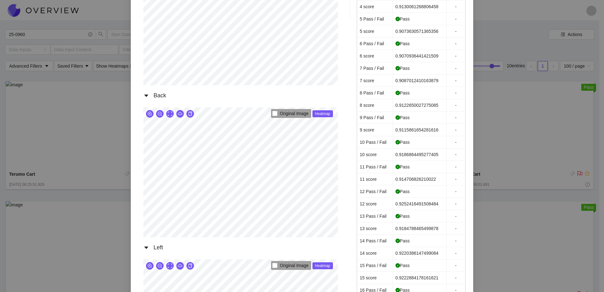
drag, startPoint x: 527, startPoint y: 165, endPoint x: 508, endPoint y: 155, distance: 21.5
click at [526, 165] on div "Terumo Cart [DATE] 08:25:51.929 AM Front Original Image Heatmap Right Original …" at bounding box center [302, 146] width 604 height 292
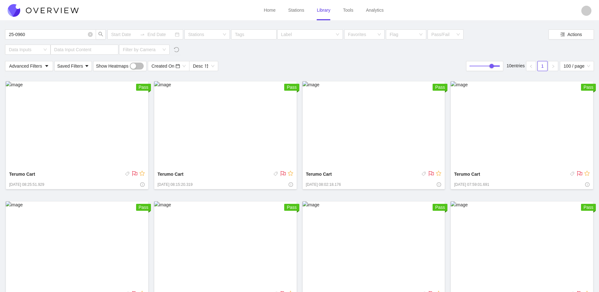
click at [154, 152] on div "Terumo Cart [DATE] 08:15:20.319 Pass" at bounding box center [225, 135] width 145 height 110
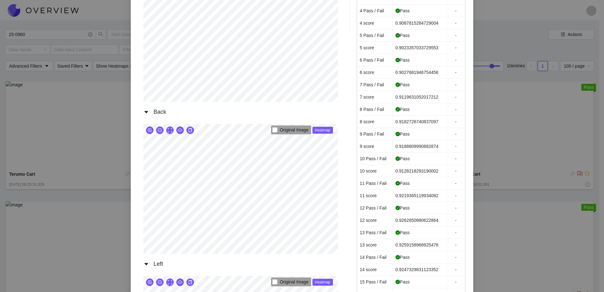
scroll to position [284, 0]
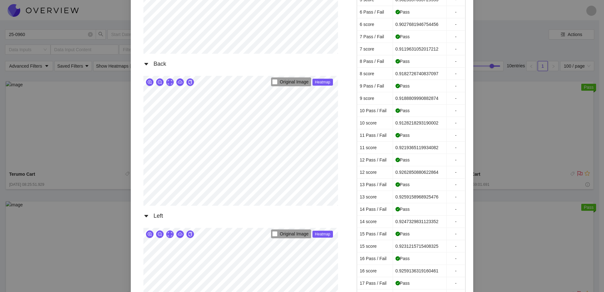
drag, startPoint x: 490, startPoint y: 203, endPoint x: 471, endPoint y: 180, distance: 31.0
click at [489, 202] on div "Terumo Cart [DATE] 08:15:20.319 AM Front Original Image Heatmap Right Original …" at bounding box center [302, 146] width 604 height 292
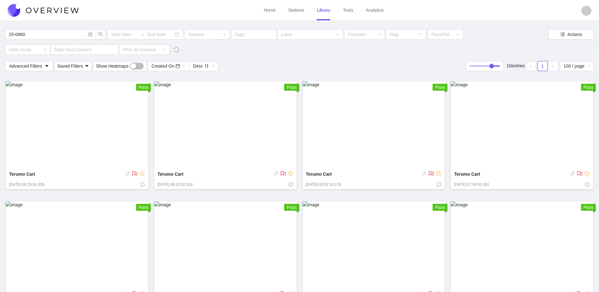
click at [354, 137] on img at bounding box center [374, 125] width 143 height 88
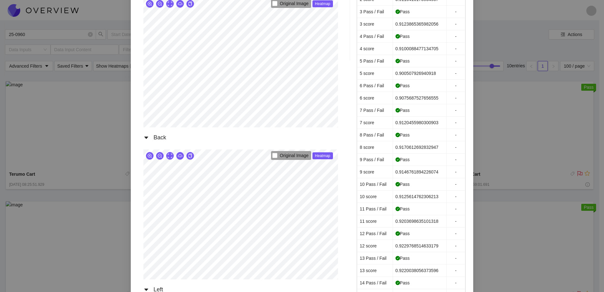
scroll to position [284, 0]
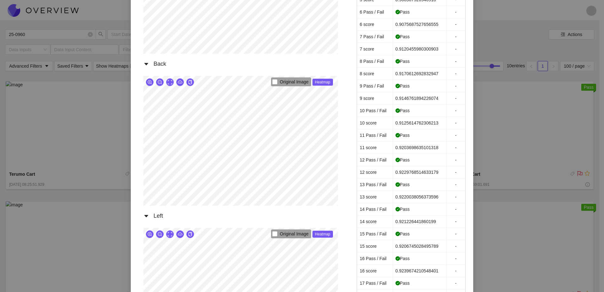
drag, startPoint x: 515, startPoint y: 205, endPoint x: 496, endPoint y: 153, distance: 55.6
click at [513, 202] on div "Terumo Cart [DATE] 08:02:18.176 AM Front Original Image Heatmap Right Original …" at bounding box center [302, 146] width 604 height 292
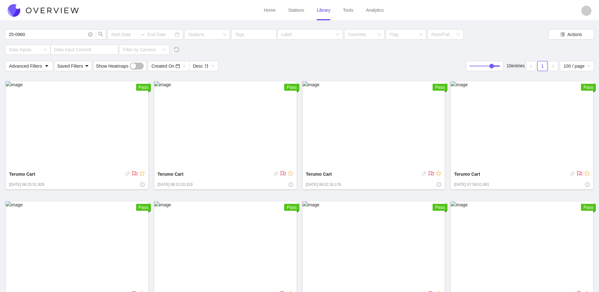
click at [490, 134] on img at bounding box center [522, 125] width 143 height 88
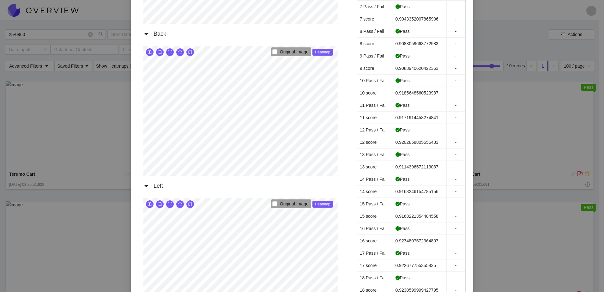
scroll to position [316, 0]
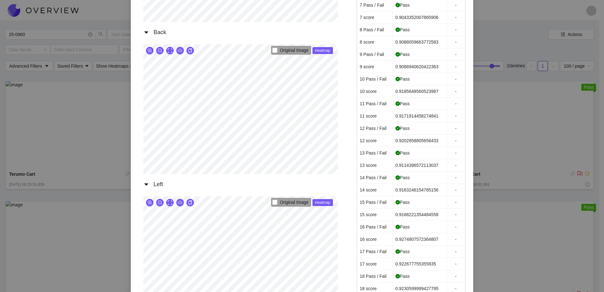
click at [506, 152] on div "Terumo Cart [DATE] 07:59:01.691 AM Front Original Image Heatmap Right Original …" at bounding box center [302, 146] width 604 height 292
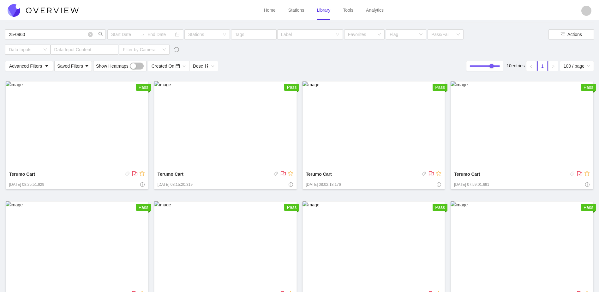
click at [115, 247] on img at bounding box center [77, 245] width 143 height 88
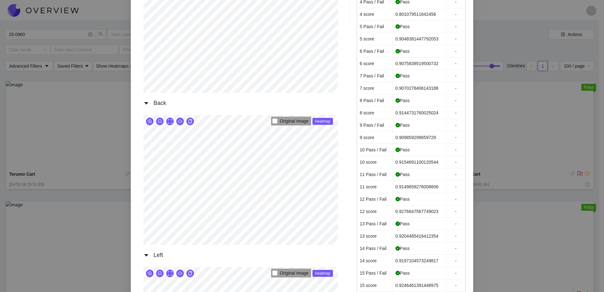
scroll to position [253, 0]
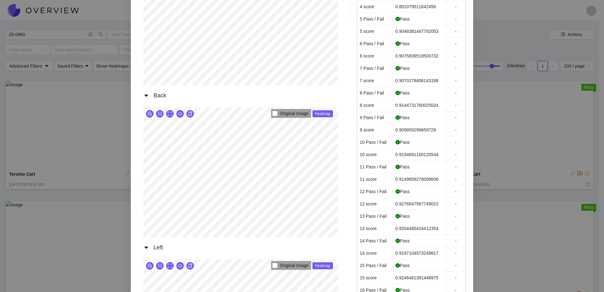
click at [486, 213] on div "Terumo Cart [DATE] 07:55:30.690 AM Front Original Image Heatmap Right Original …" at bounding box center [302, 146] width 604 height 292
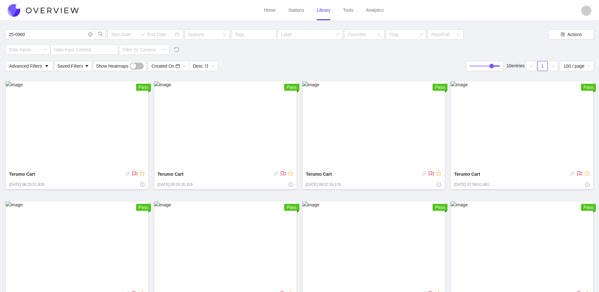
click at [282, 259] on img at bounding box center [225, 245] width 143 height 88
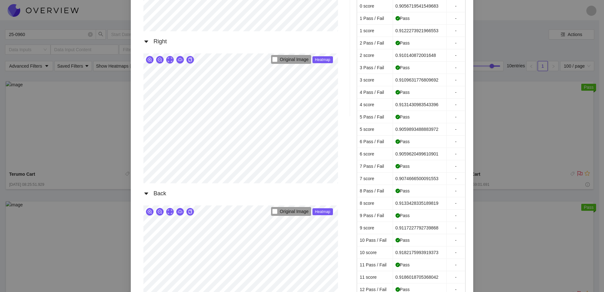
scroll to position [253, 0]
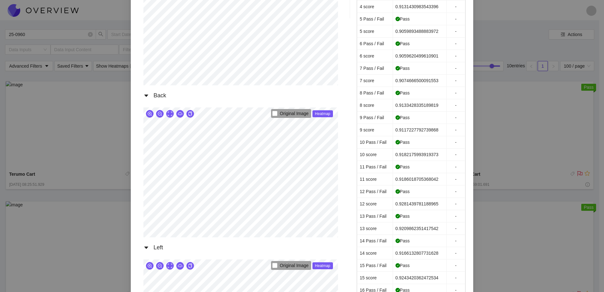
drag, startPoint x: 494, startPoint y: 197, endPoint x: 492, endPoint y: 192, distance: 4.4
click at [493, 196] on div "Terumo Cart [DATE] 07:48:07.035 AM Front Original Image Heatmap Right Original …" at bounding box center [302, 146] width 604 height 292
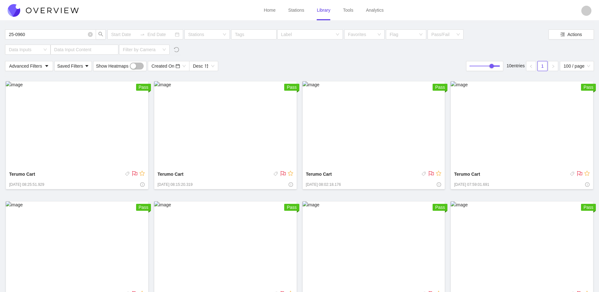
click at [377, 251] on img at bounding box center [374, 245] width 143 height 88
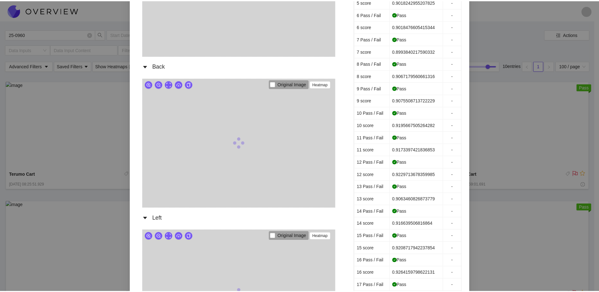
scroll to position [284, 0]
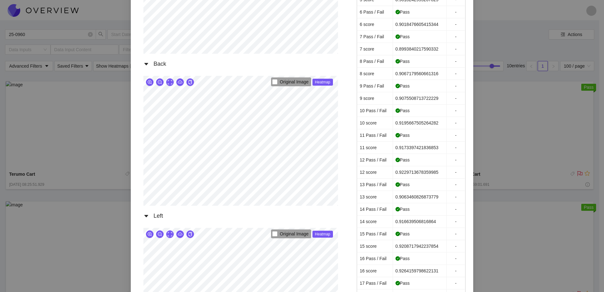
drag, startPoint x: 486, startPoint y: 191, endPoint x: 482, endPoint y: 193, distance: 4.1
click at [485, 190] on div "Terumo Cart [DATE] 07:41:44.716 AM Front Original Image Heatmap Right Original …" at bounding box center [302, 146] width 604 height 292
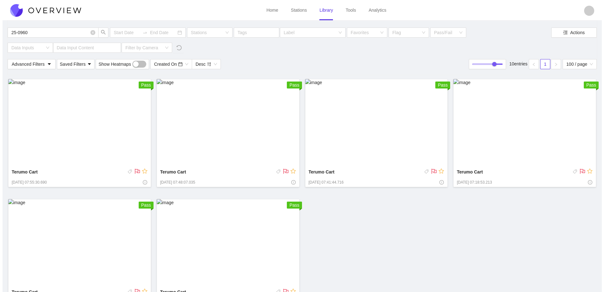
scroll to position [126, 0]
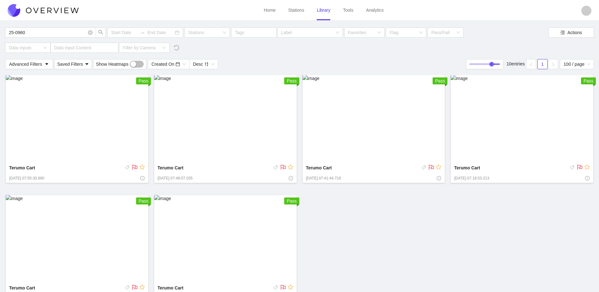
click at [489, 177] on span "[DATE] 07:18:53.213" at bounding box center [471, 178] width 35 height 5
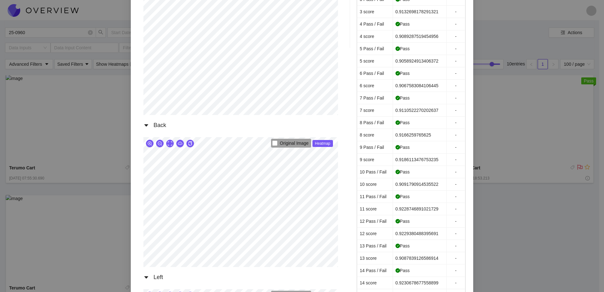
scroll to position [284, 0]
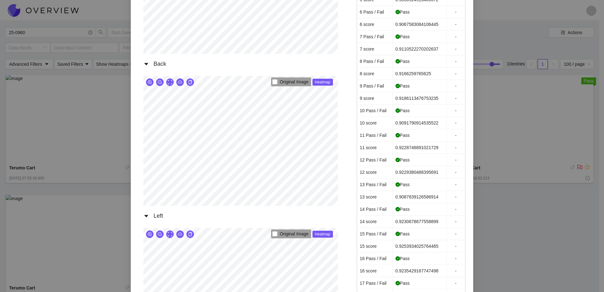
drag, startPoint x: 542, startPoint y: 175, endPoint x: 460, endPoint y: 191, distance: 83.3
click at [540, 175] on div "Terumo Cart [DATE] 07:18:53.213 AM Front Original Image Heatmap Right Original …" at bounding box center [302, 146] width 604 height 292
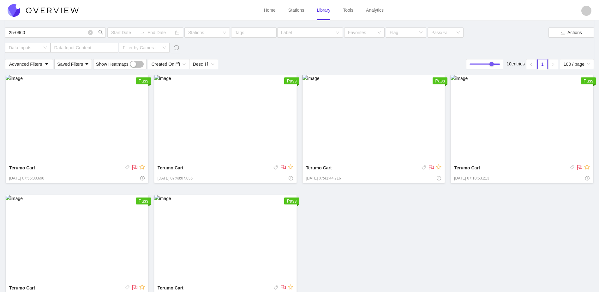
click at [110, 234] on img at bounding box center [77, 239] width 143 height 88
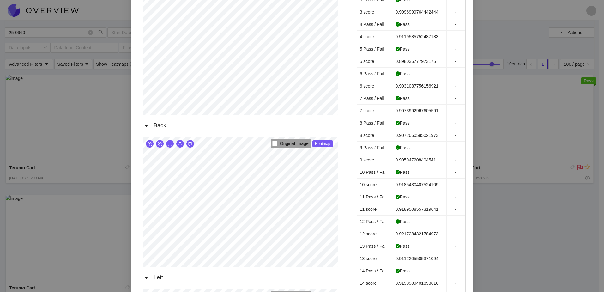
scroll to position [253, 0]
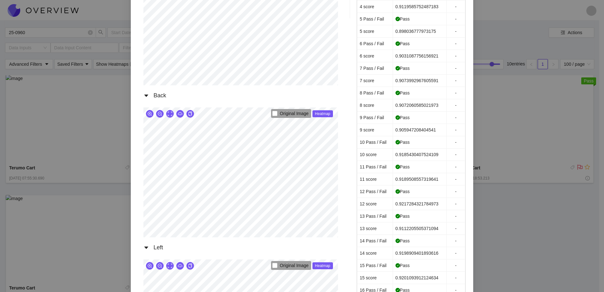
click at [476, 205] on div "Terumo Cart [DATE] 07:07:45.137 AM Front Original Image Heatmap Right Original …" at bounding box center [302, 146] width 604 height 292
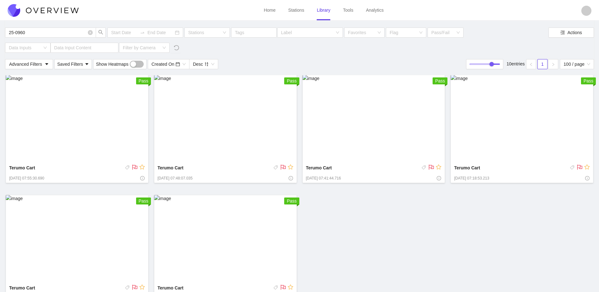
click at [221, 214] on img at bounding box center [225, 239] width 143 height 88
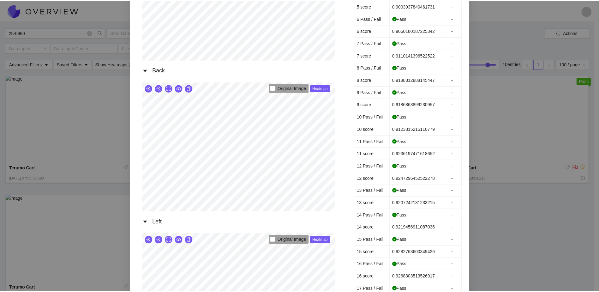
scroll to position [316, 0]
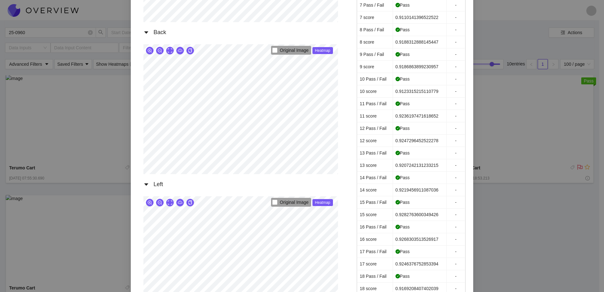
drag, startPoint x: 534, startPoint y: 180, endPoint x: 528, endPoint y: 205, distance: 25.6
click at [534, 180] on div "Terumo Cart [DATE] 07:01:41.120 AM Front Original Image Heatmap Right Original …" at bounding box center [302, 146] width 604 height 292
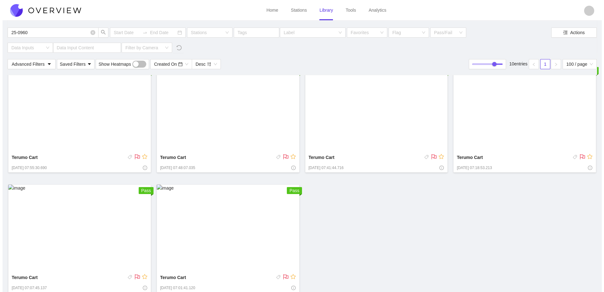
scroll to position [142, 0]
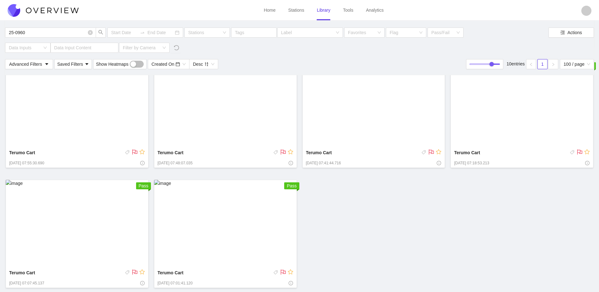
click at [222, 230] on img at bounding box center [225, 224] width 143 height 88
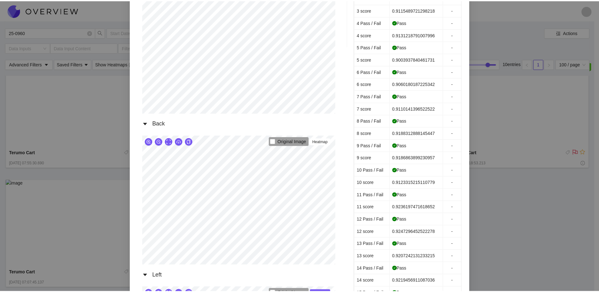
scroll to position [316, 0]
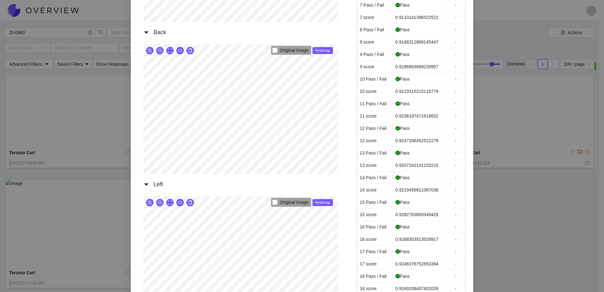
drag, startPoint x: 534, startPoint y: 185, endPoint x: 527, endPoint y: 179, distance: 8.9
click at [534, 183] on div "Terumo Cart [DATE] 07:01:41.120 AM Front Original Image Heatmap Right Original …" at bounding box center [302, 146] width 604 height 292
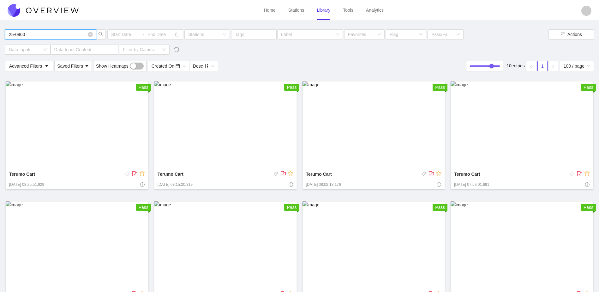
click at [52, 33] on input "25-0960" at bounding box center [47, 34] width 77 height 7
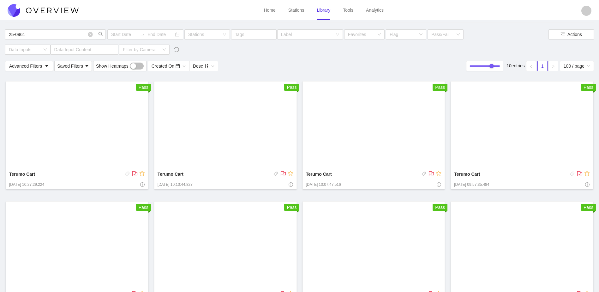
click at [106, 148] on img at bounding box center [77, 125] width 143 height 88
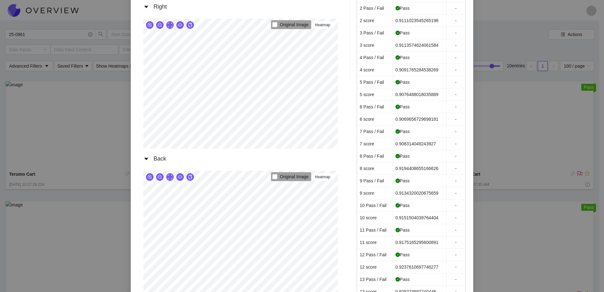
scroll to position [316, 0]
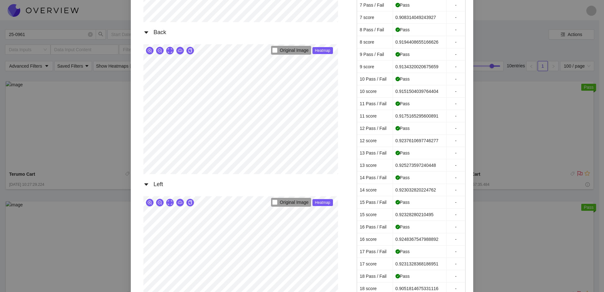
drag, startPoint x: 526, startPoint y: 186, endPoint x: 501, endPoint y: 178, distance: 27.3
click at [526, 185] on div "Terumo Cart [DATE] 10:27:29.224 AM Front Original Image Heatmap Right Original …" at bounding box center [302, 146] width 604 height 292
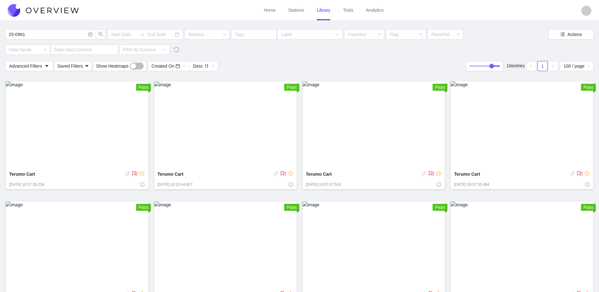
click at [187, 136] on img at bounding box center [225, 125] width 143 height 88
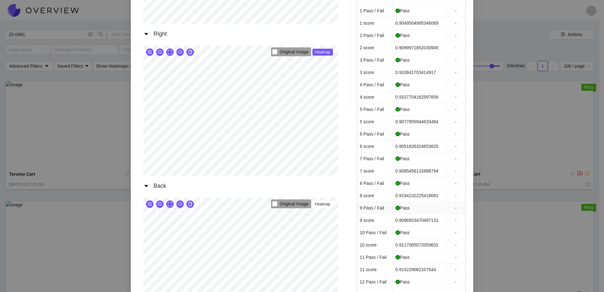
scroll to position [190, 0]
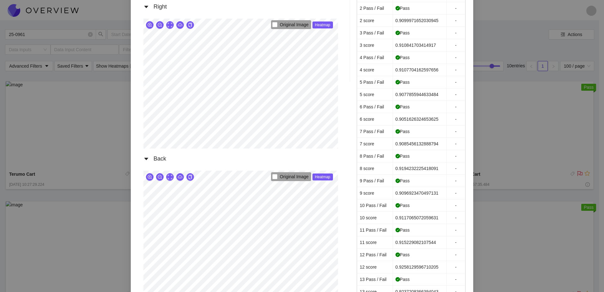
click at [556, 133] on div "Terumo Cart [DATE] 10:10:44.827 AM Front Original Image Heatmap Right Original …" at bounding box center [302, 146] width 604 height 292
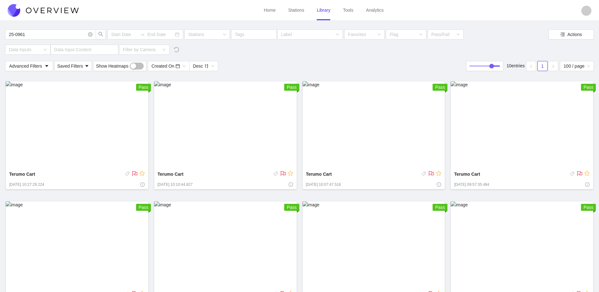
click at [519, 137] on img at bounding box center [522, 125] width 143 height 88
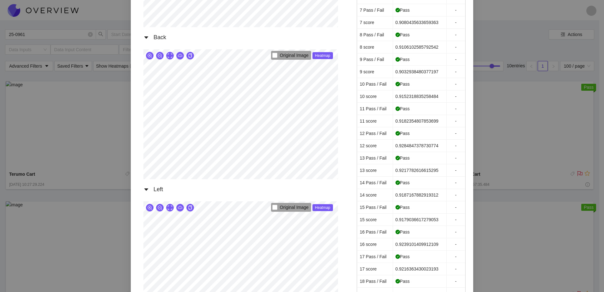
scroll to position [316, 0]
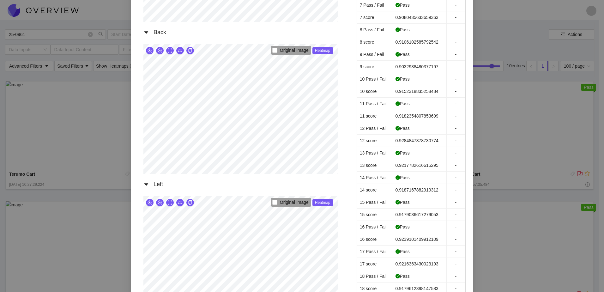
click at [585, 168] on div "Terumo Cart [DATE] 09:57:35.484 AM Front Original Image Heatmap Right Original …" at bounding box center [302, 146] width 604 height 292
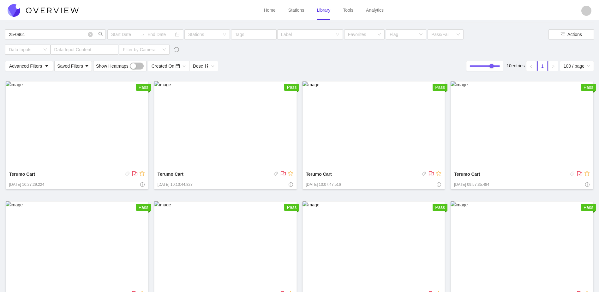
click at [527, 128] on img at bounding box center [522, 125] width 143 height 88
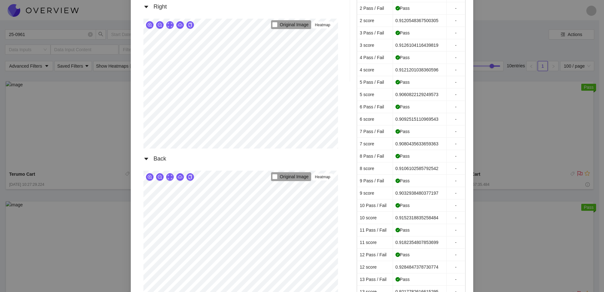
scroll to position [316, 0]
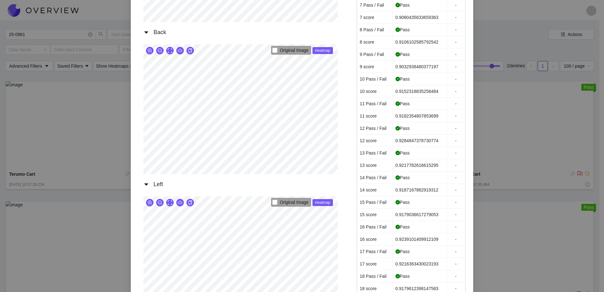
drag, startPoint x: 537, startPoint y: 172, endPoint x: 330, endPoint y: 211, distance: 210.3
click at [537, 172] on div "Terumo Cart [DATE] 09:57:35.484 AM Front Original Image Heatmap Right Original …" at bounding box center [302, 146] width 604 height 292
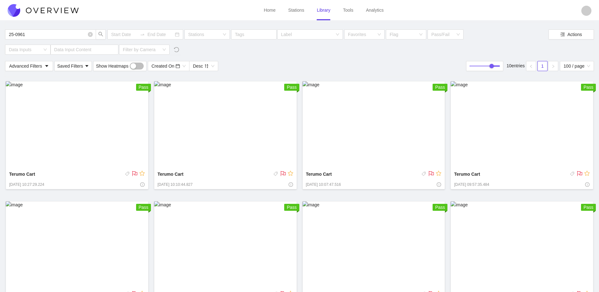
click at [123, 235] on img at bounding box center [77, 245] width 143 height 88
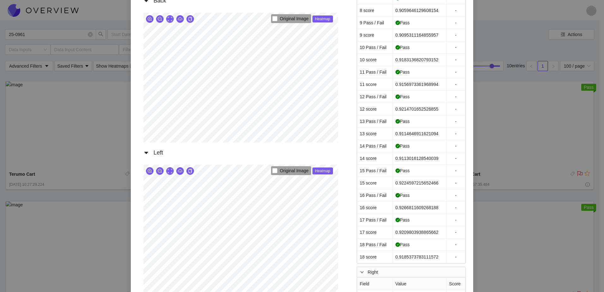
scroll to position [603, 0]
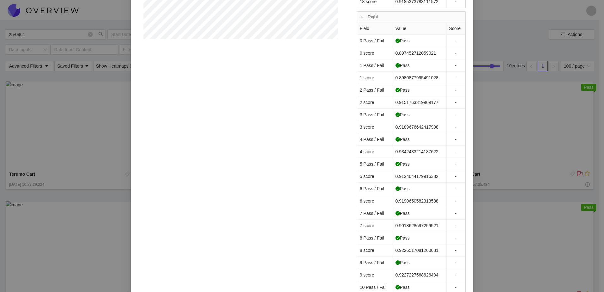
drag, startPoint x: 574, startPoint y: 158, endPoint x: 549, endPoint y: 152, distance: 26.1
click at [574, 158] on div "Terumo Cart [DATE] 09:49:00.970 AM Front Original Image Heatmap Right Original …" at bounding box center [302, 146] width 604 height 292
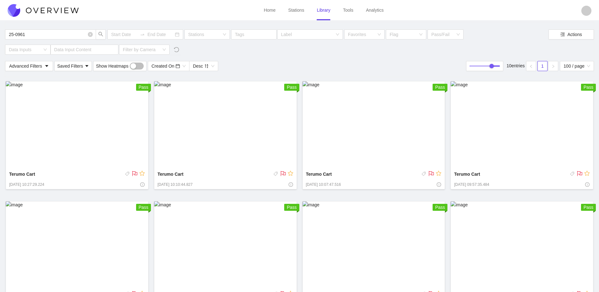
click at [260, 148] on img at bounding box center [225, 125] width 143 height 88
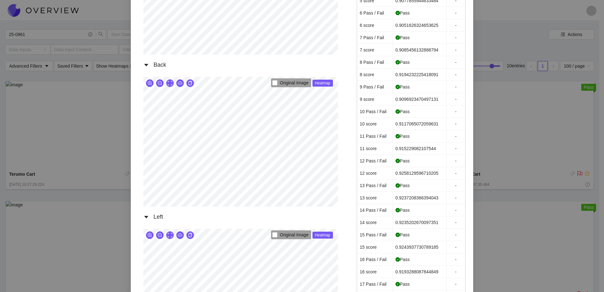
scroll to position [284, 0]
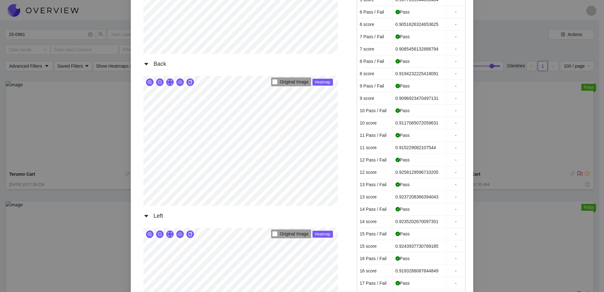
click at [579, 155] on div "Terumo Cart [DATE] 10:10:44.827 AM Front Original Image Heatmap Right Original …" at bounding box center [302, 146] width 604 height 292
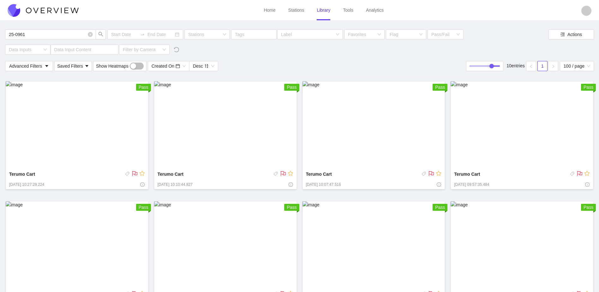
click at [509, 143] on img at bounding box center [522, 125] width 143 height 88
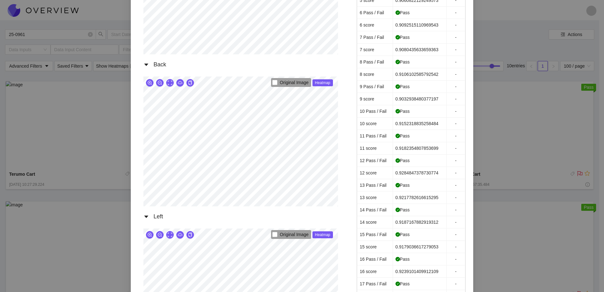
scroll to position [284, 0]
drag, startPoint x: 580, startPoint y: 217, endPoint x: 557, endPoint y: 210, distance: 24.2
click at [579, 216] on div "Terumo Cart [DATE] 09:57:35.484 AM Front Original Image Heatmap Right Original …" at bounding box center [302, 146] width 604 height 292
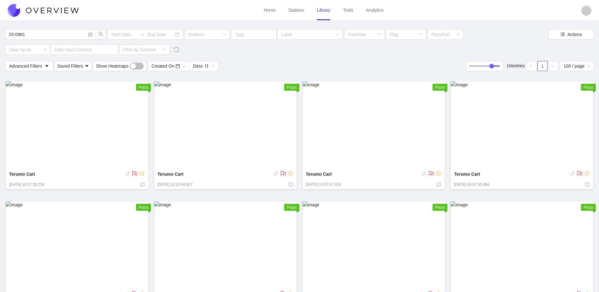
click at [517, 237] on img at bounding box center [522, 245] width 143 height 88
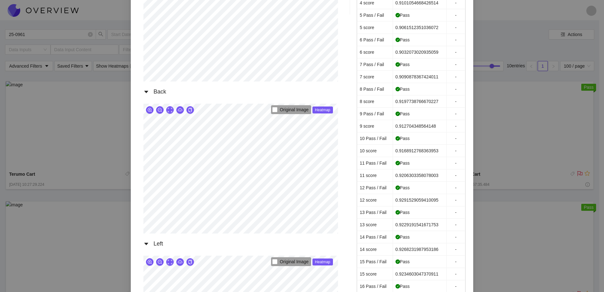
scroll to position [253, 0]
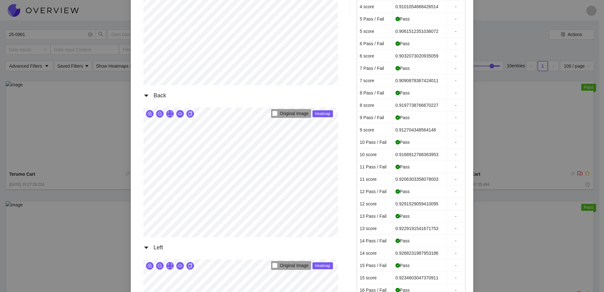
click at [542, 188] on div "Terumo Cart [DATE] 09:13:45.253 AM Front Original Image Heatmap Right Original …" at bounding box center [302, 146] width 604 height 292
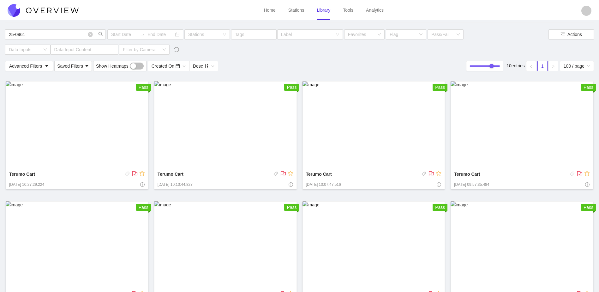
click at [381, 153] on img at bounding box center [374, 125] width 143 height 88
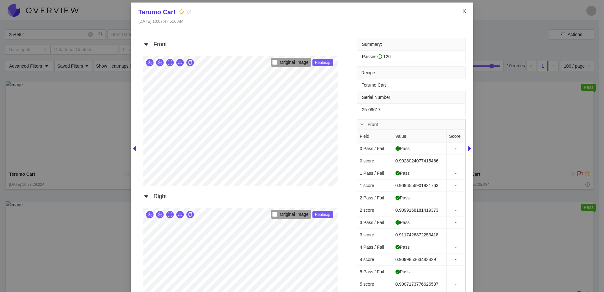
click at [462, 11] on icon "close" at bounding box center [464, 11] width 5 height 5
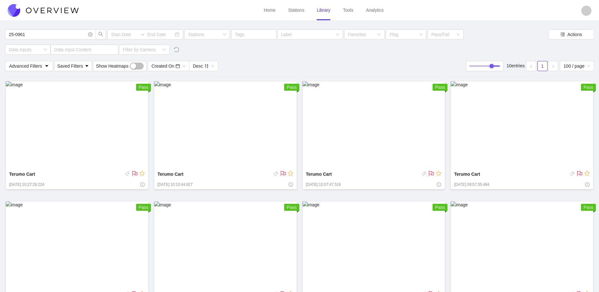
click at [242, 146] on img at bounding box center [225, 125] width 143 height 88
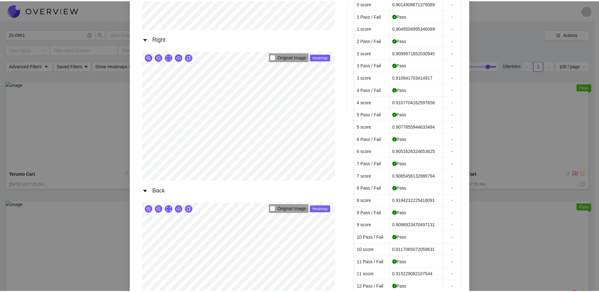
scroll to position [158, 0]
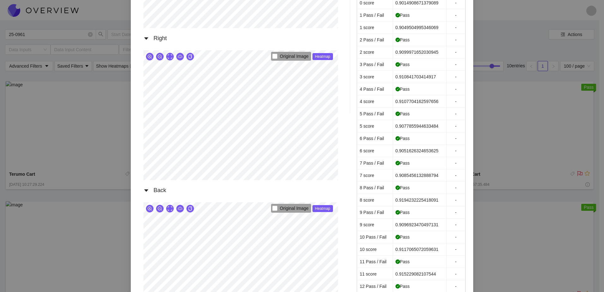
click at [530, 97] on div "Terumo Cart [DATE] 10:10:44.827 AM Front Original Image Heatmap Right Original …" at bounding box center [302, 146] width 604 height 292
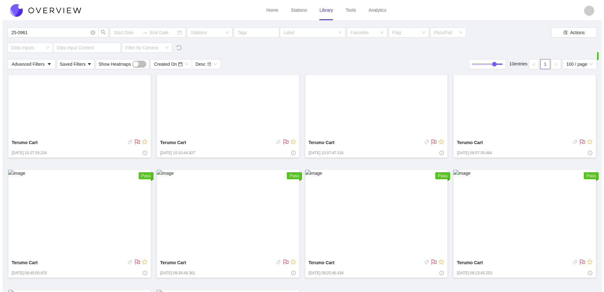
scroll to position [142, 0]
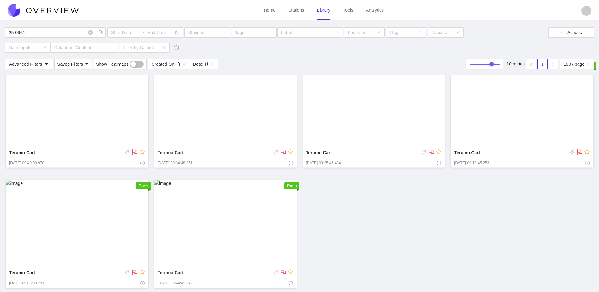
click at [274, 196] on img at bounding box center [225, 224] width 143 height 88
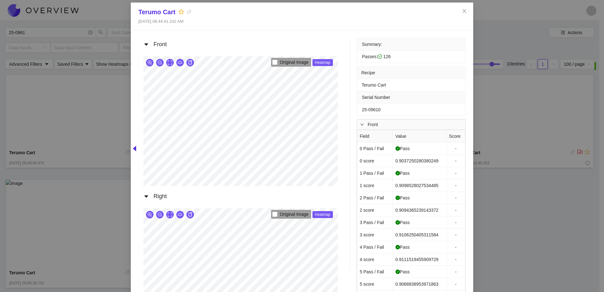
drag, startPoint x: 519, startPoint y: 213, endPoint x: 516, endPoint y: 211, distance: 3.6
click at [518, 212] on div "Terumo Cart [DATE] 08:44:41.242 AM Front Original Image Heatmap Right Original …" at bounding box center [302, 146] width 604 height 292
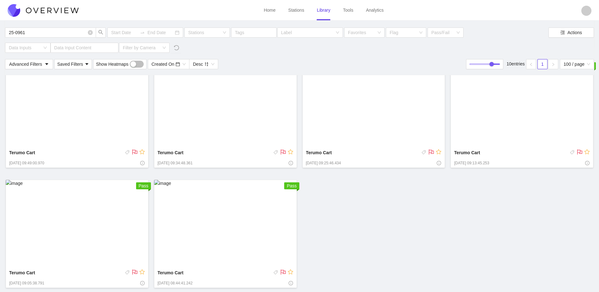
click at [106, 217] on img at bounding box center [77, 224] width 143 height 88
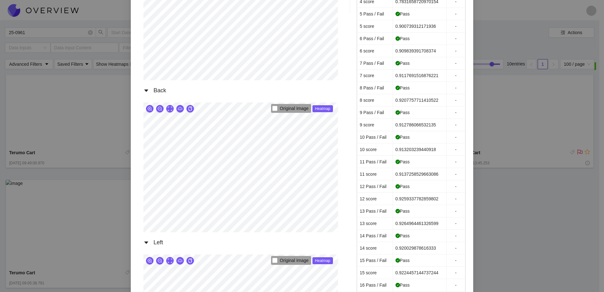
scroll to position [284, 0]
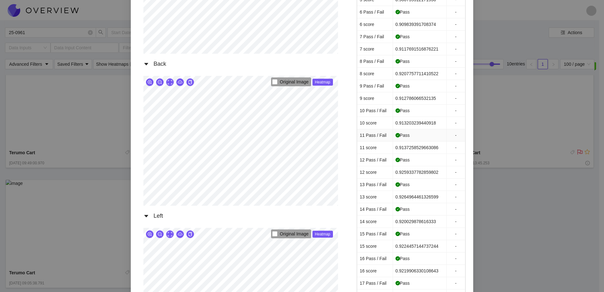
click at [457, 131] on td "-" at bounding box center [456, 135] width 19 height 12
click at [495, 125] on div "Terumo Cart [DATE] 09:05:38.791 AM Front Original Image Heatmap Right Original …" at bounding box center [302, 146] width 604 height 292
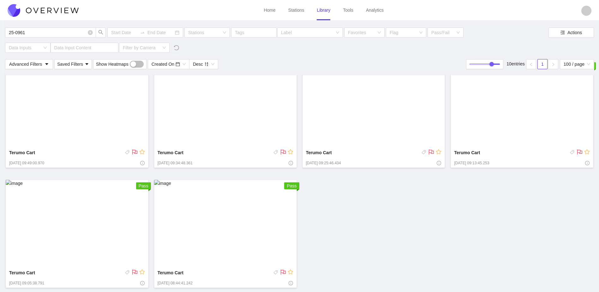
click at [509, 121] on img at bounding box center [522, 104] width 143 height 88
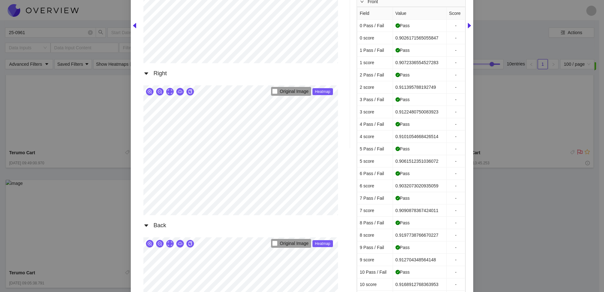
scroll to position [95, 0]
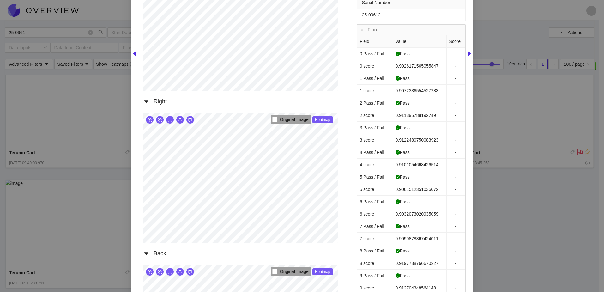
click at [549, 171] on div "Terumo Cart [DATE] 09:13:45.253 AM Front Original Image Heatmap Right Original …" at bounding box center [302, 146] width 604 height 292
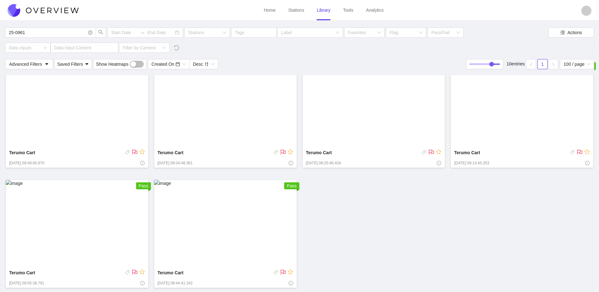
click at [393, 114] on img at bounding box center [374, 104] width 143 height 88
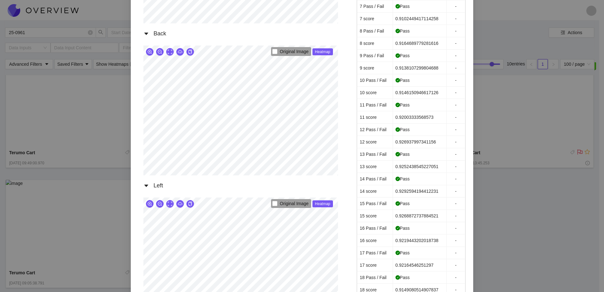
scroll to position [316, 0]
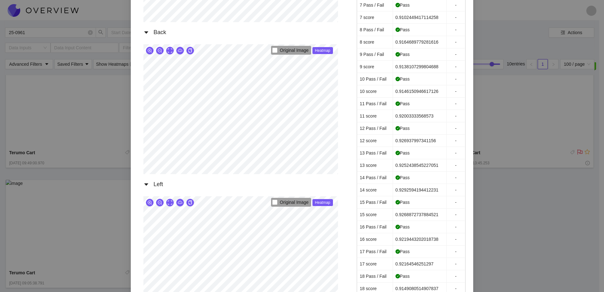
drag, startPoint x: 514, startPoint y: 209, endPoint x: 511, endPoint y: 201, distance: 8.3
click at [513, 207] on div "Terumo Cart [DATE] 09:25:46.434 AM Front Original Image Heatmap Right Original …" at bounding box center [302, 146] width 604 height 292
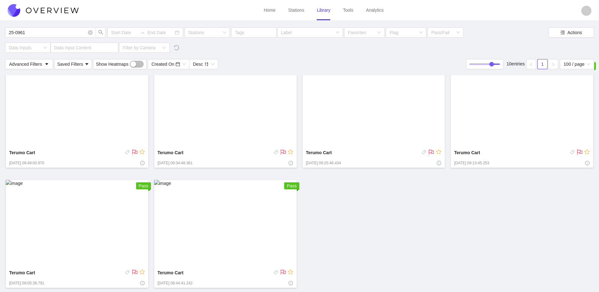
click at [232, 132] on img at bounding box center [225, 104] width 143 height 88
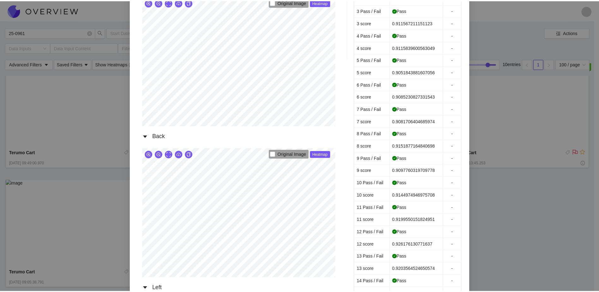
scroll to position [221, 0]
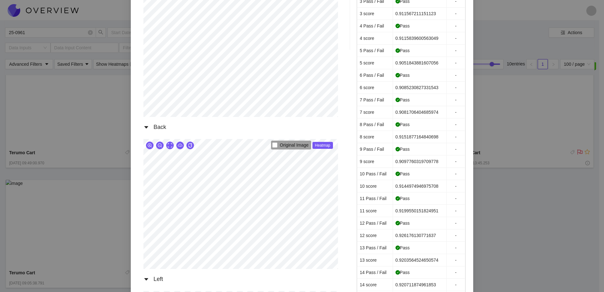
drag, startPoint x: 510, startPoint y: 215, endPoint x: 506, endPoint y: 212, distance: 5.4
click at [509, 214] on div "Terumo Cart [DATE] 09:34:48.361 AM Front Original Image Heatmap Right Original …" at bounding box center [302, 146] width 604 height 292
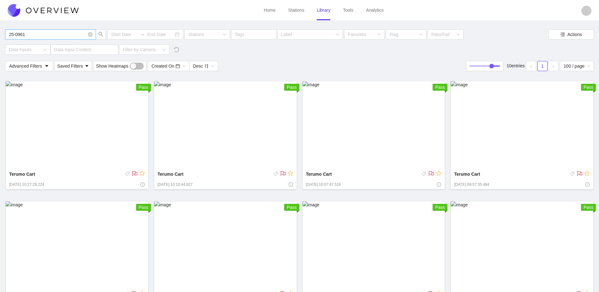
click at [46, 37] on input "25-0961" at bounding box center [47, 34] width 77 height 7
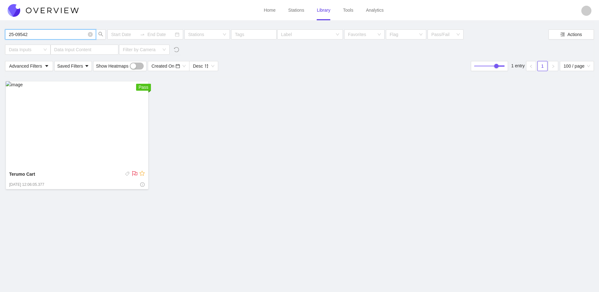
click at [76, 101] on img at bounding box center [77, 125] width 143 height 88
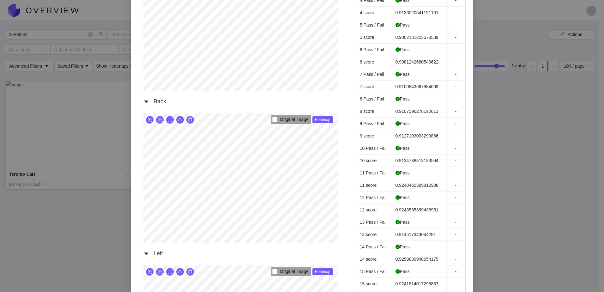
scroll to position [253, 0]
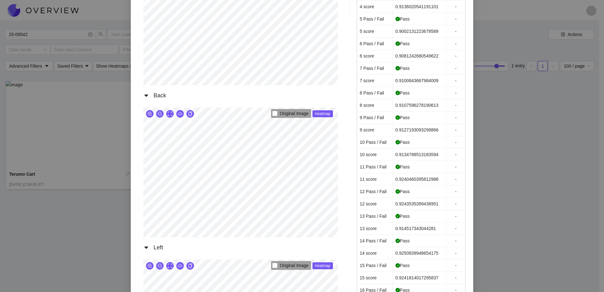
click at [551, 118] on div "Terumo Cart [DATE] 12:06:05.377 PM Front Original Image Heatmap Right Original …" at bounding box center [302, 146] width 604 height 292
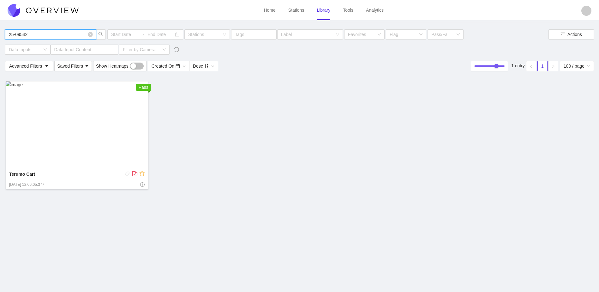
click at [50, 35] on input "25-09542" at bounding box center [47, 34] width 77 height 7
click at [58, 142] on img at bounding box center [77, 125] width 143 height 88
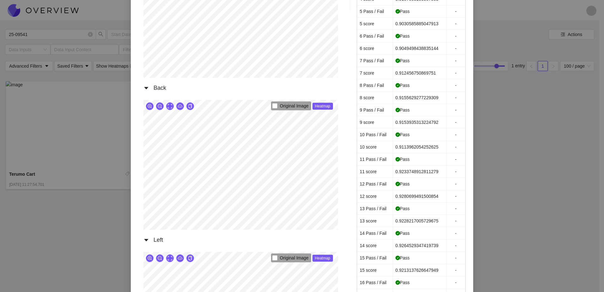
scroll to position [284, 0]
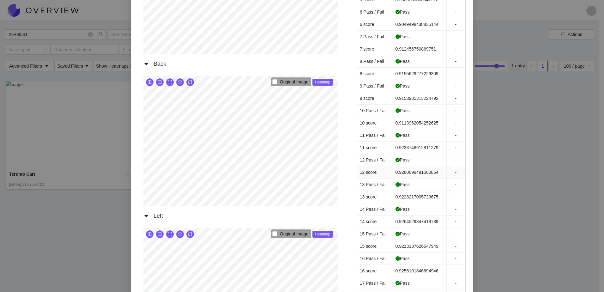
drag, startPoint x: 141, startPoint y: 153, endPoint x: 400, endPoint y: 176, distance: 260.7
click at [400, 176] on td "0.9280699491500854" at bounding box center [420, 172] width 54 height 12
click at [527, 145] on div "Terumo Cart [DATE] 11:27:54.701 AM Front Original Image Heatmap Right Original …" at bounding box center [302, 146] width 604 height 292
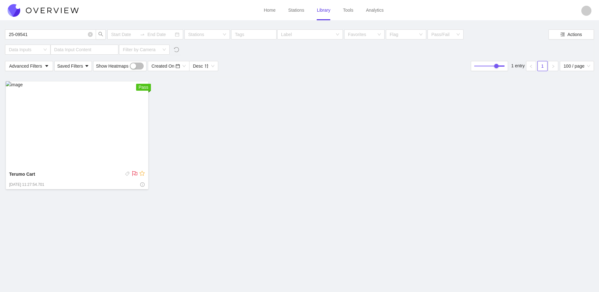
click at [85, 123] on img at bounding box center [77, 125] width 143 height 88
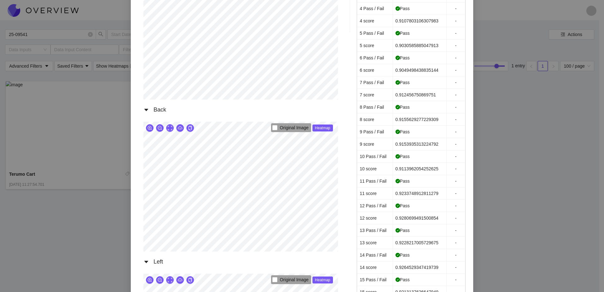
scroll to position [253, 0]
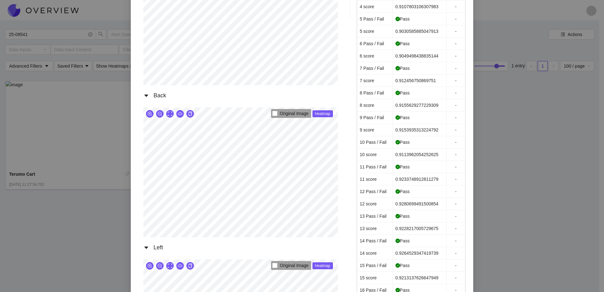
click at [167, 135] on div "Original Image Heatmap" at bounding box center [240, 172] width 195 height 130
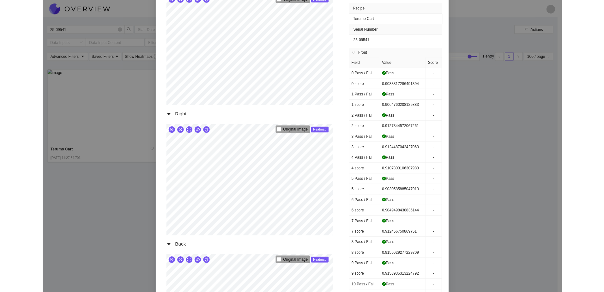
scroll to position [0, 0]
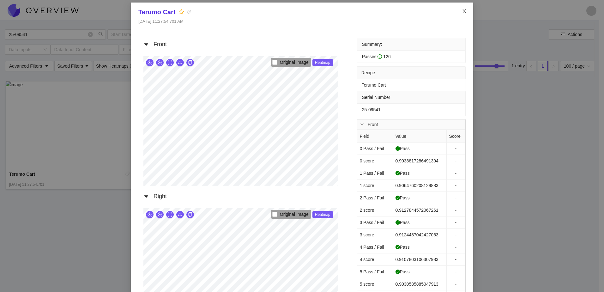
drag, startPoint x: 464, startPoint y: 13, endPoint x: 452, endPoint y: 9, distance: 12.9
click at [463, 12] on icon "close" at bounding box center [464, 11] width 5 height 5
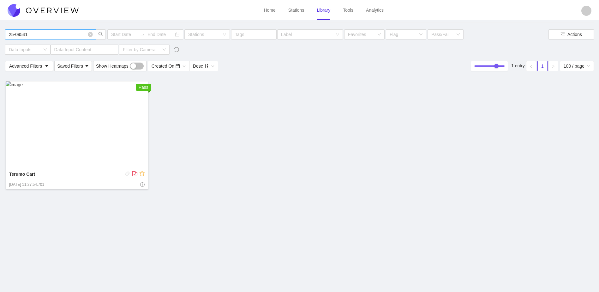
click at [69, 33] on input "25-09541" at bounding box center [47, 34] width 77 height 7
type input "25-09542"
click at [90, 151] on img at bounding box center [77, 125] width 143 height 88
